Goal: Task Accomplishment & Management: Complete application form

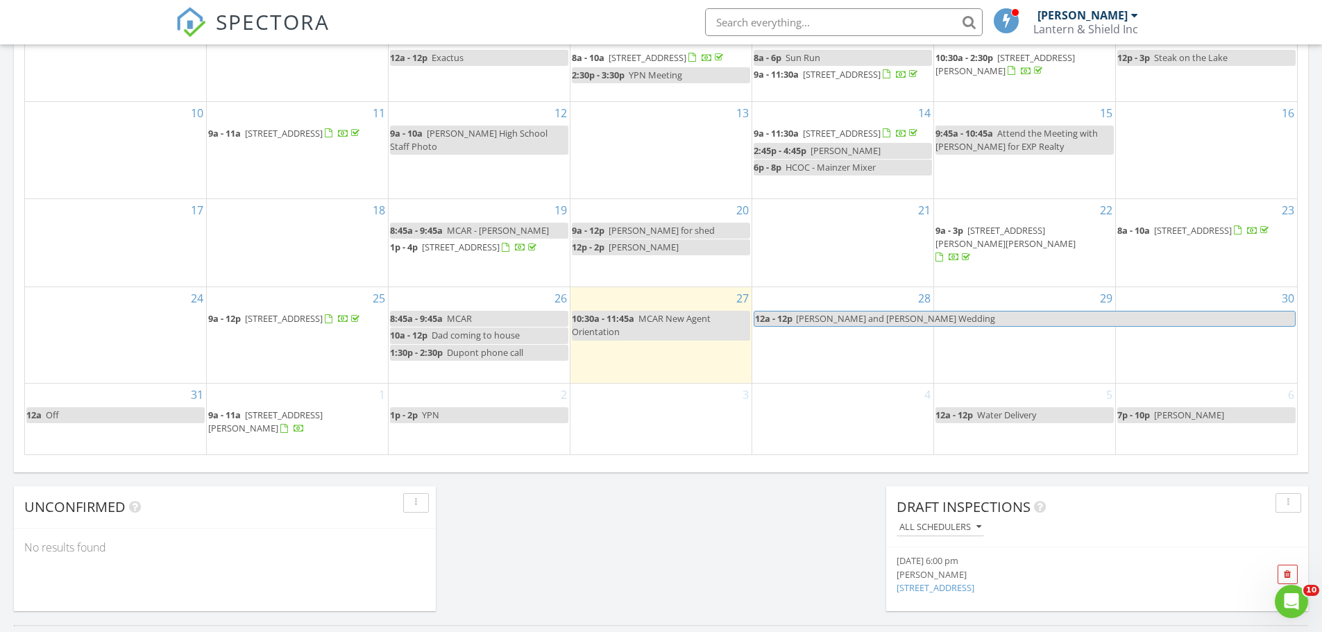
scroll to position [833, 0]
drag, startPoint x: 301, startPoint y: 423, endPoint x: 292, endPoint y: 423, distance: 8.4
click at [292, 423] on span "3241 Laura Ave, Merced 95340" at bounding box center [265, 421] width 115 height 26
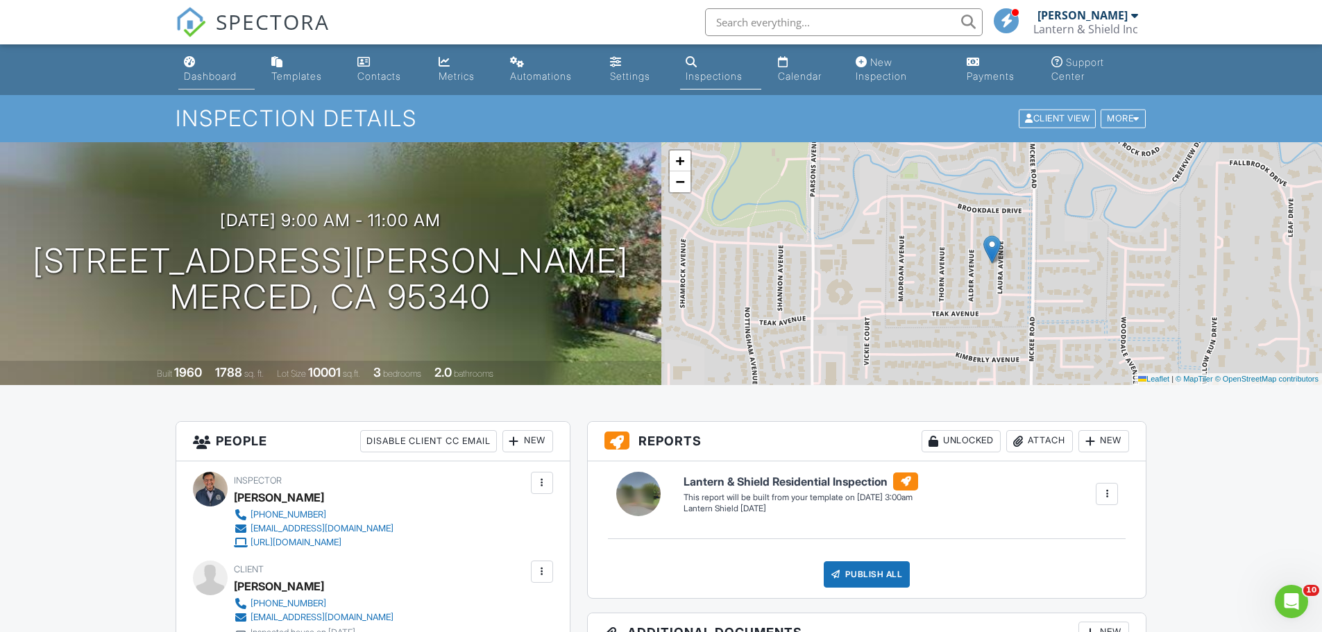
click at [199, 58] on link "Dashboard" at bounding box center [216, 70] width 77 height 40
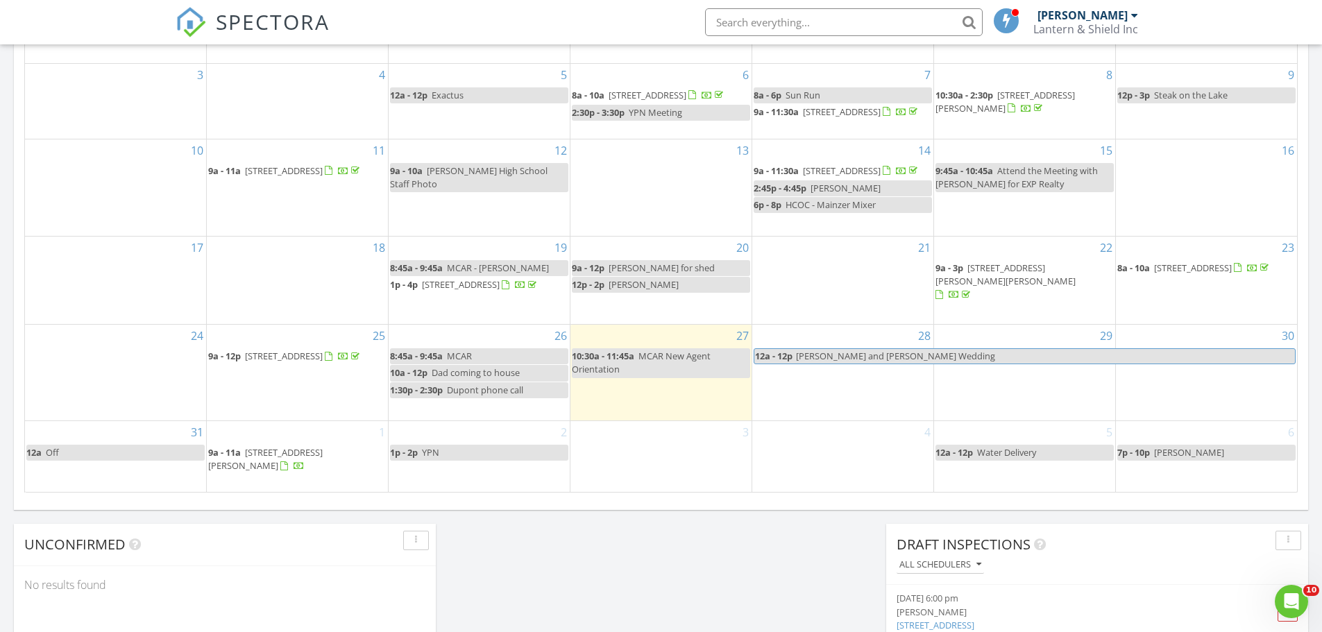
scroll to position [1041, 0]
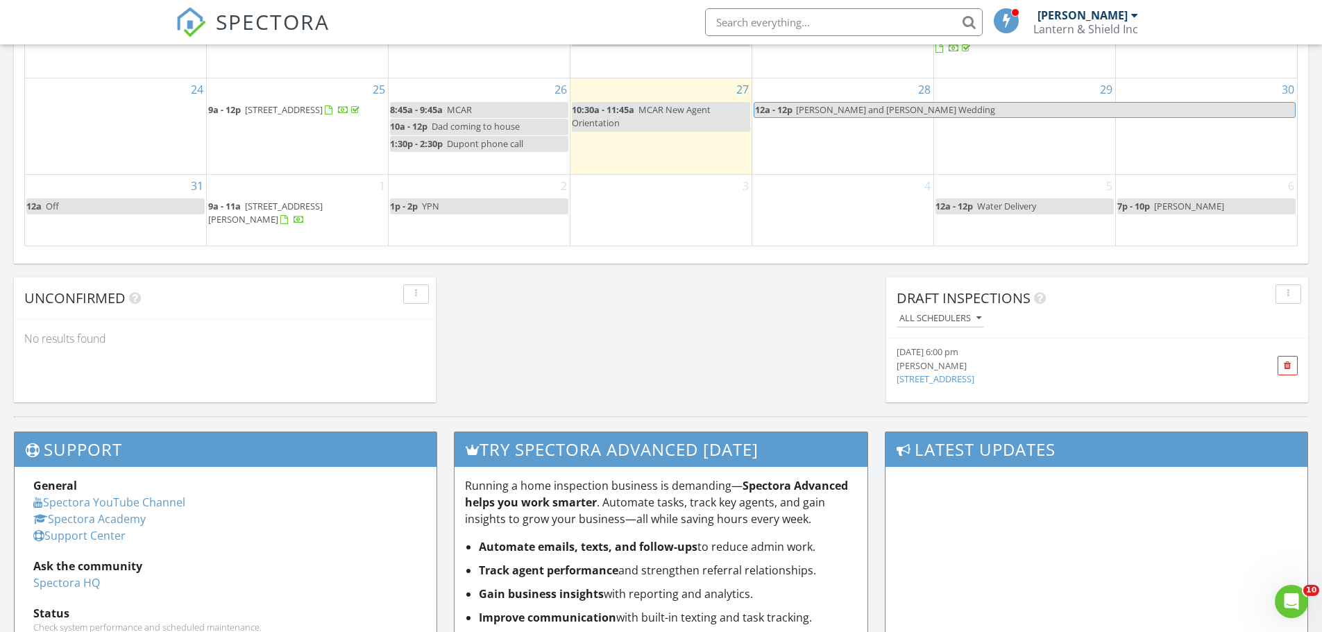
click at [274, 210] on span "3241 Laura Ave, Merced 95340" at bounding box center [265, 213] width 115 height 26
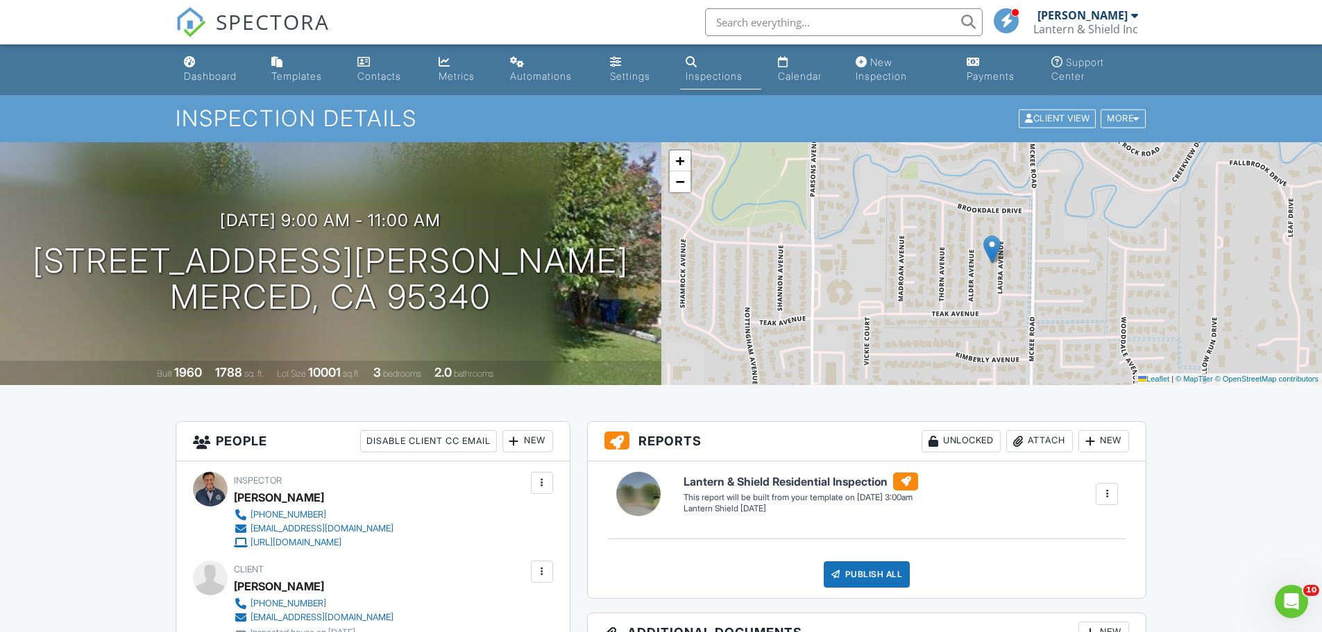
click at [711, 62] on link "Inspections" at bounding box center [720, 70] width 81 height 40
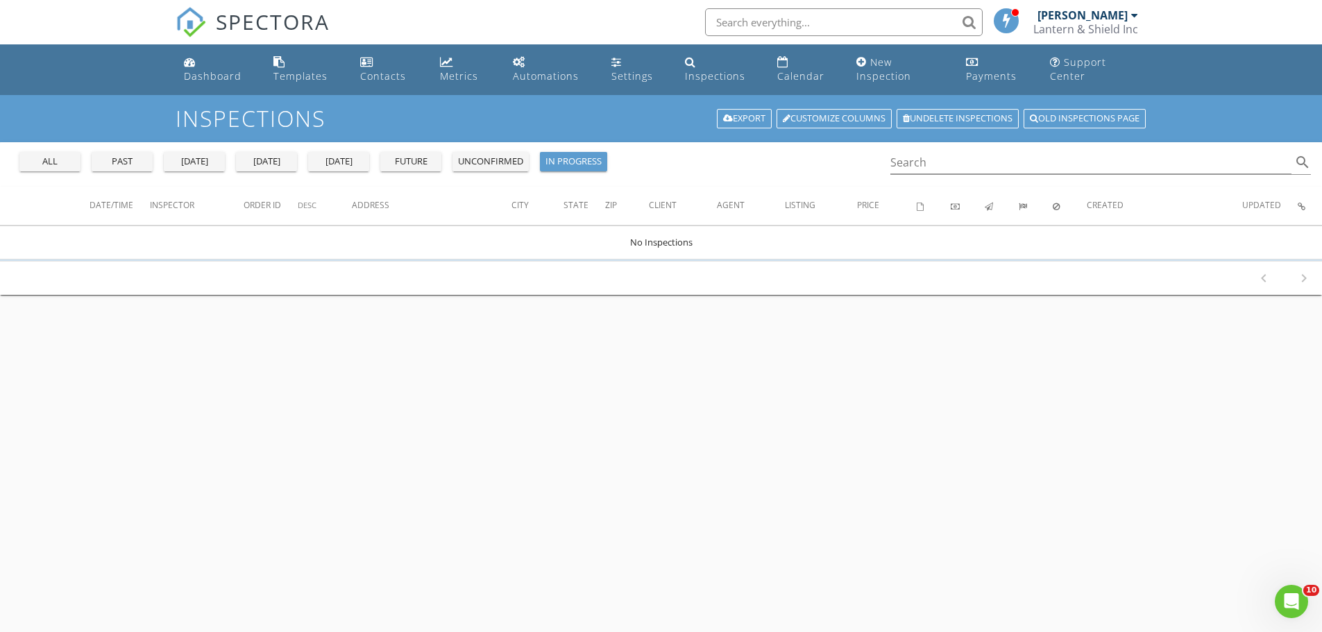
click at [135, 160] on div "past" at bounding box center [122, 162] width 50 height 14
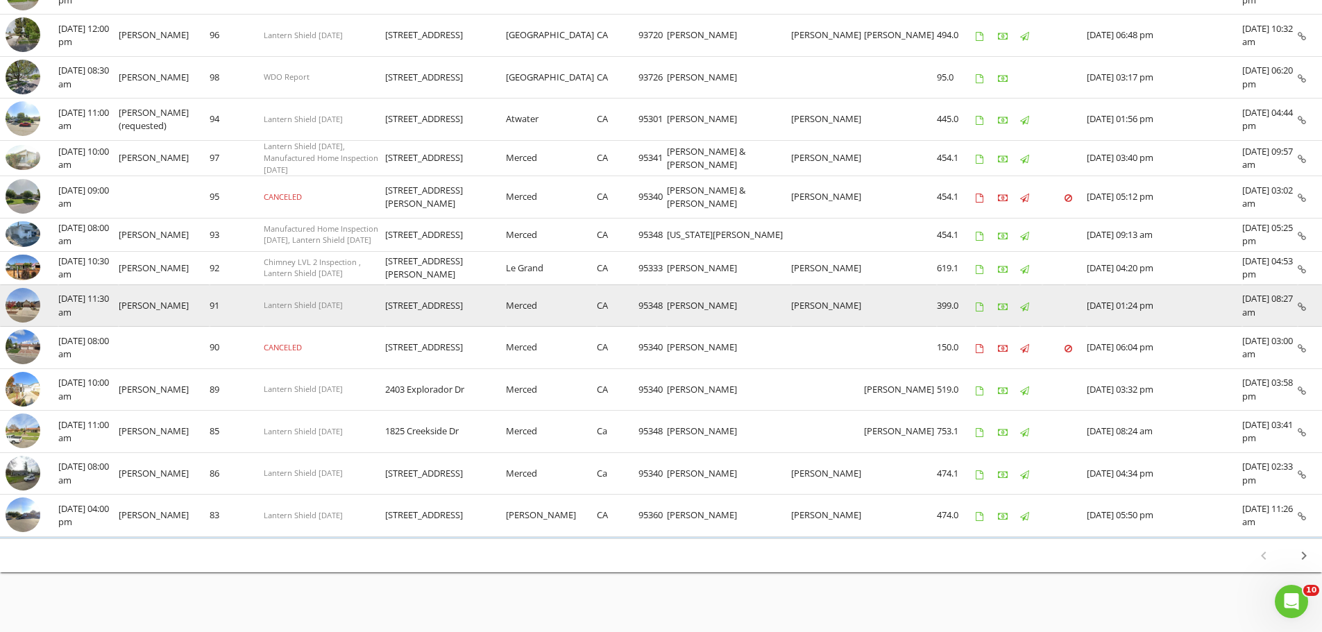
scroll to position [653, 0]
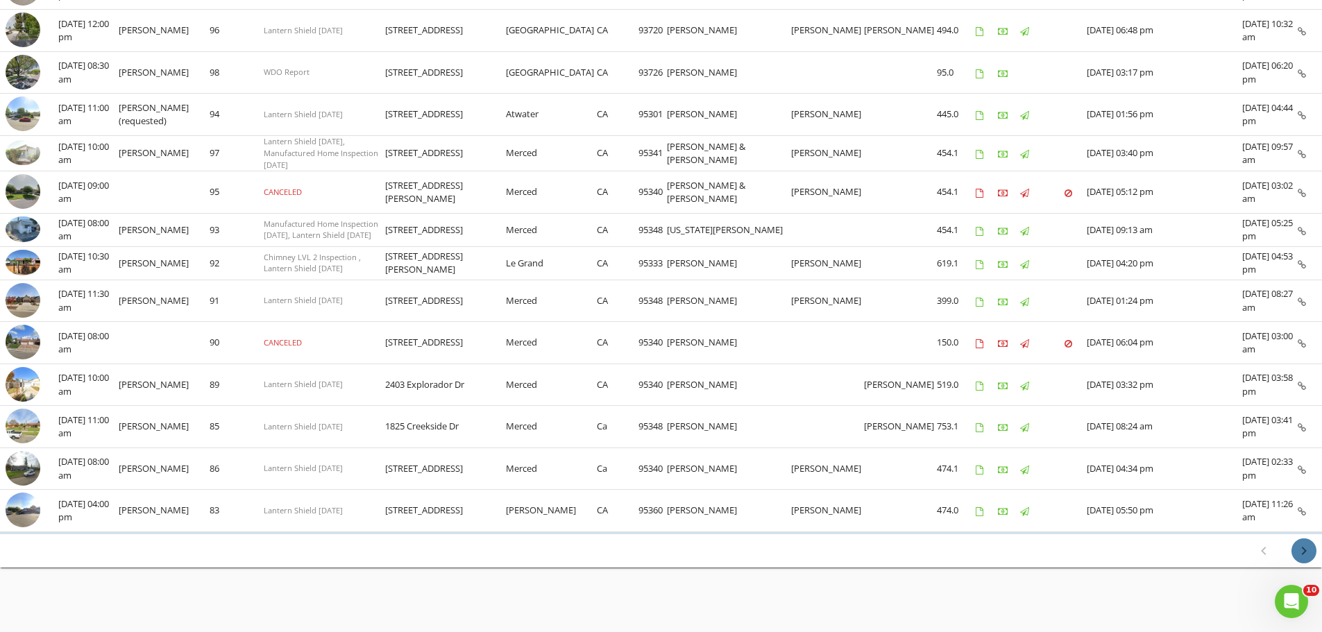
click at [1303, 546] on icon "chevron_right" at bounding box center [1304, 551] width 17 height 17
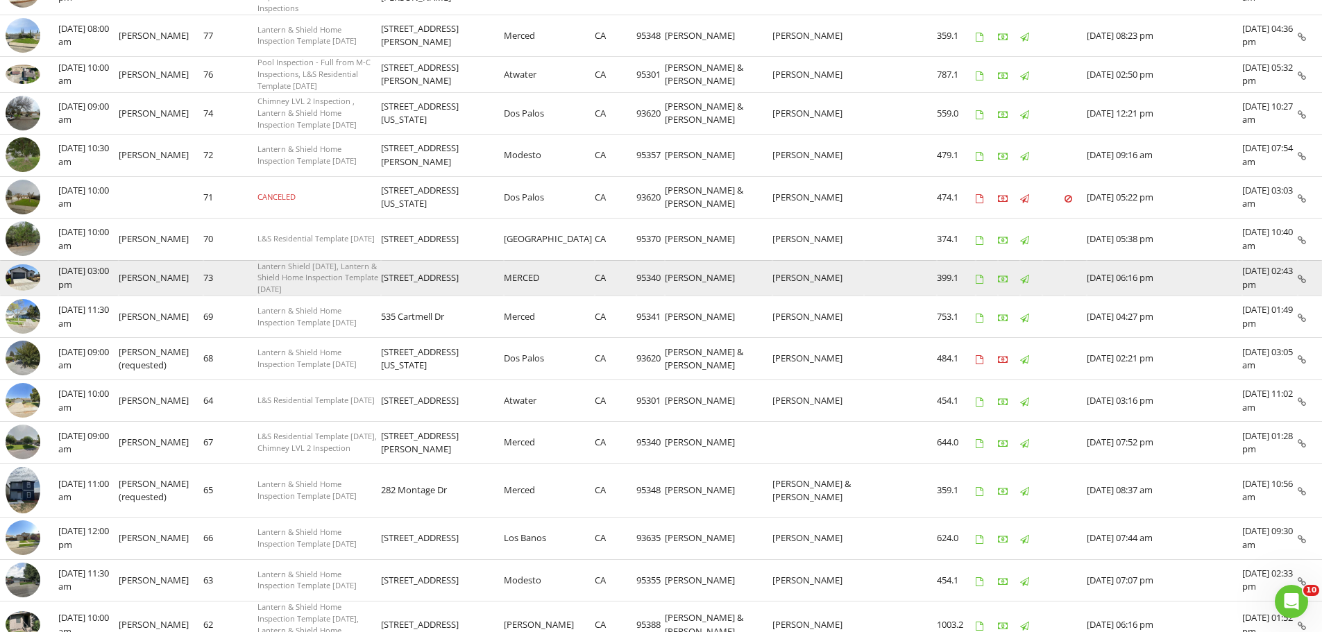
scroll to position [555, 0]
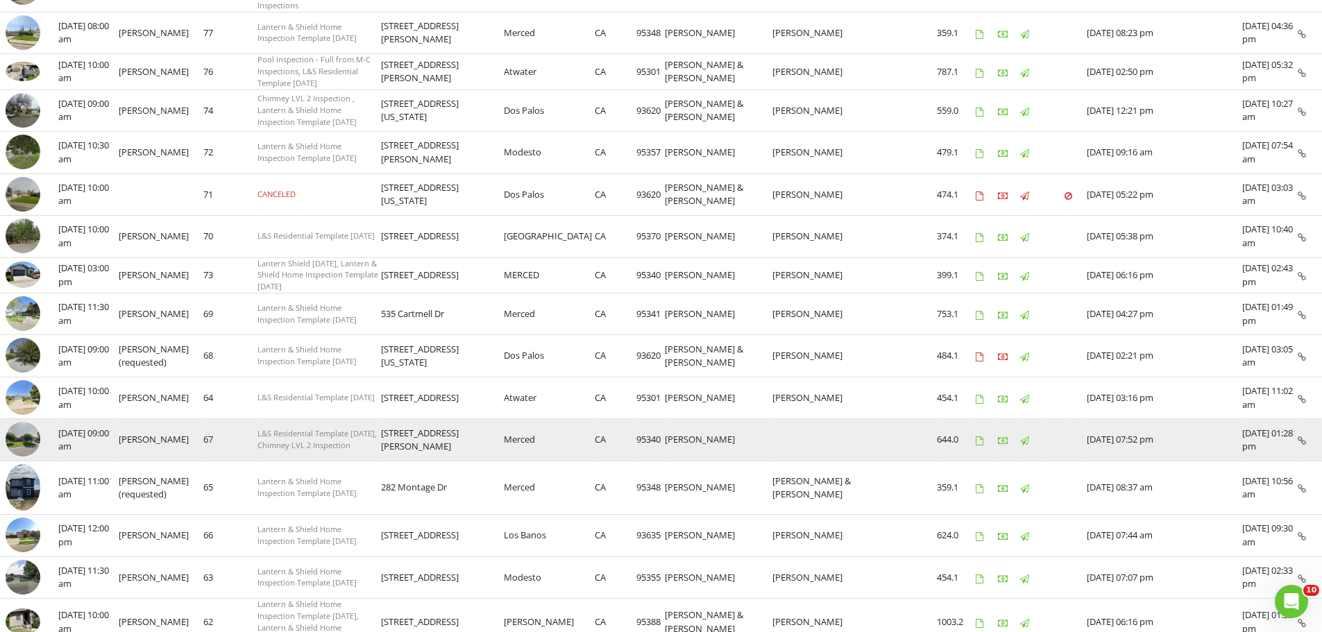
click at [22, 425] on img at bounding box center [23, 439] width 35 height 35
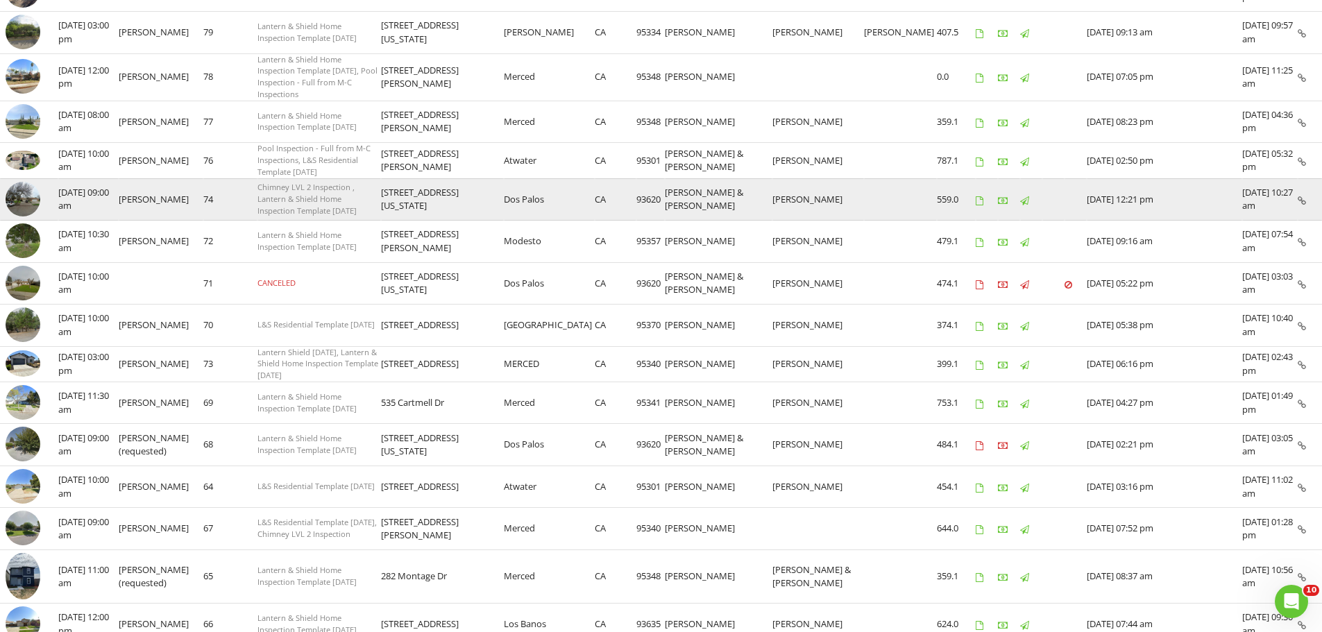
scroll to position [0, 0]
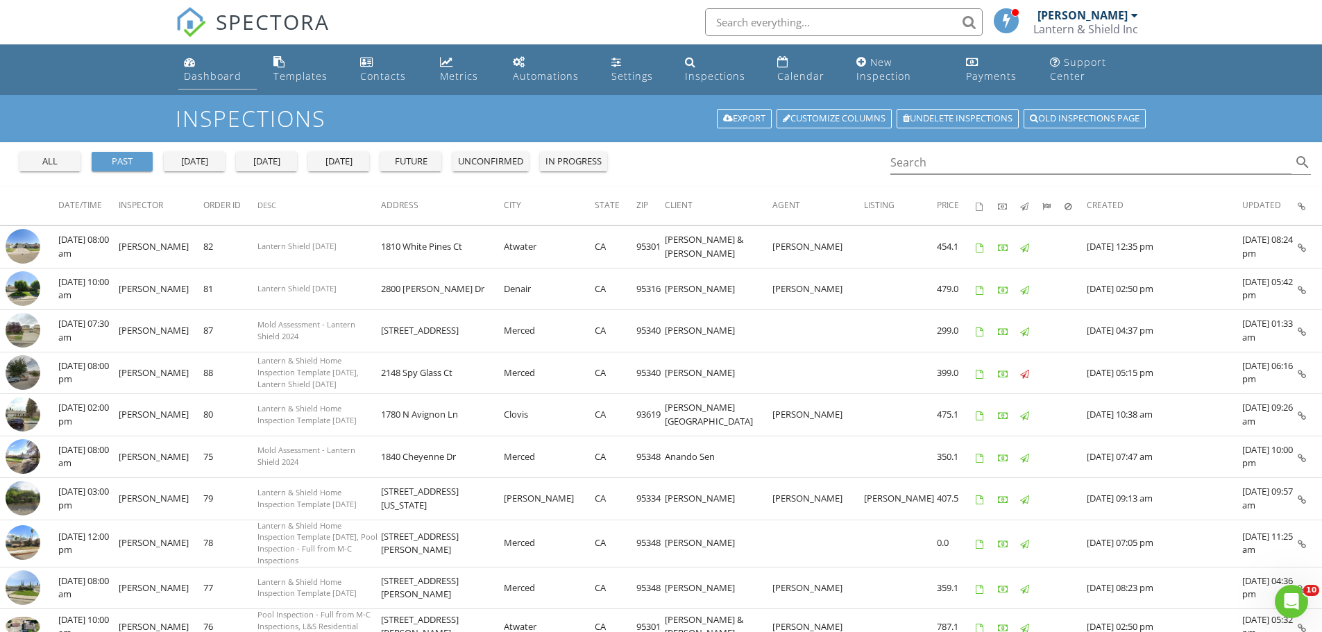
click at [206, 79] on div "Dashboard" at bounding box center [213, 75] width 58 height 13
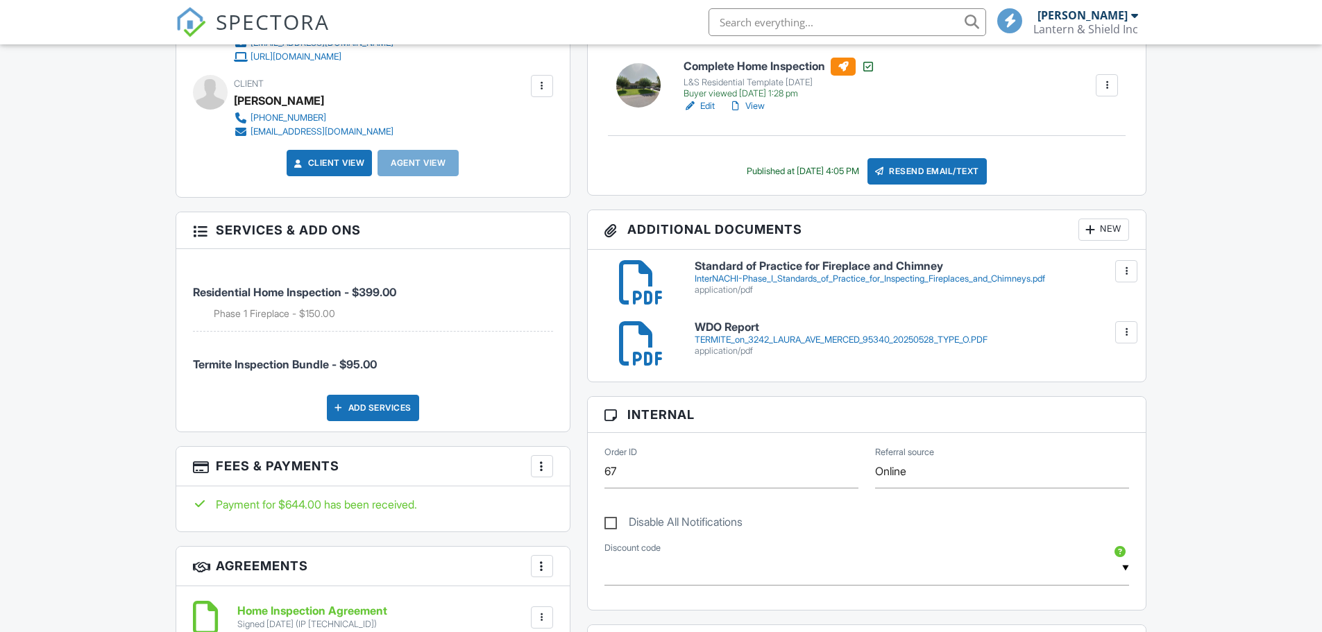
click at [727, 335] on div "TERMITE_on_3242_LAURA_AVE_MERCED_95340_20250528_TYPE_O.PDF" at bounding box center [912, 340] width 435 height 11
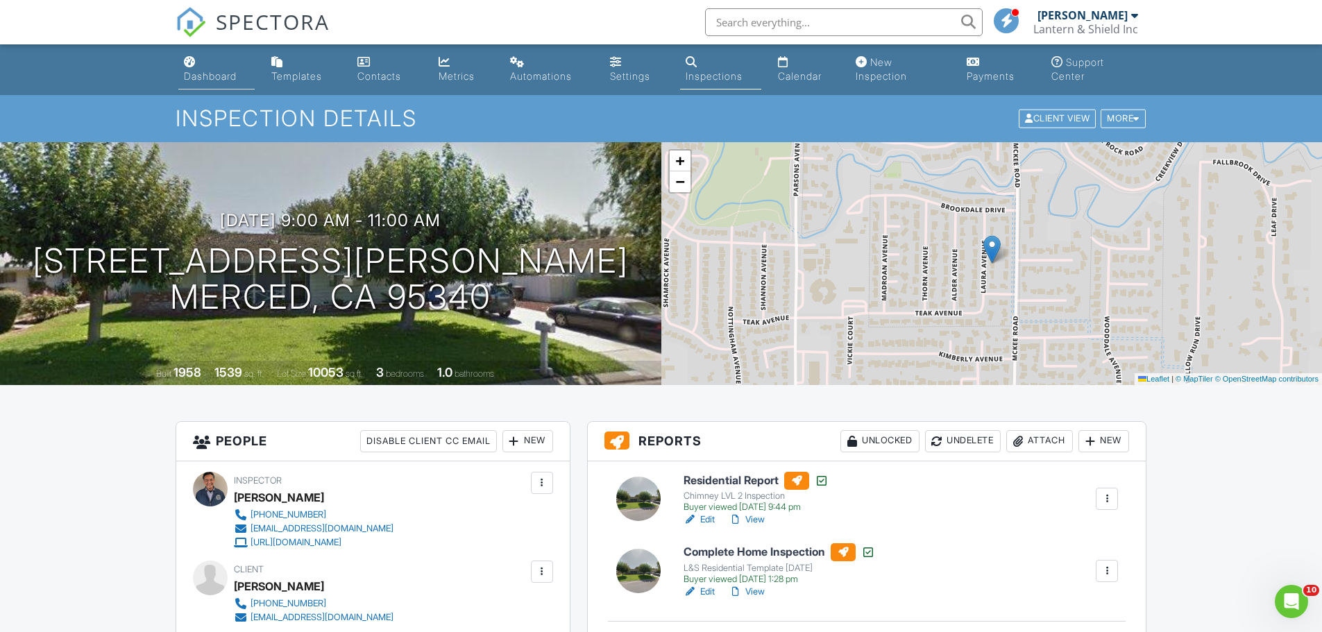
click at [196, 71] on div "Dashboard" at bounding box center [210, 76] width 53 height 12
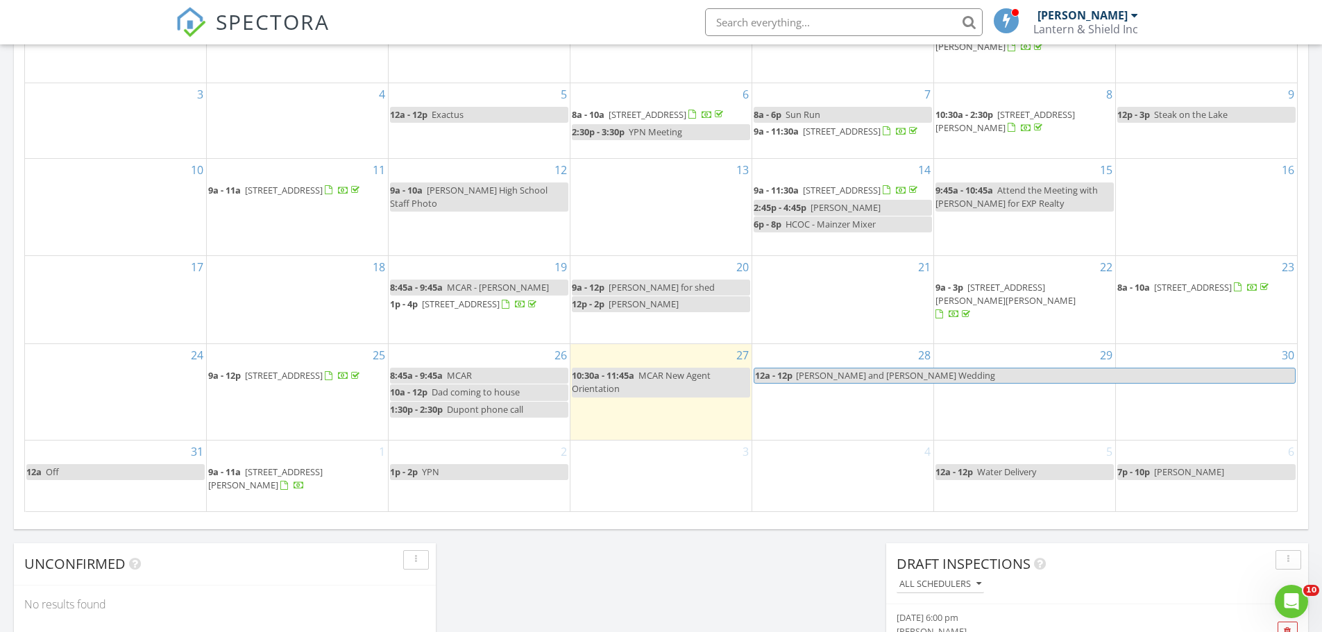
scroll to position [833, 0]
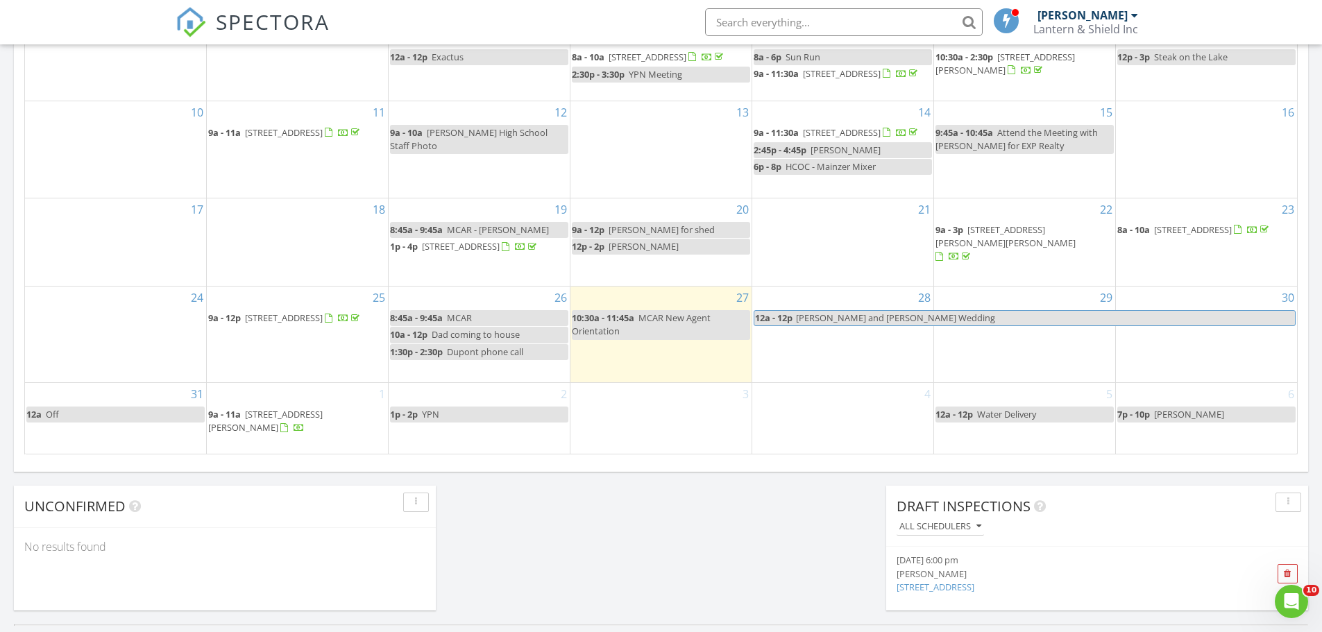
click at [285, 422] on span "3241 Laura Ave, Merced 95340" at bounding box center [265, 421] width 115 height 26
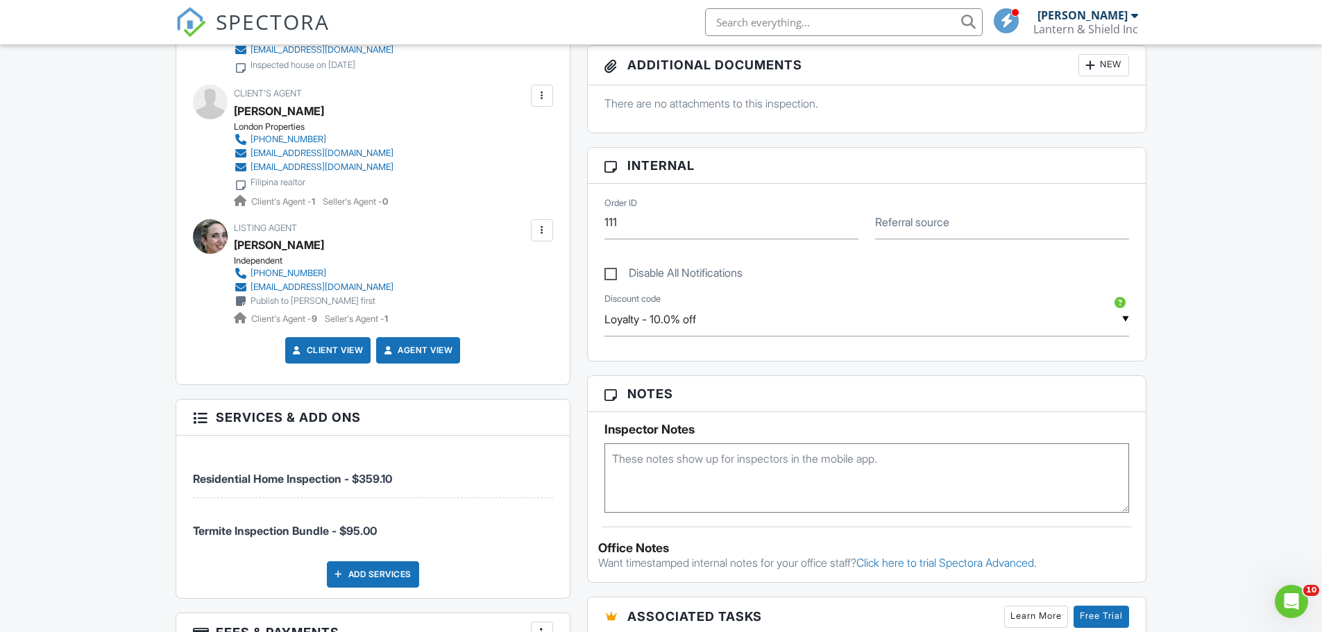
scroll to position [625, 0]
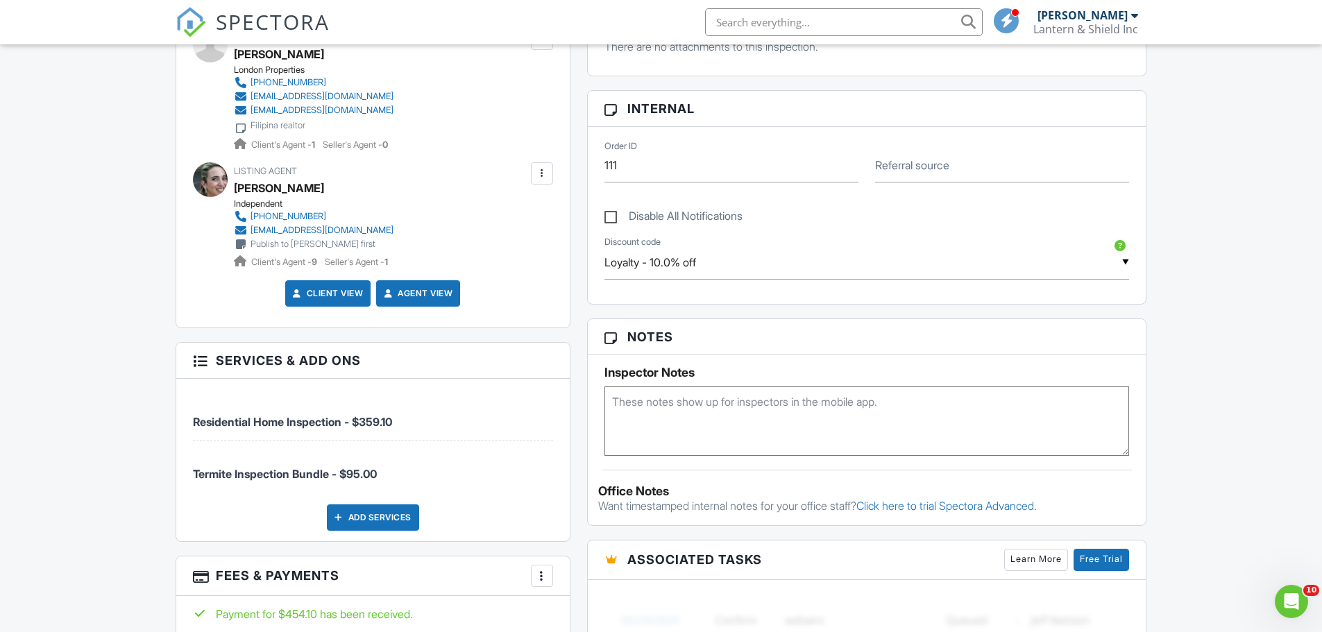
click at [734, 418] on textarea at bounding box center [867, 421] width 525 height 69
click at [686, 404] on textarea "code is 0856 Don't lock the black security gate." at bounding box center [867, 421] width 525 height 69
click at [641, 417] on textarea "code is 0856 Don't lock the black security gate." at bounding box center [867, 421] width 525 height 69
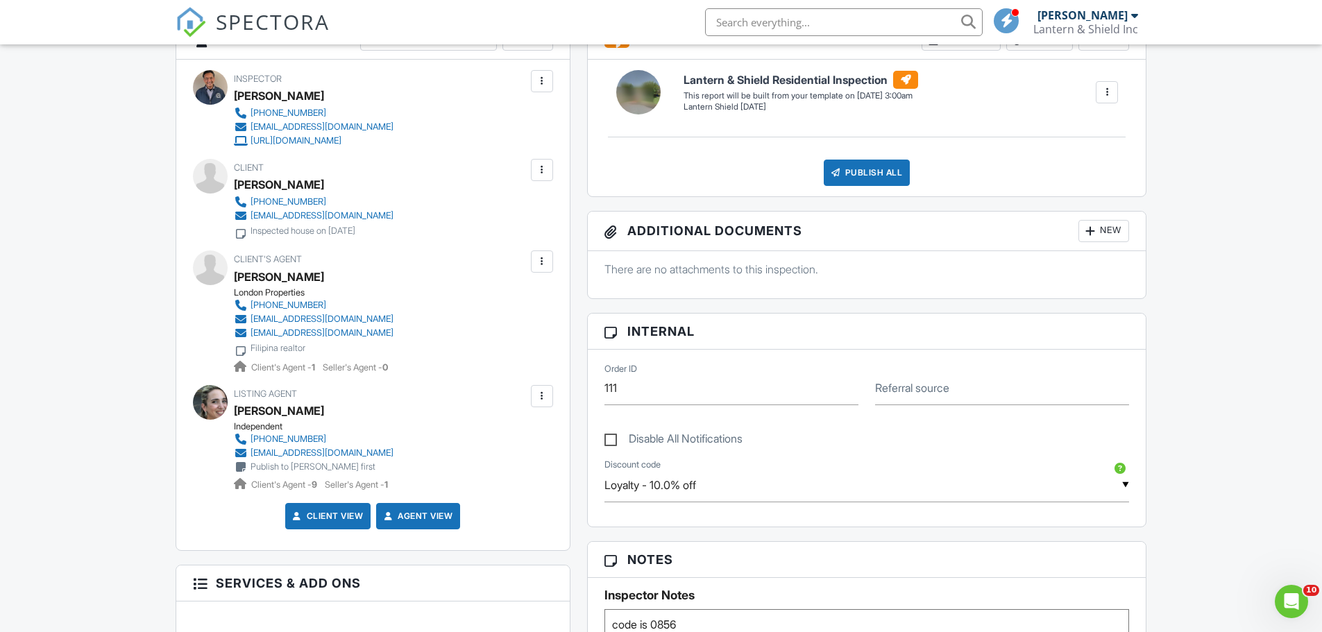
scroll to position [0, 0]
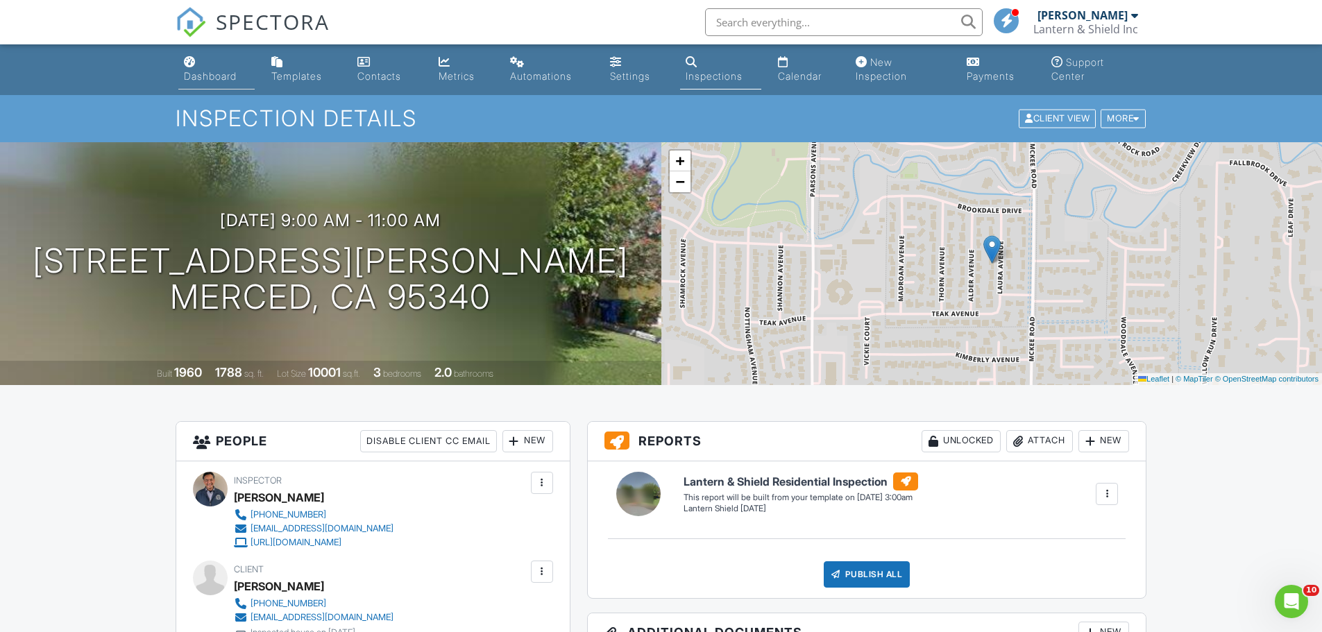
type textarea "code is 0856 Don't manually lock the black security gate."
click at [197, 69] on link "Dashboard" at bounding box center [216, 70] width 77 height 40
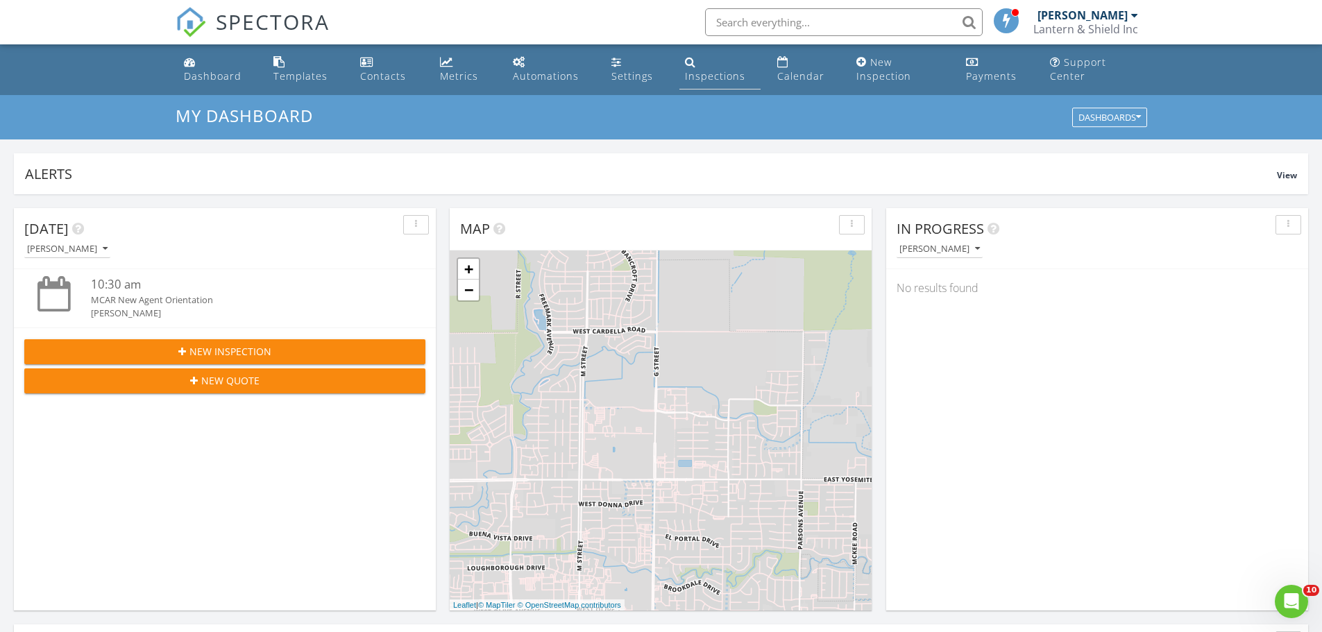
click at [701, 71] on div "Inspections" at bounding box center [715, 75] width 60 height 13
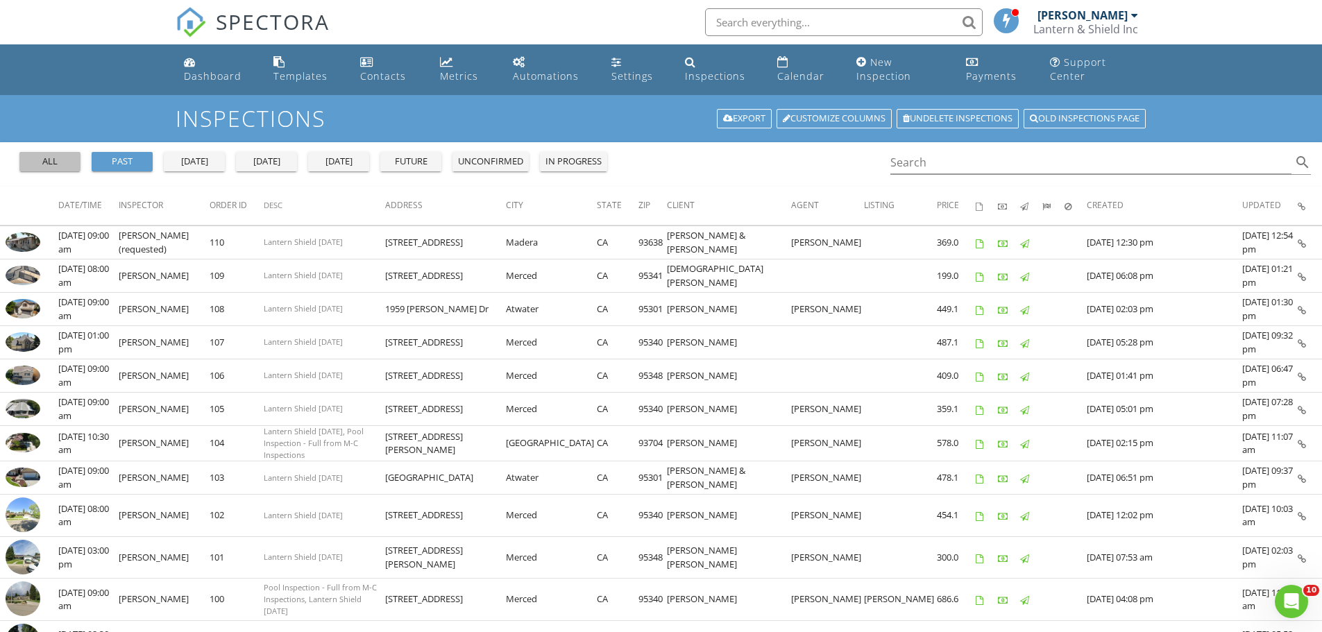
click at [37, 162] on div "all" at bounding box center [50, 162] width 50 height 14
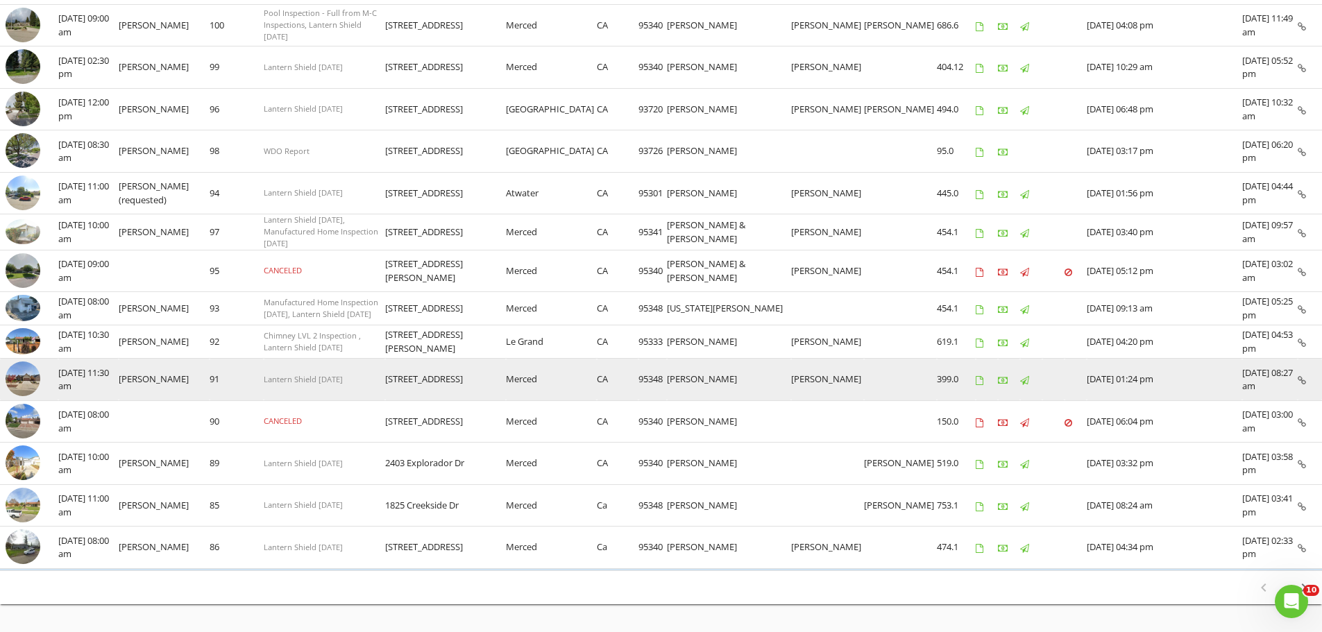
scroll to position [653, 0]
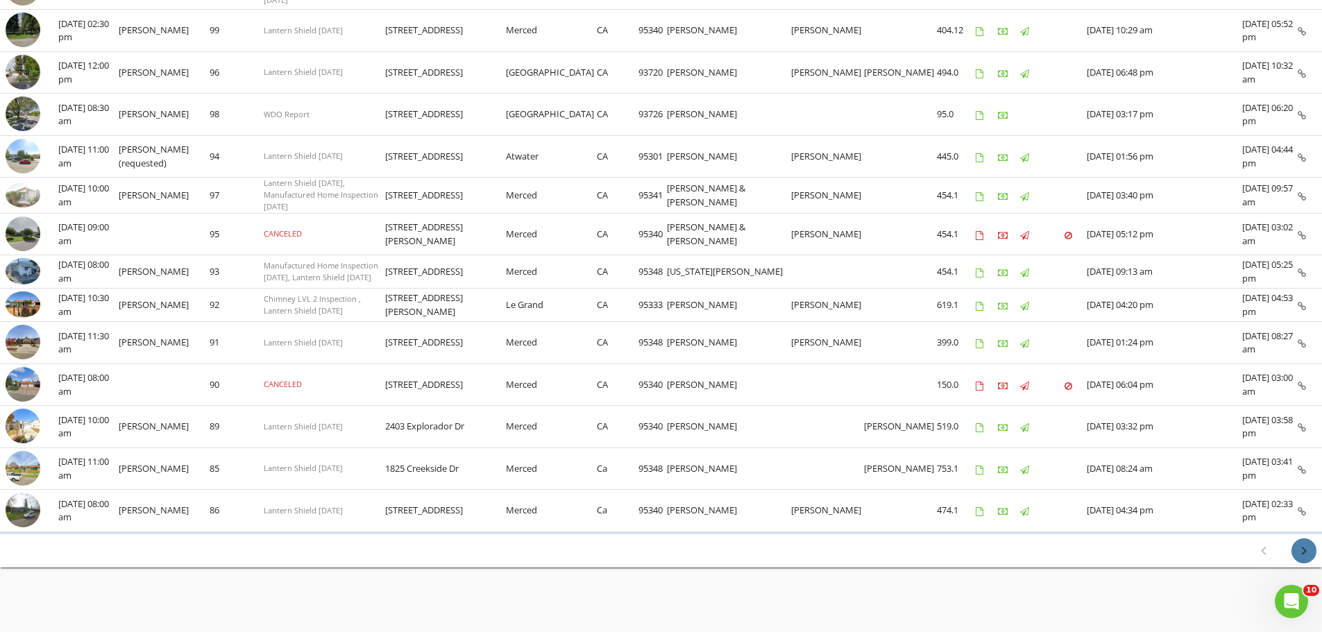
click at [1304, 547] on icon "chevron_right" at bounding box center [1304, 551] width 17 height 17
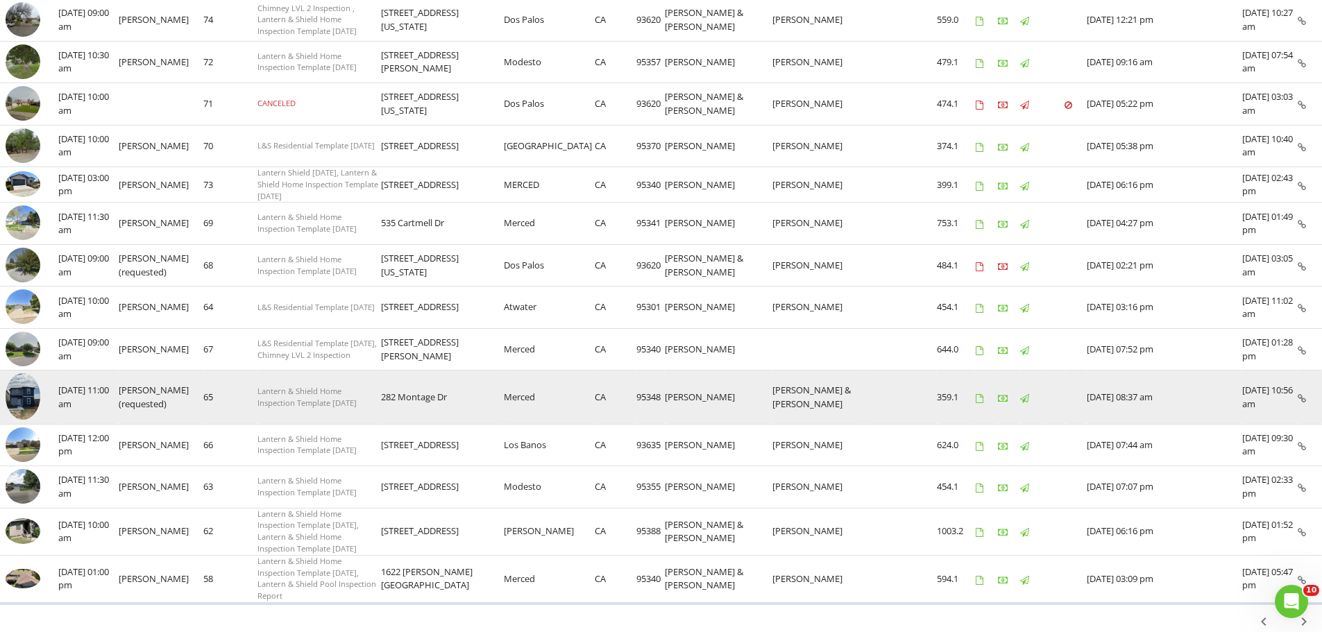
scroll to position [694, 0]
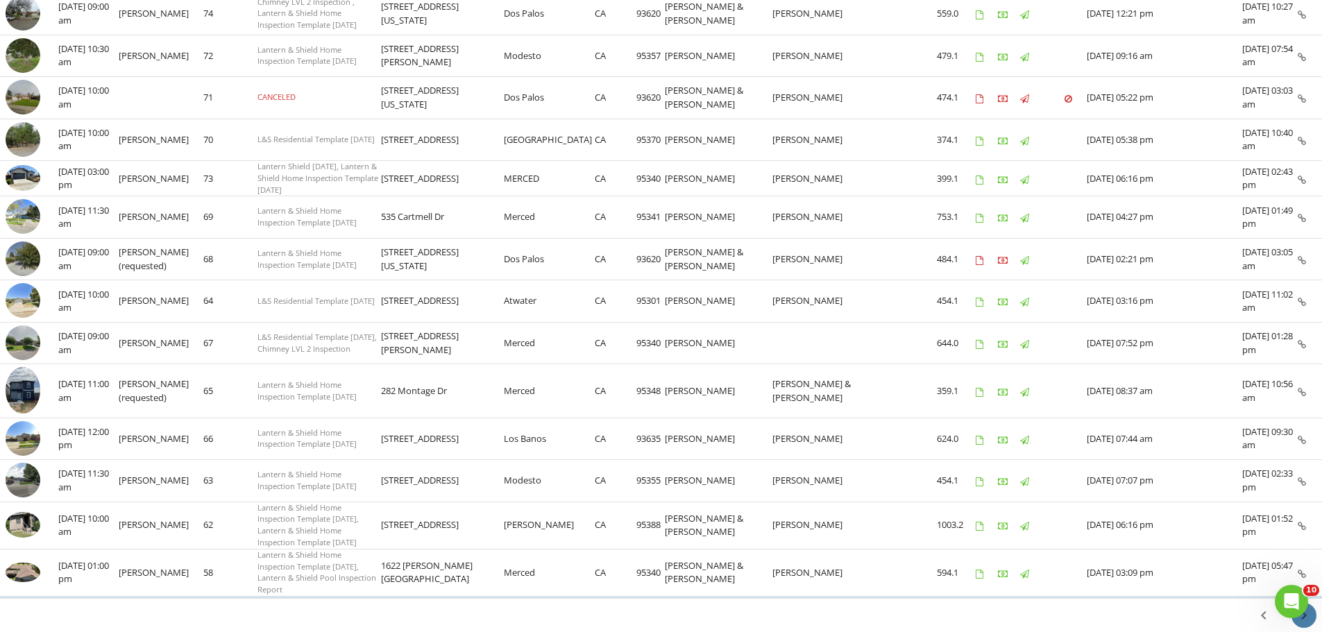
click at [1305, 607] on icon "chevron_right" at bounding box center [1304, 615] width 17 height 17
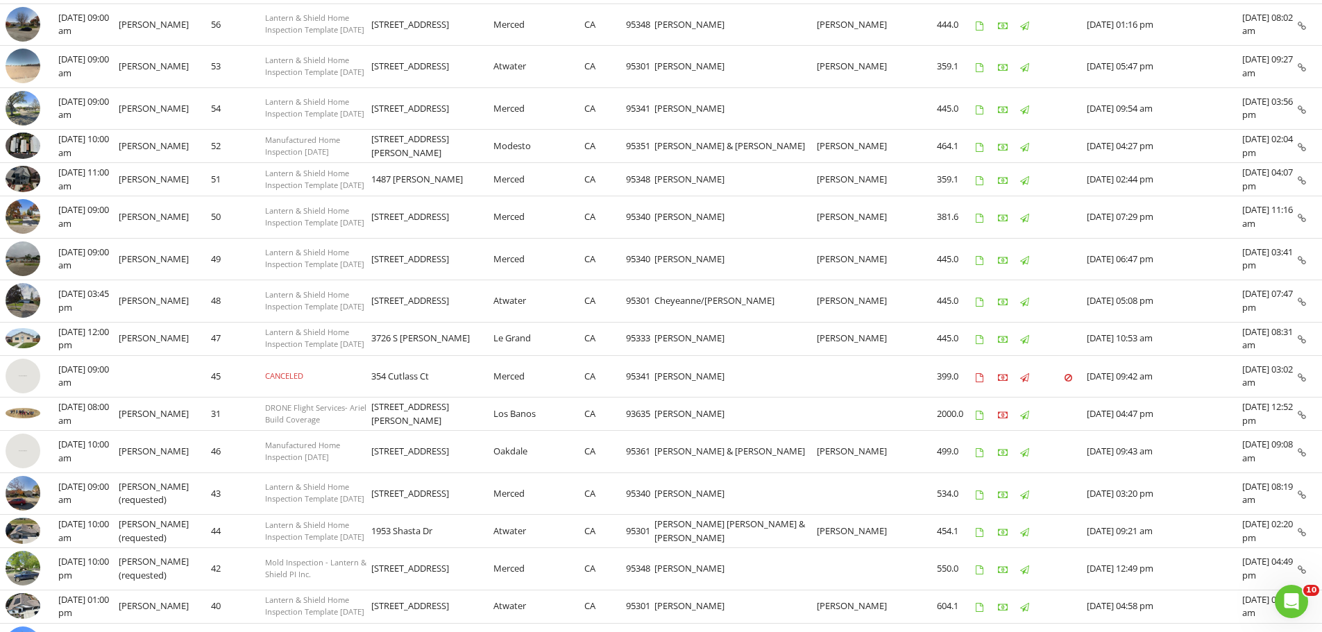
scroll to position [0, 0]
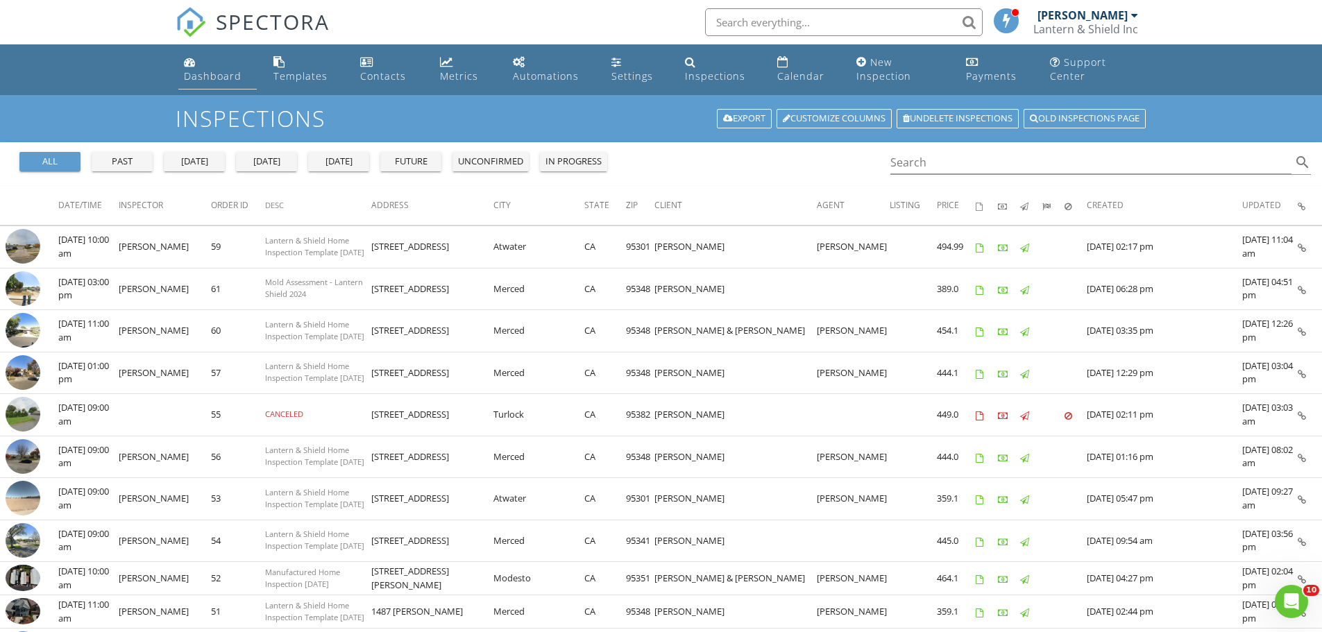
click at [188, 75] on div "Dashboard" at bounding box center [213, 75] width 58 height 13
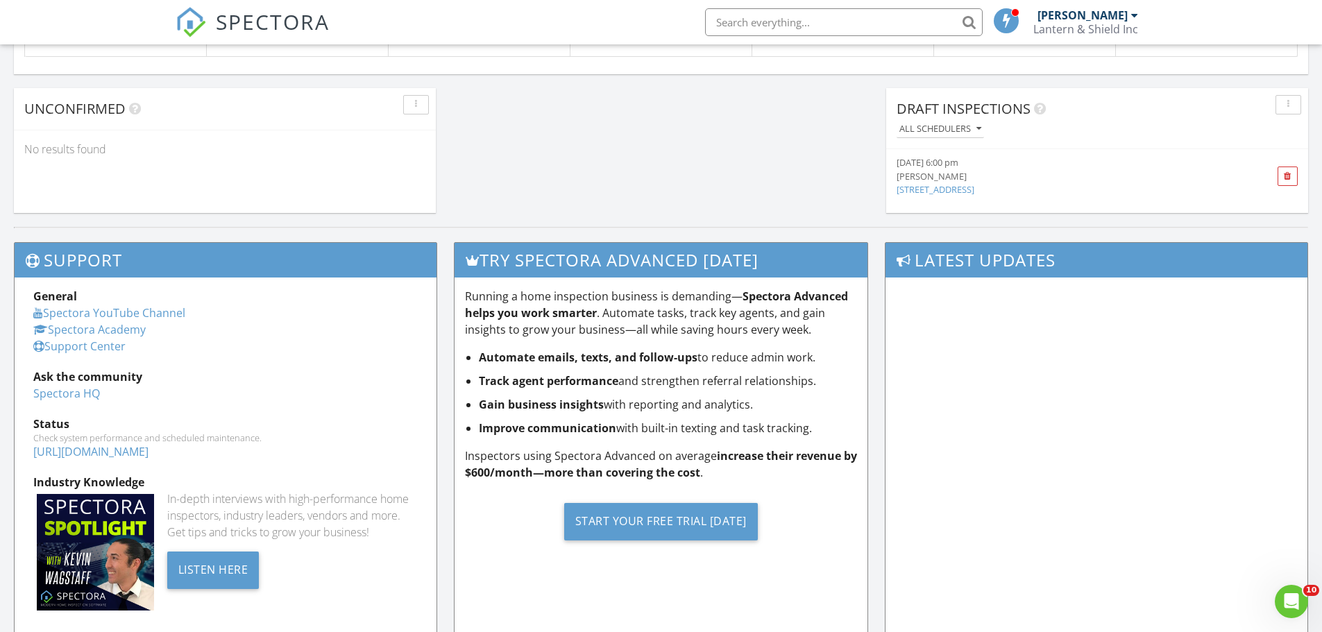
scroll to position [1249, 0]
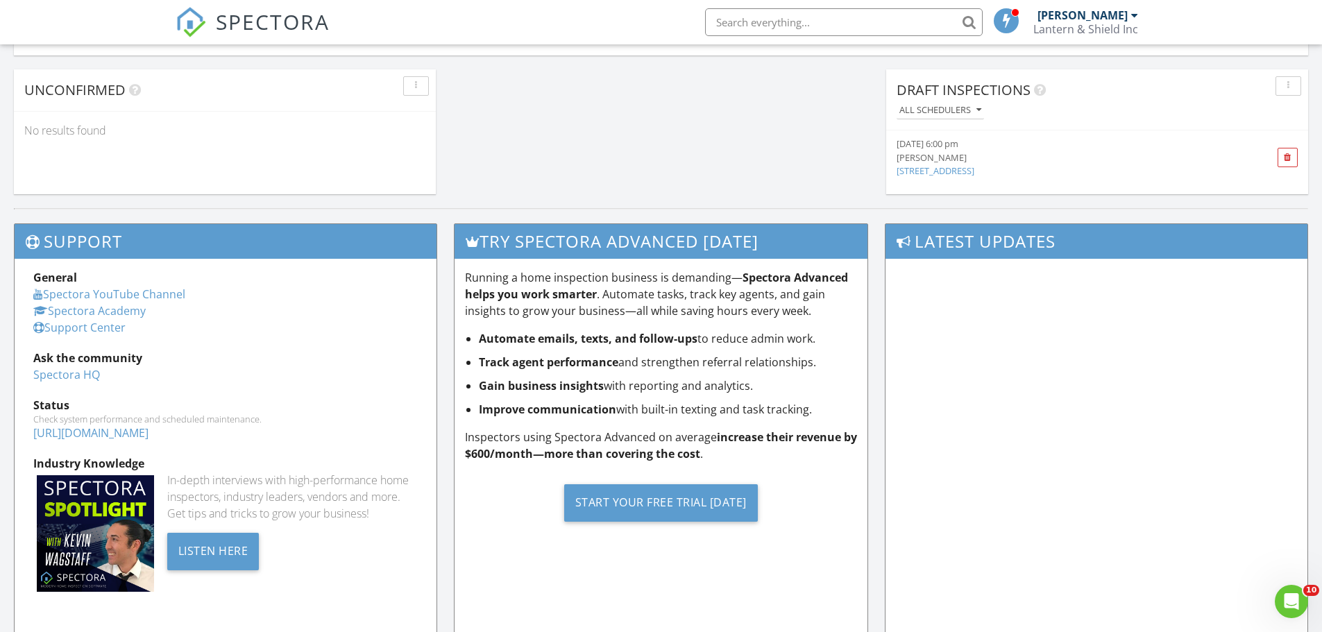
click at [931, 171] on link "2835 Pira Drive, Merced, Ca" at bounding box center [936, 171] width 78 height 12
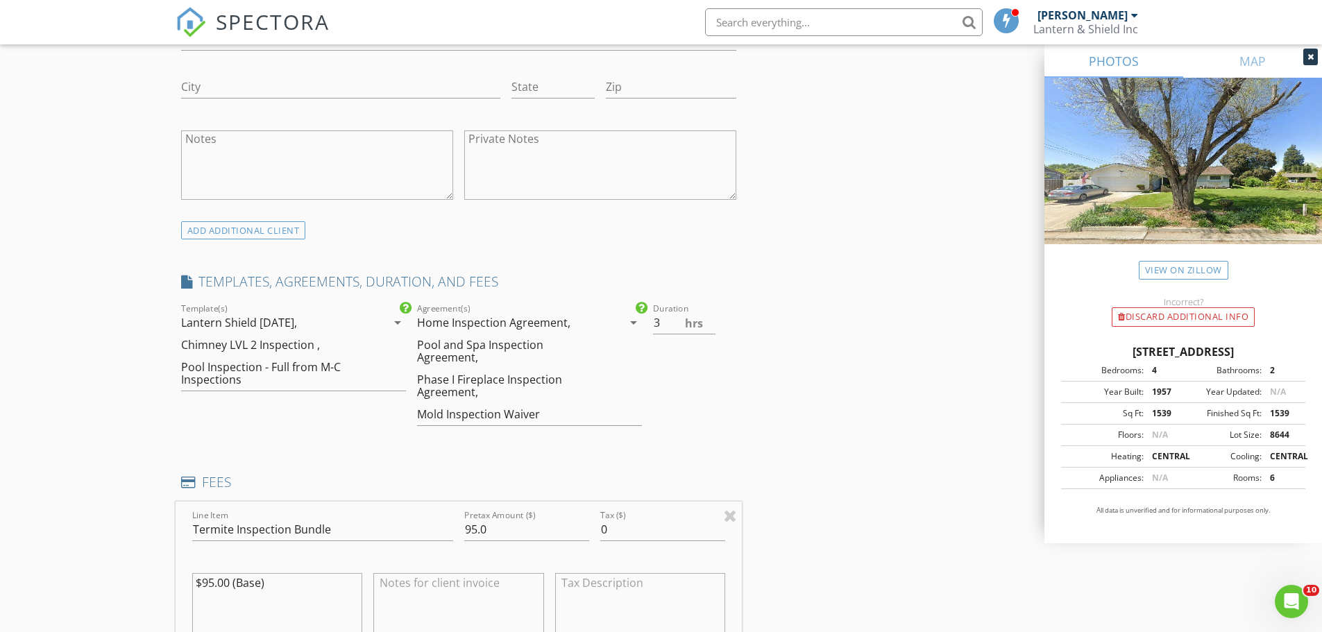
scroll to position [1111, 0]
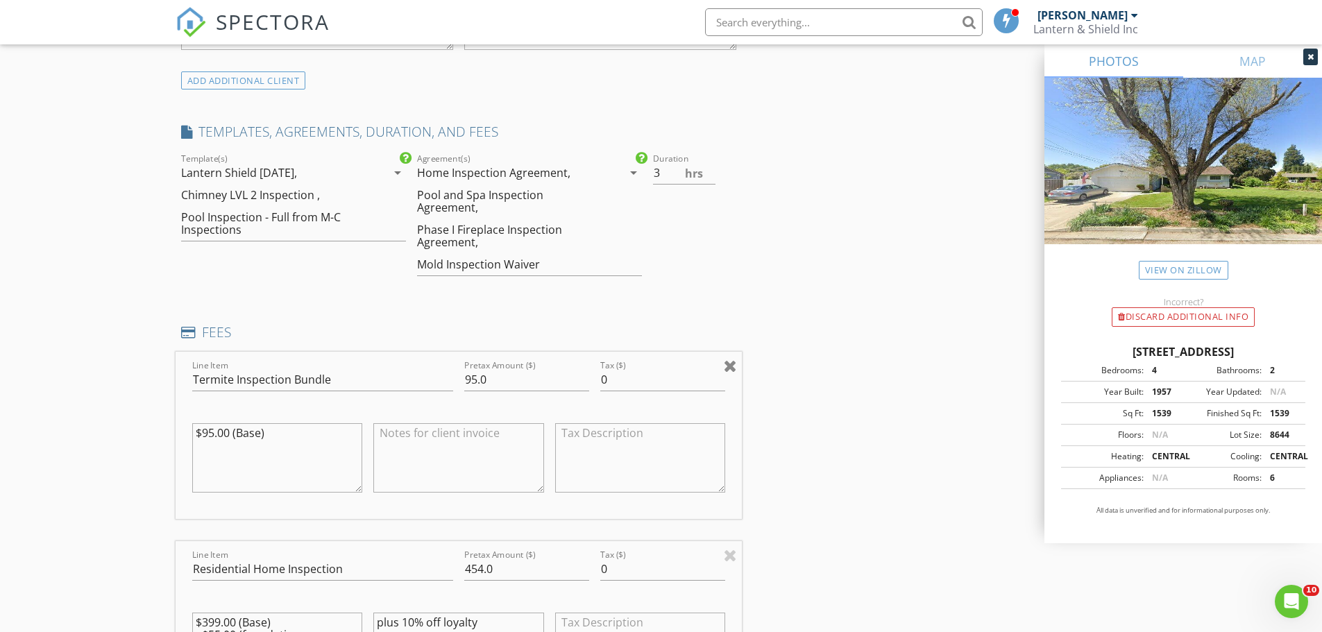
click at [730, 366] on div at bounding box center [730, 365] width 13 height 17
type input "Residential Home Inspection"
type input "454.0"
type textarea "$399.00 (Base) +$55.00 (foundation crawlspace)"
type textarea "plus 10% off loyalty"
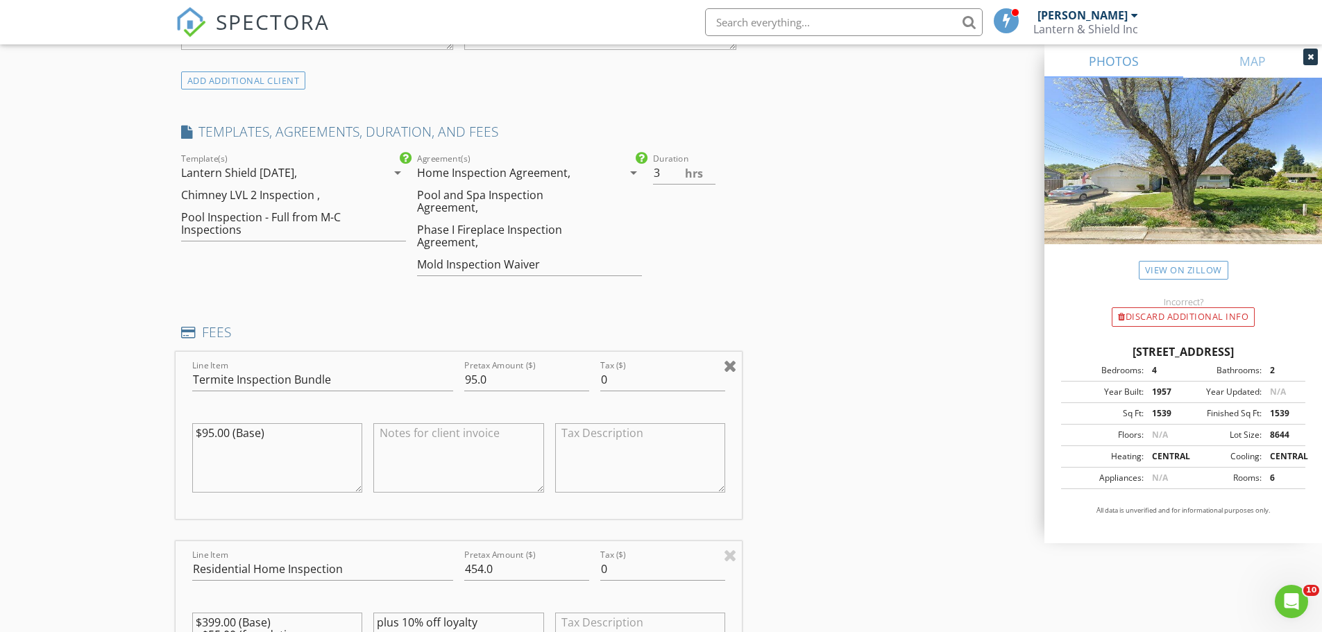
type input "Pool/Spa"
type input "150.0"
type textarea "$150.00"
type input "Phase 1 Fireplace"
type textarea "plus 10% off loyalty fireplace looks very old, may have internal cracks"
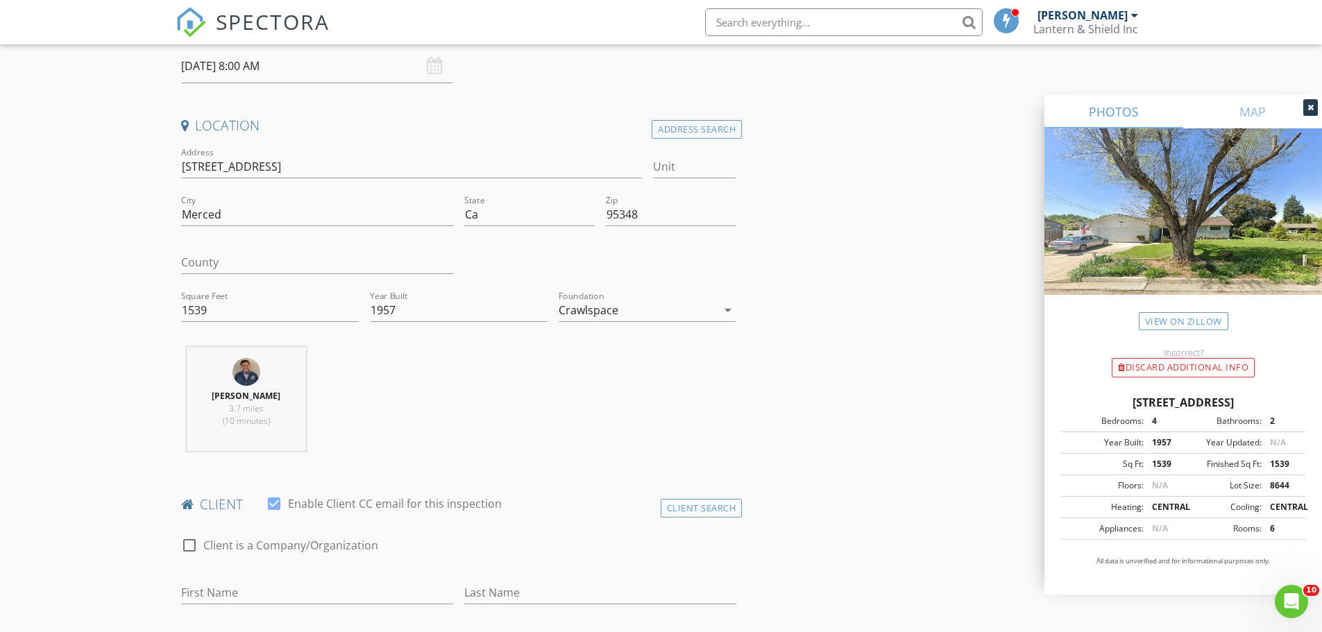
scroll to position [0, 0]
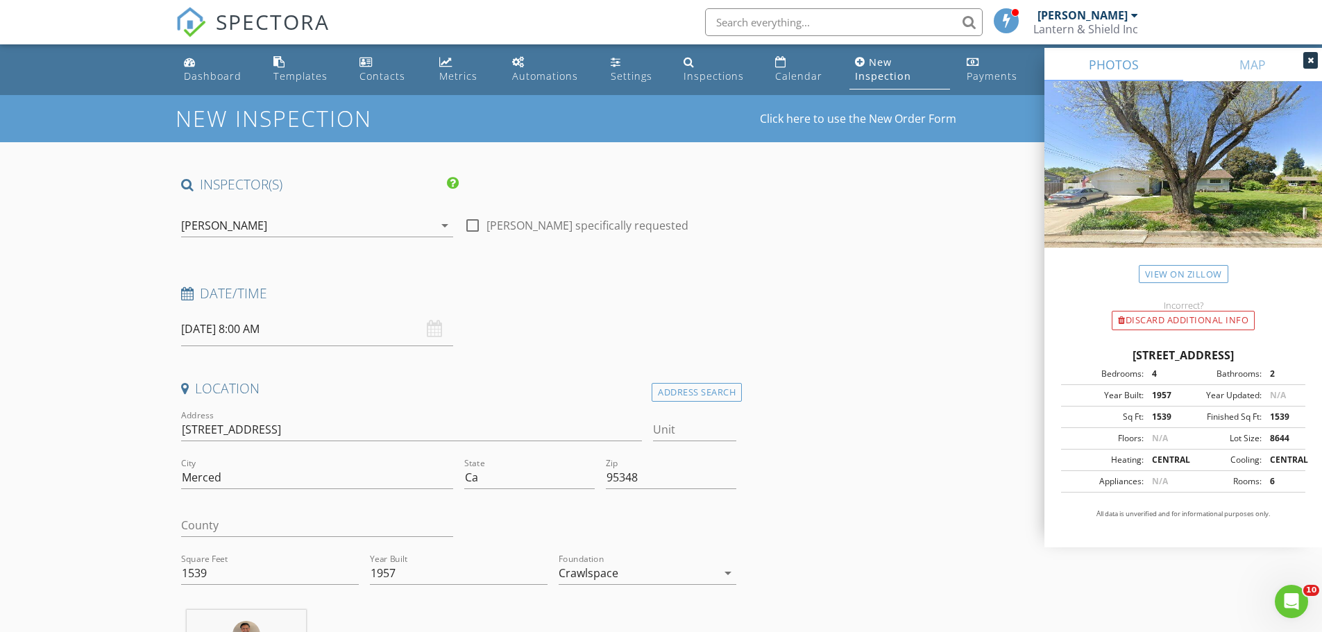
scroll to position [47, 0]
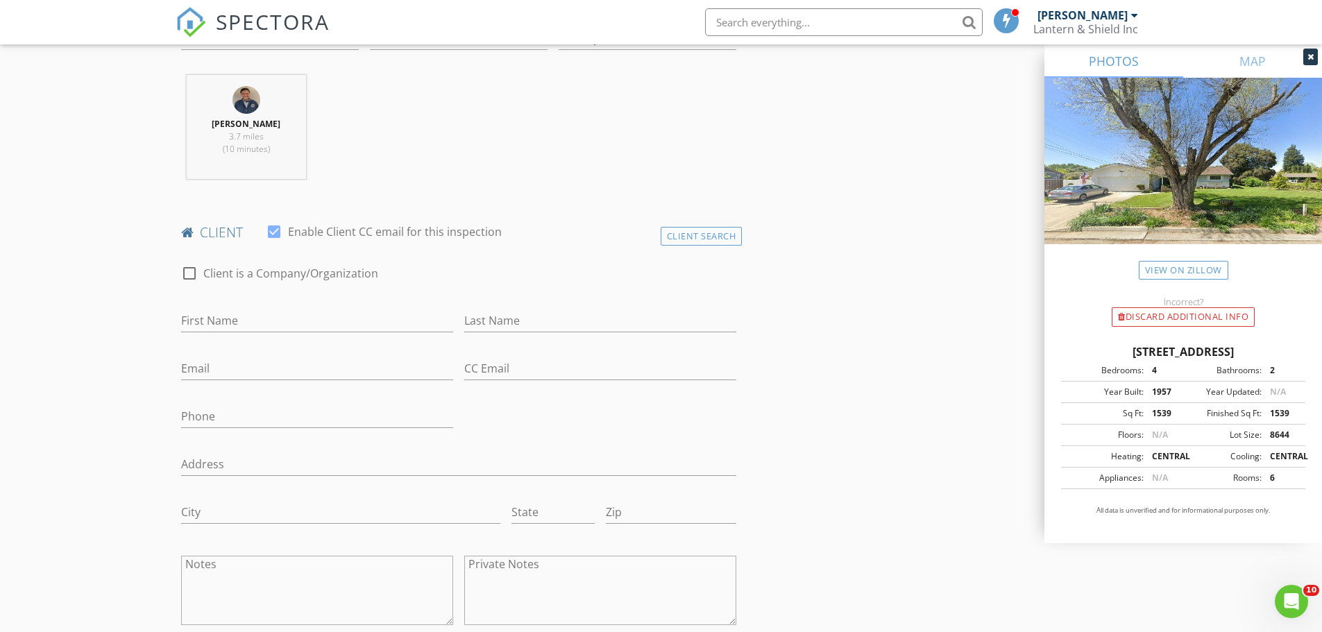
scroll to position [0, 0]
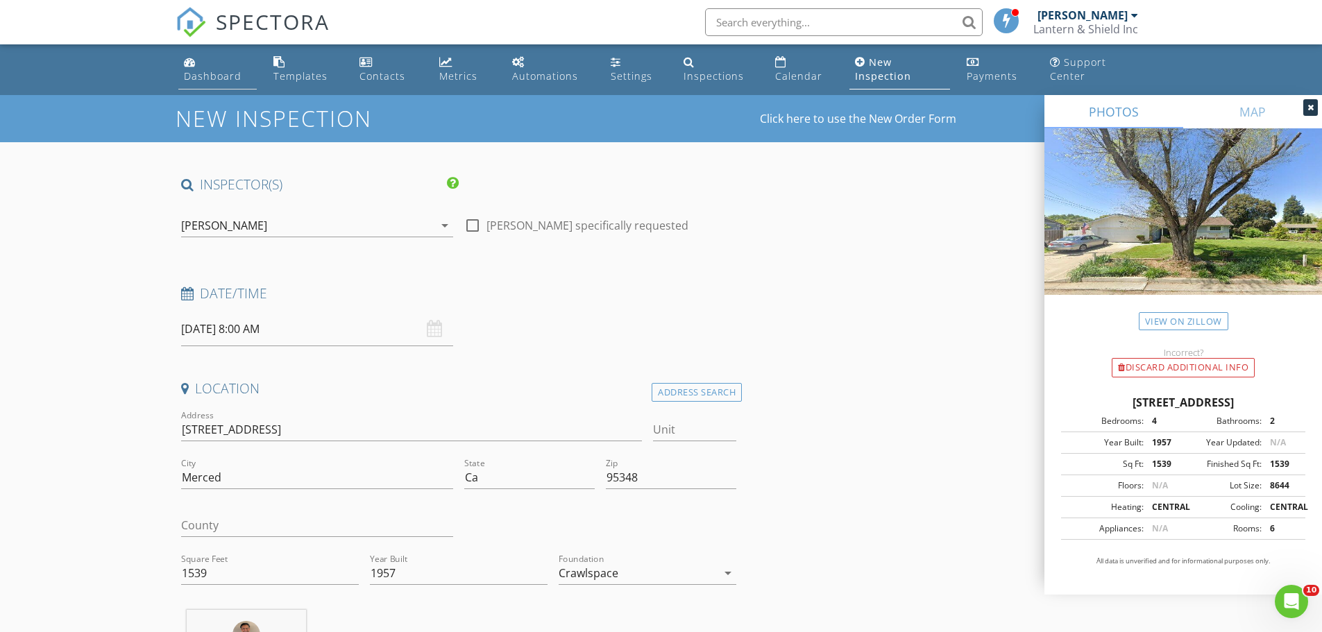
click at [200, 75] on div "Dashboard" at bounding box center [213, 75] width 58 height 13
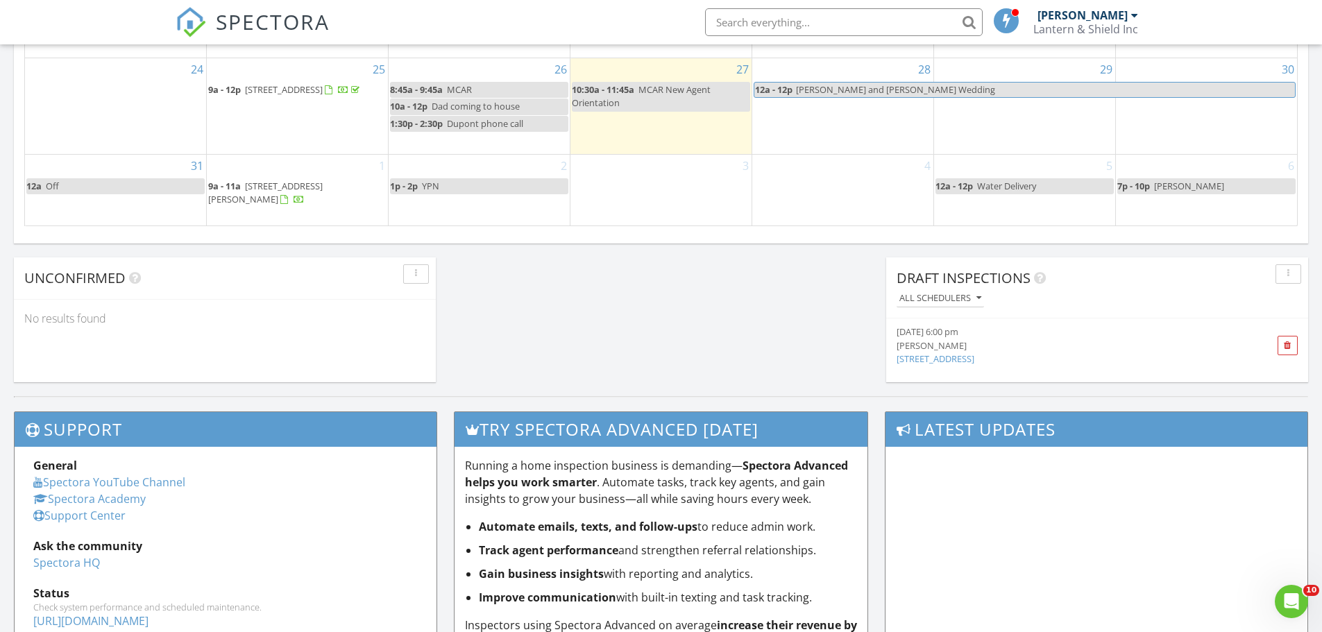
scroll to position [1057, 0]
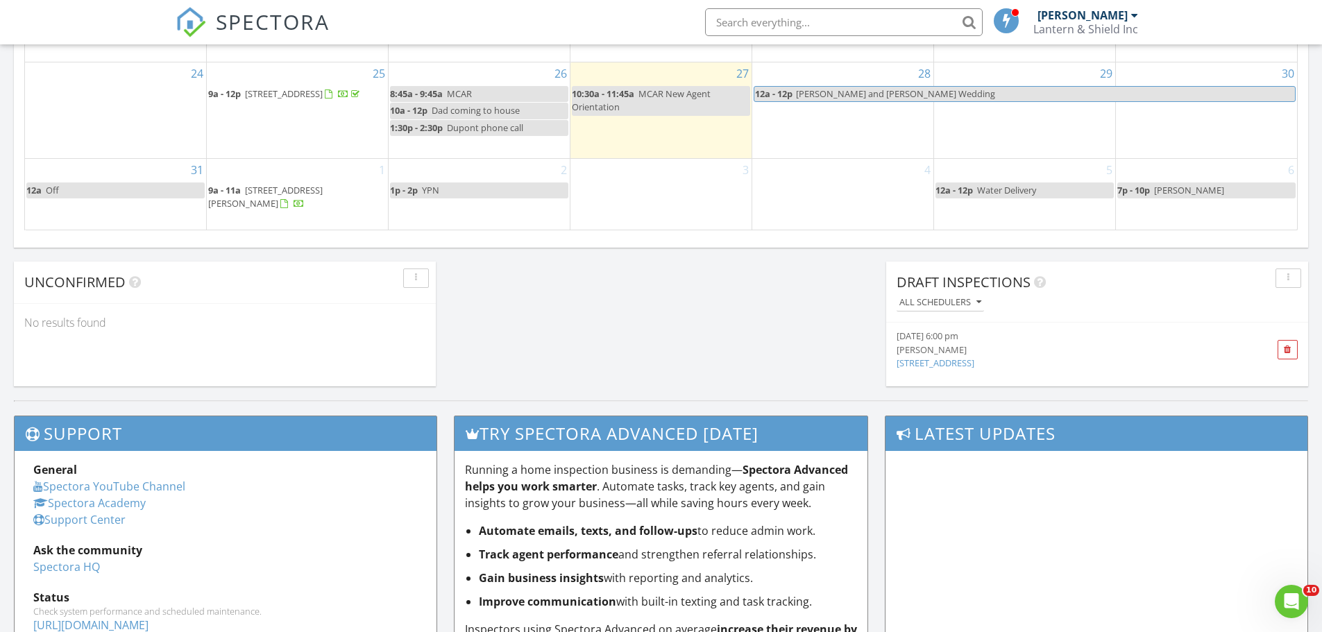
click at [951, 364] on link "[STREET_ADDRESS]" at bounding box center [936, 363] width 78 height 12
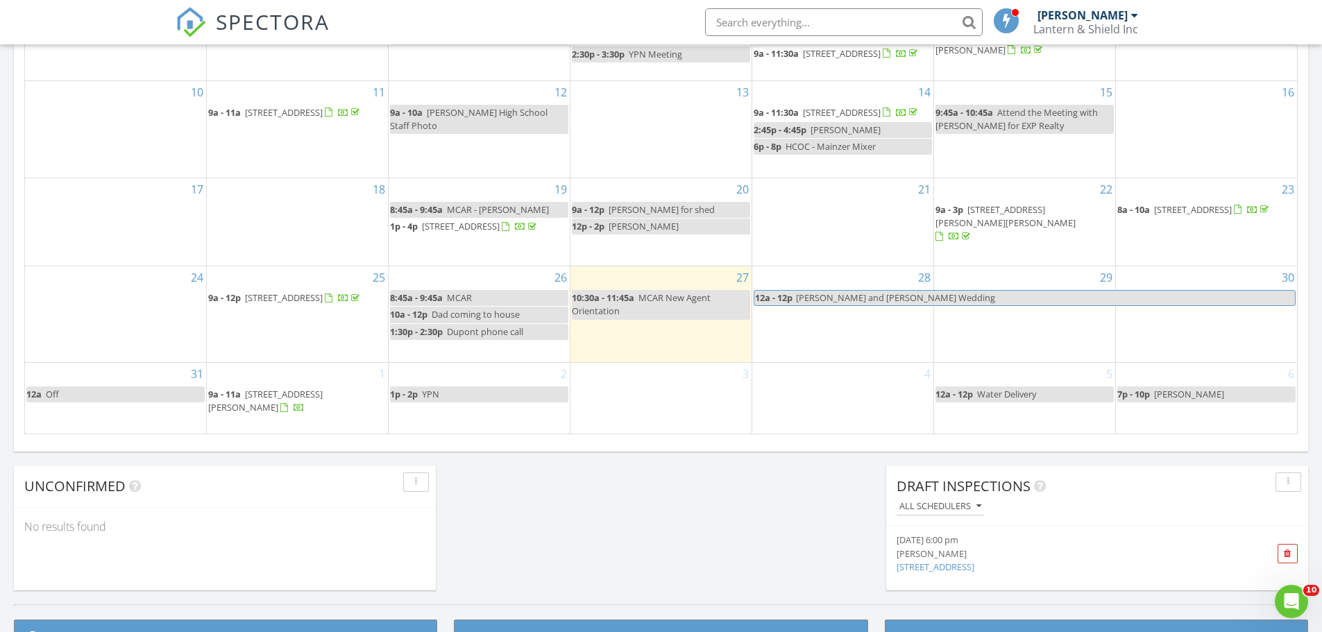
scroll to position [902, 0]
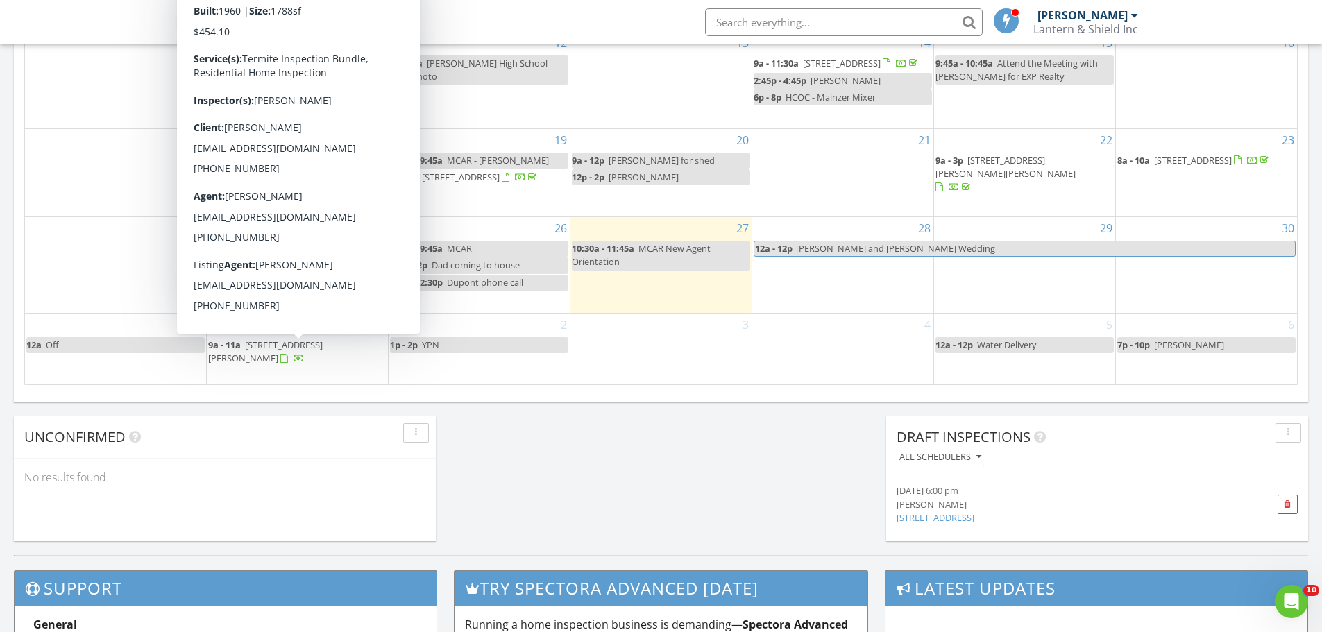
click at [286, 355] on span "3241 Laura Ave, Merced 95340" at bounding box center [265, 352] width 115 height 26
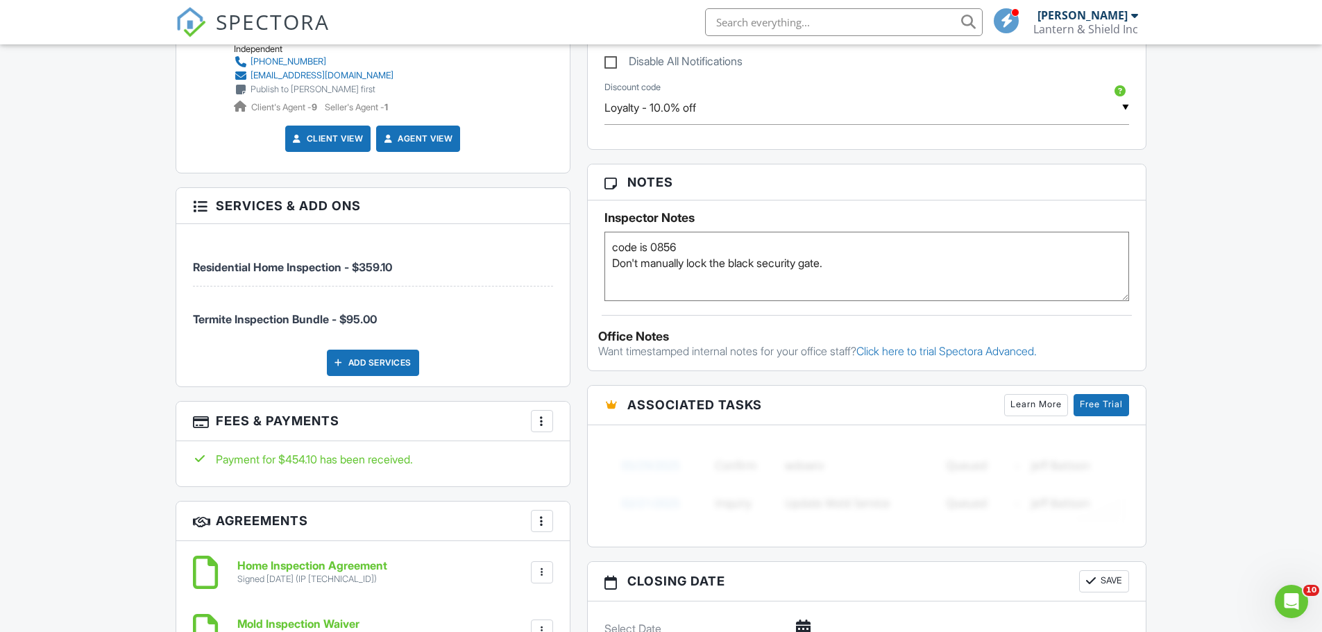
scroll to position [764, 0]
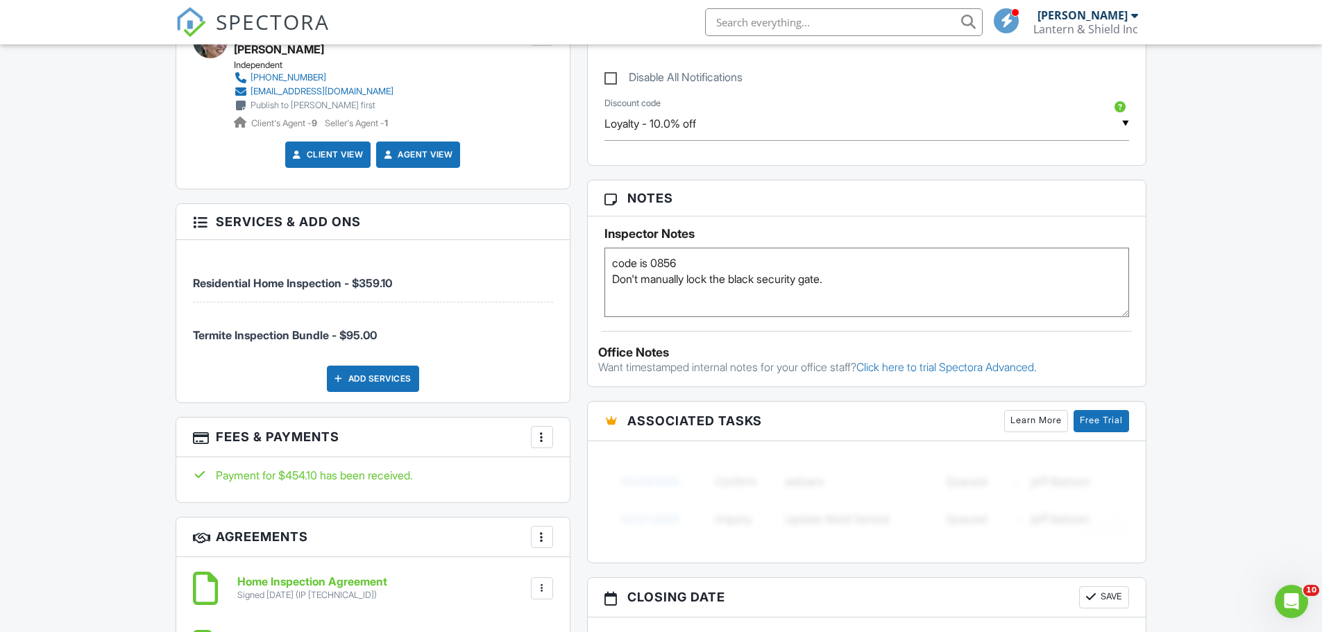
click at [850, 283] on textarea "code is 0856 Don't manually lock the black security gate." at bounding box center [867, 282] width 525 height 69
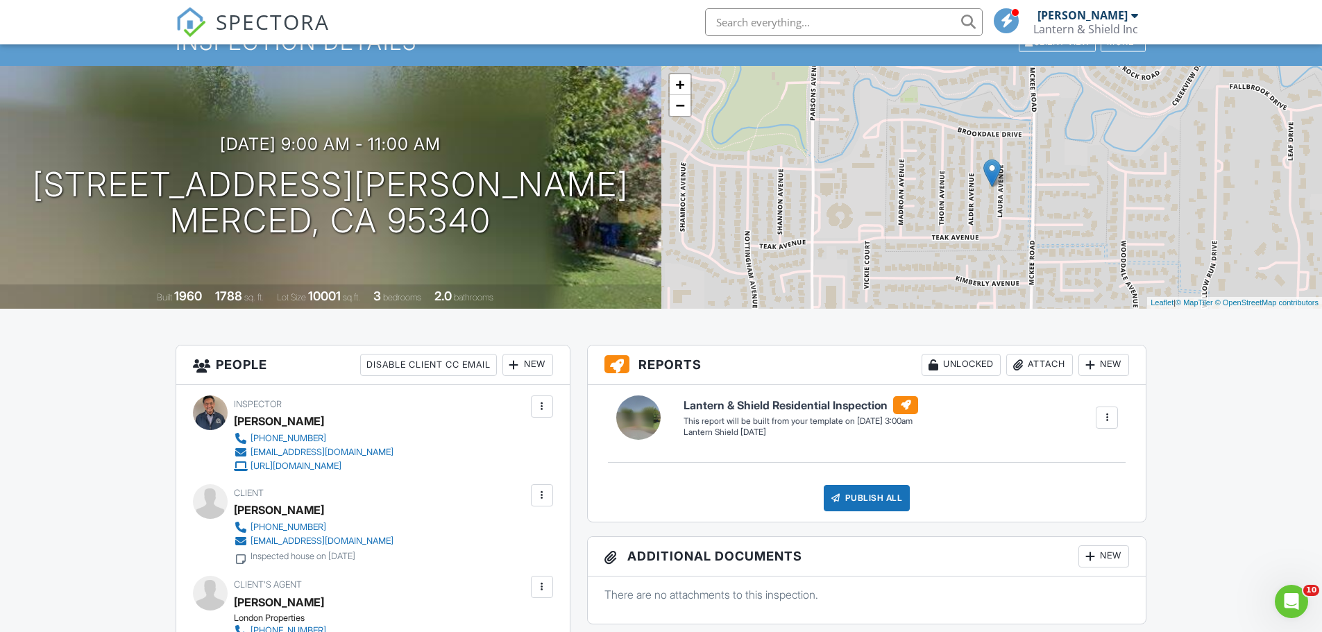
scroll to position [0, 0]
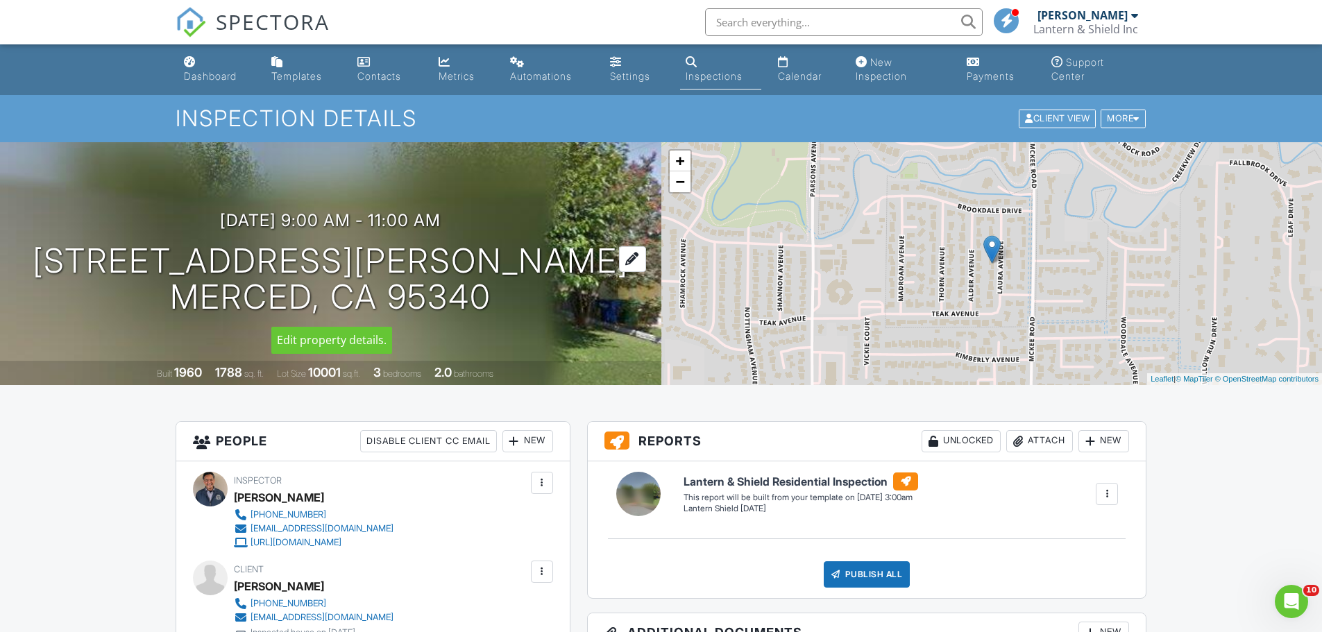
type textarea "code is 0856 Don't manually lock the black security gate. Pest will be there 9/2"
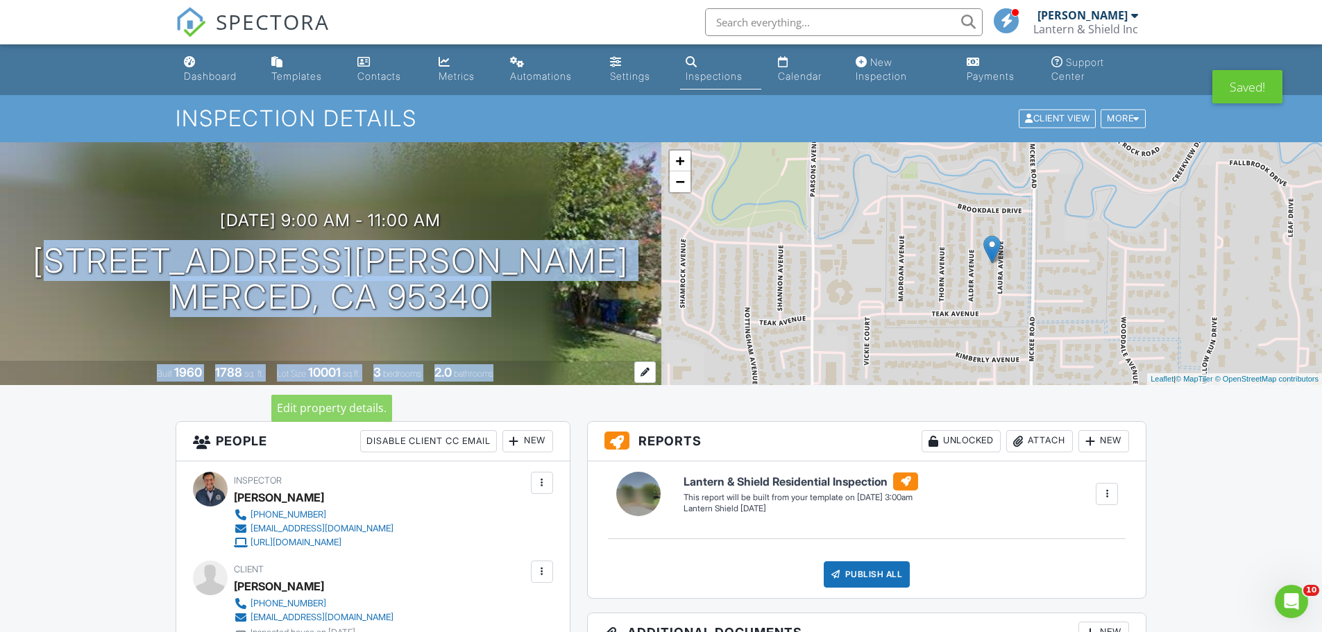
drag, startPoint x: 196, startPoint y: 260, endPoint x: 508, endPoint y: 385, distance: 335.5
click at [508, 385] on div "09/01/2025 9:00 am - 11:00 am 3241 Laura Ave Merced, CA 95340 Built 1960 1788 s…" at bounding box center [330, 263] width 661 height 243
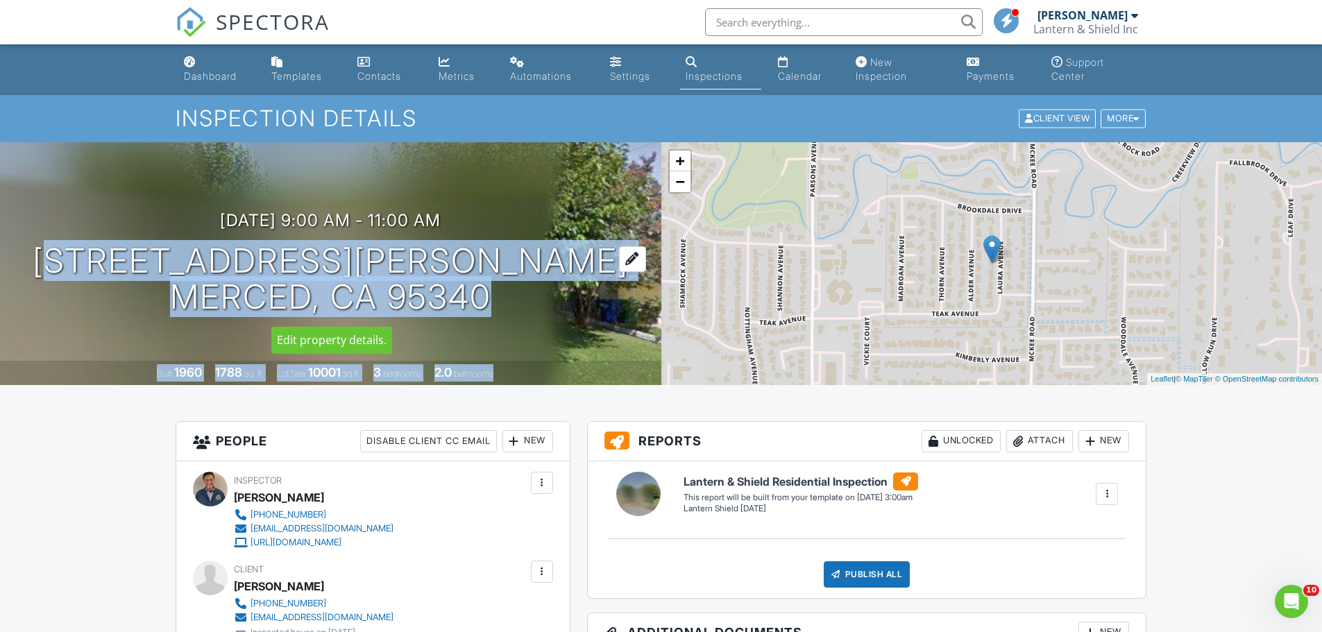
copy div "3241 Laura Ave Merced, CA 95340 Built 1960 1788 sq. ft. Lot Size 10001 sq.ft. 3…"
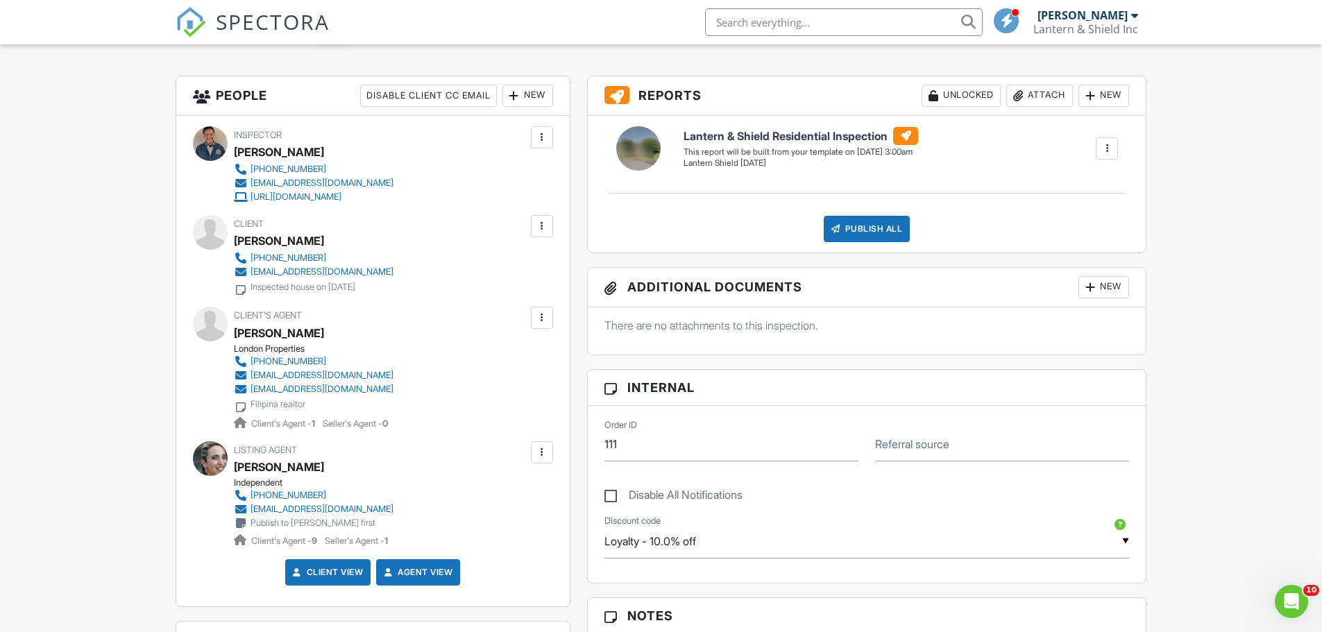
scroll to position [347, 0]
drag, startPoint x: 234, startPoint y: 223, endPoint x: 418, endPoint y: 293, distance: 196.8
click at [418, 293] on div "Client Andrew Padilla 831-400-6463 onidna831@gmail.com Inspected house on May 2…" at bounding box center [347, 254] width 226 height 81
copy div "Client Andrew Padilla 831-400-6463 onidna831@gmail.com Inspected house on May 2…"
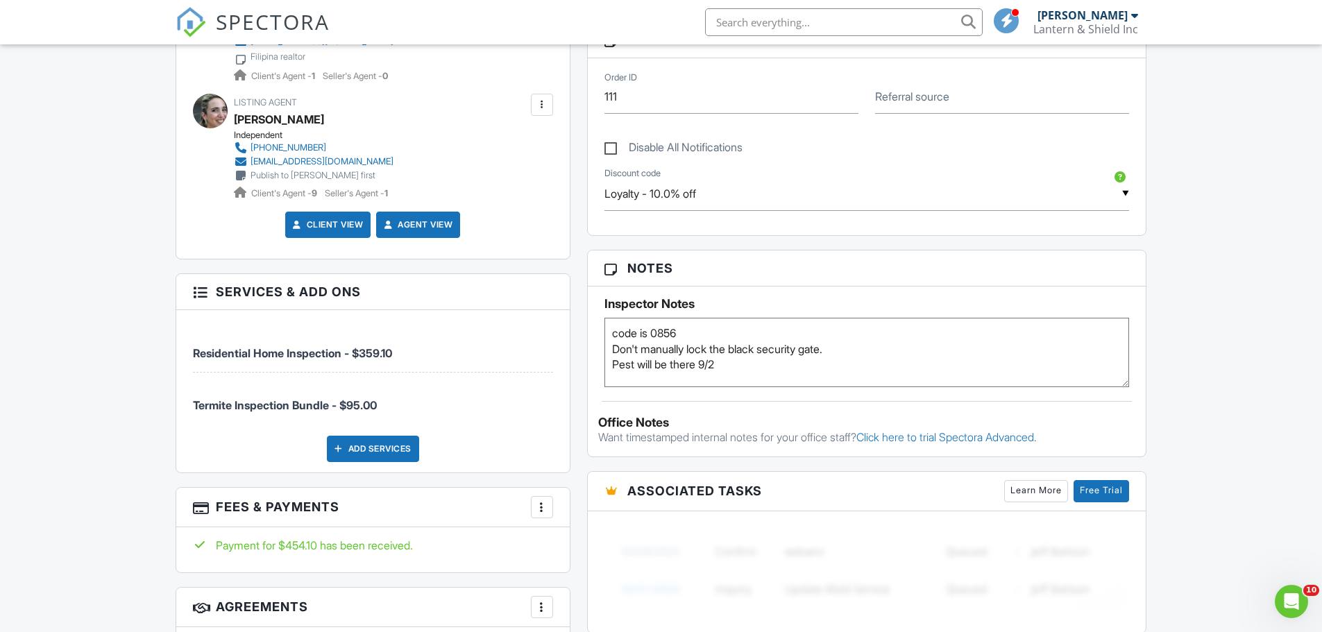
scroll to position [694, 0]
drag, startPoint x: 612, startPoint y: 335, endPoint x: 844, endPoint y: 356, distance: 233.5
click at [844, 356] on textarea "code is 0856 Don't manually lock the black security gate." at bounding box center [867, 351] width 525 height 69
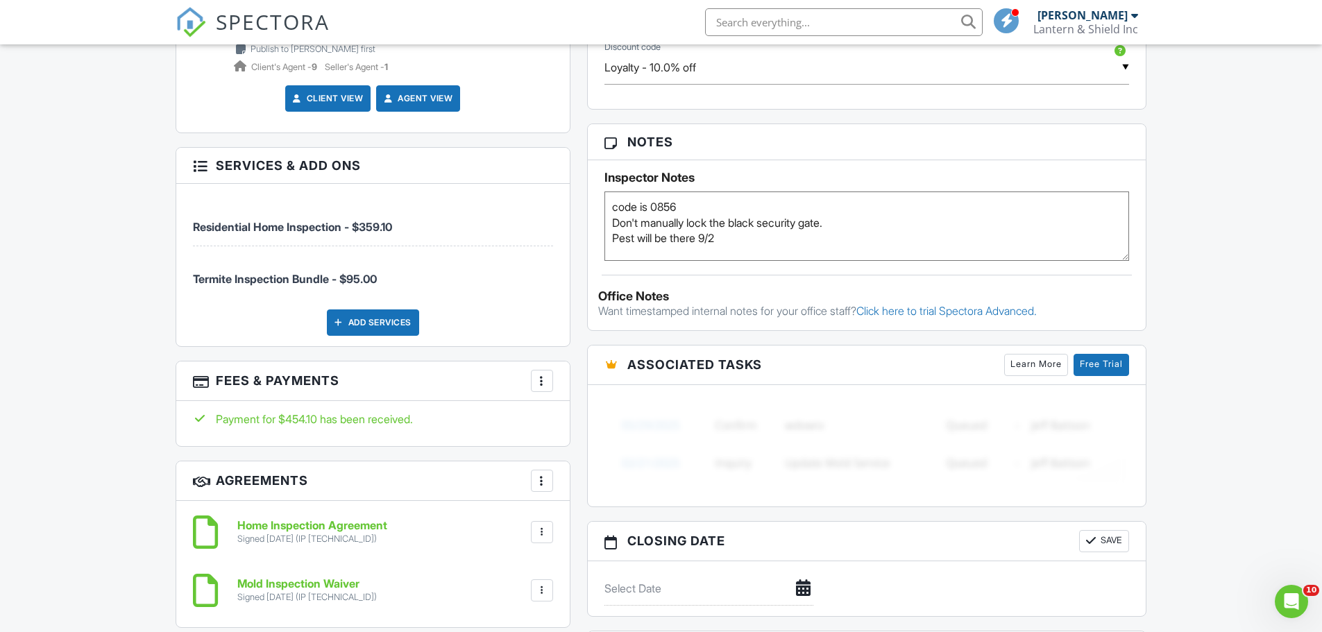
scroll to position [833, 0]
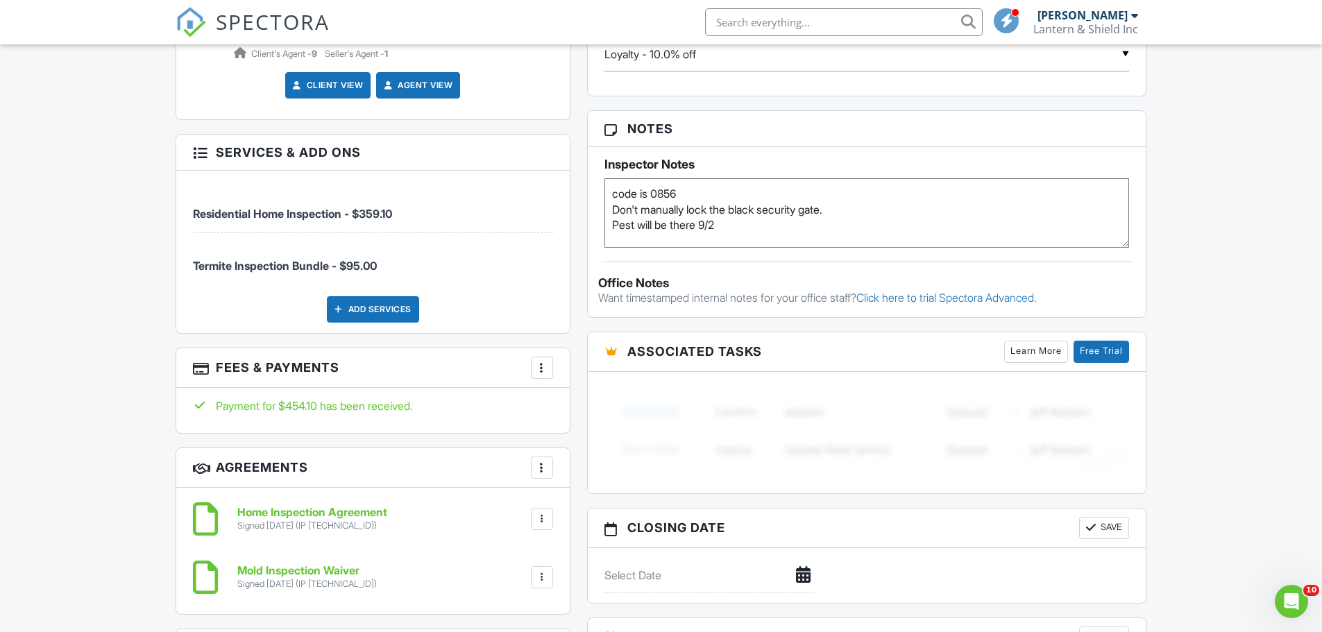
click at [113, 289] on div "Dashboard Templates Contacts Metrics Automations Settings Inspections Calendar …" at bounding box center [661, 442] width 1322 height 2462
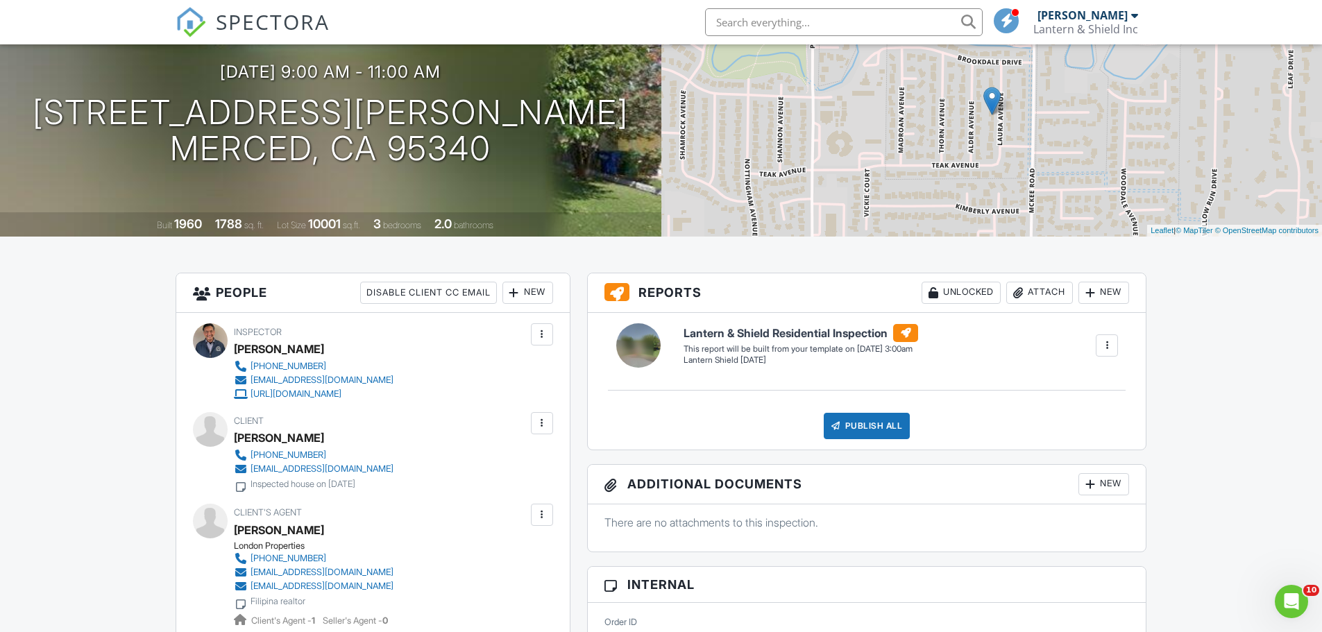
scroll to position [0, 0]
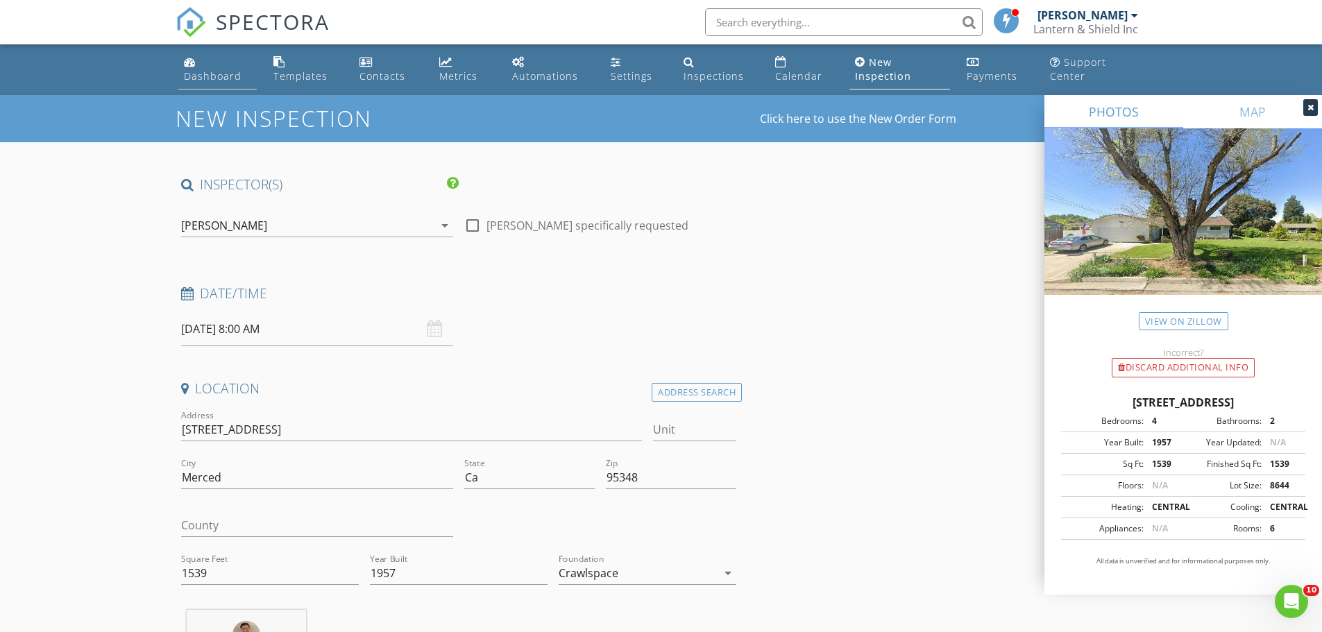
click at [216, 71] on div "Dashboard" at bounding box center [213, 75] width 58 height 13
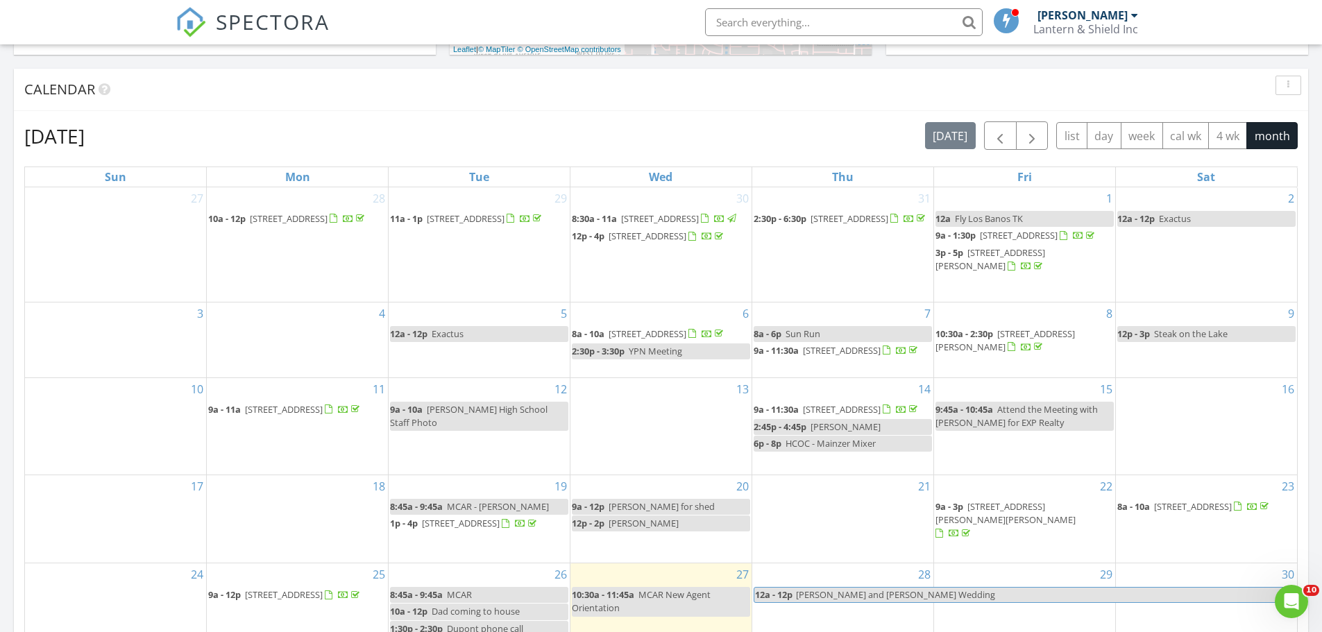
scroll to position [555, 0]
click at [1034, 134] on span "button" at bounding box center [1032, 136] width 17 height 17
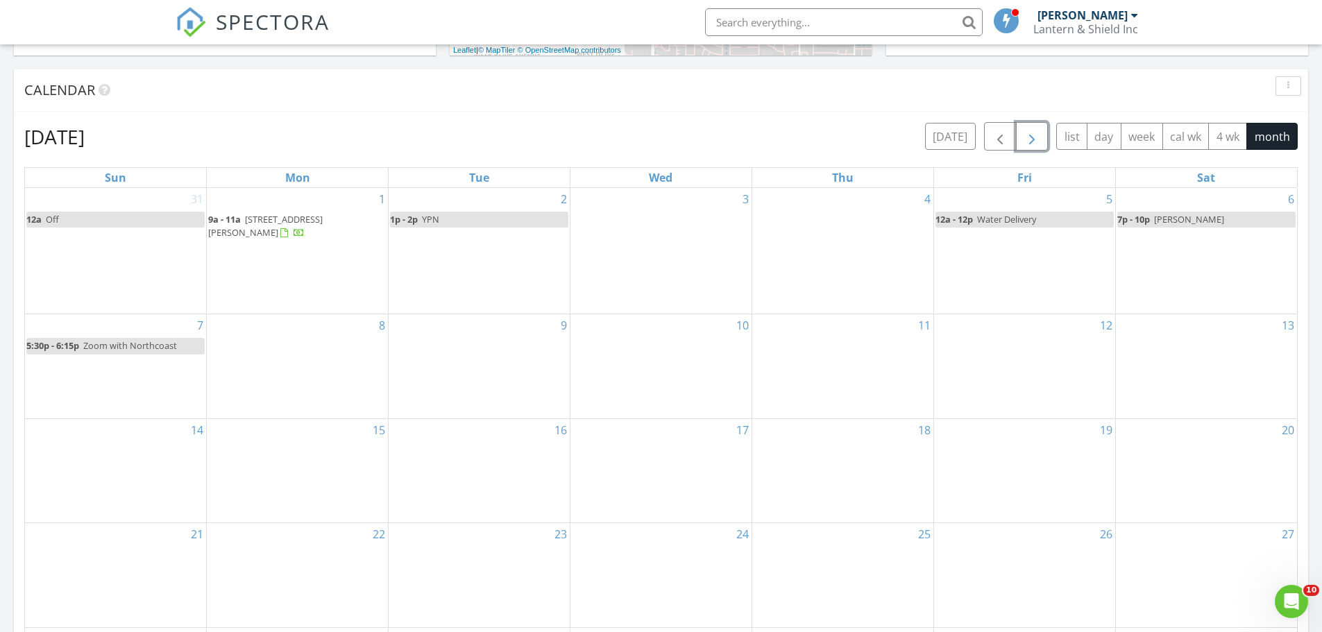
click at [1021, 444] on div "19" at bounding box center [1024, 471] width 181 height 104
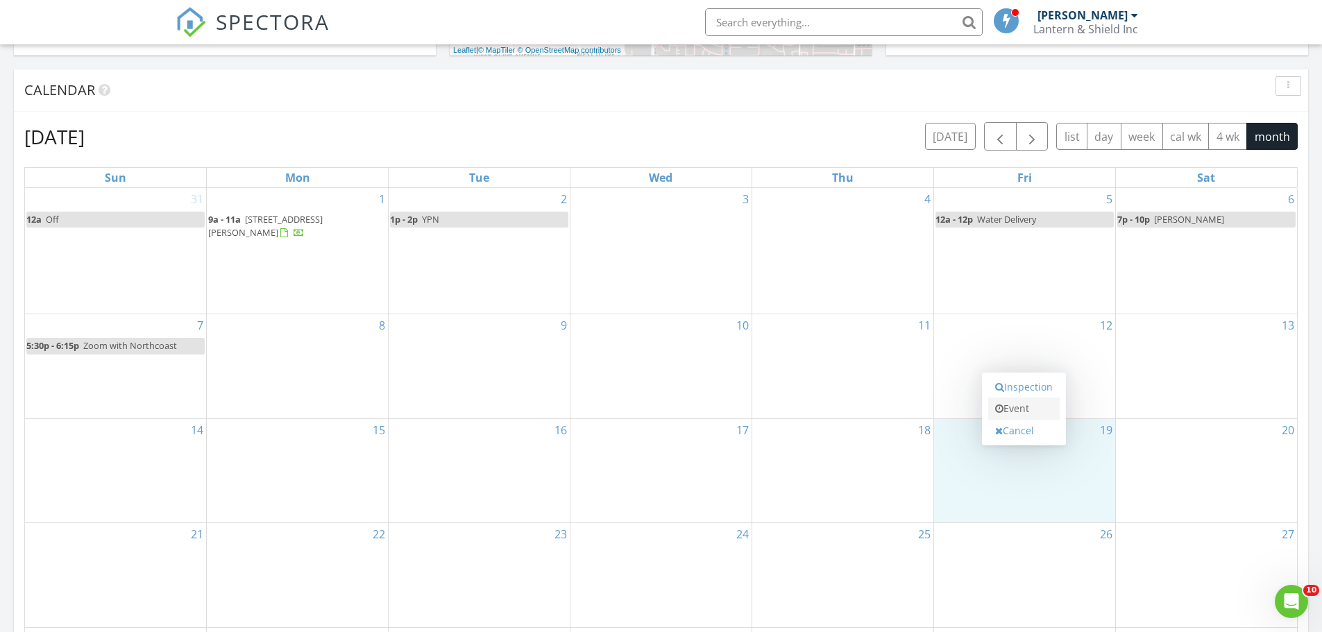
click at [1020, 410] on link "Event" at bounding box center [1023, 409] width 71 height 22
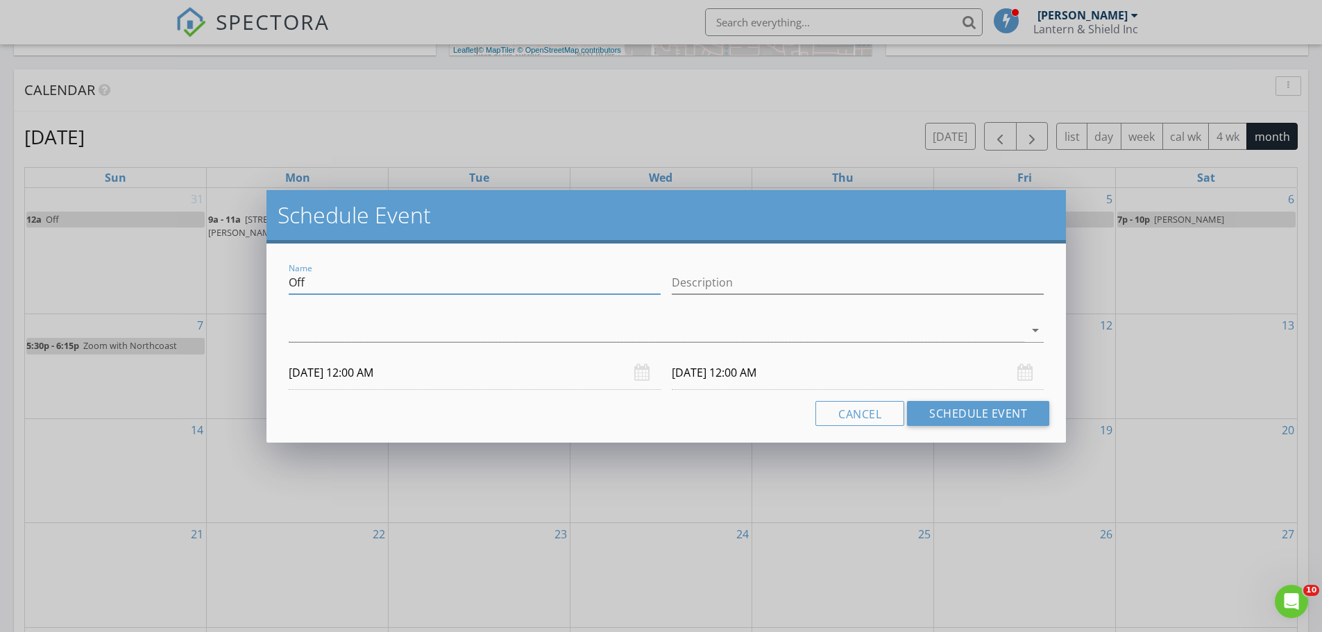
click at [311, 280] on input "Off" at bounding box center [475, 282] width 372 height 23
type input "Mom Singing at [GEOGRAPHIC_DATA]"
click at [395, 341] on div at bounding box center [657, 330] width 736 height 23
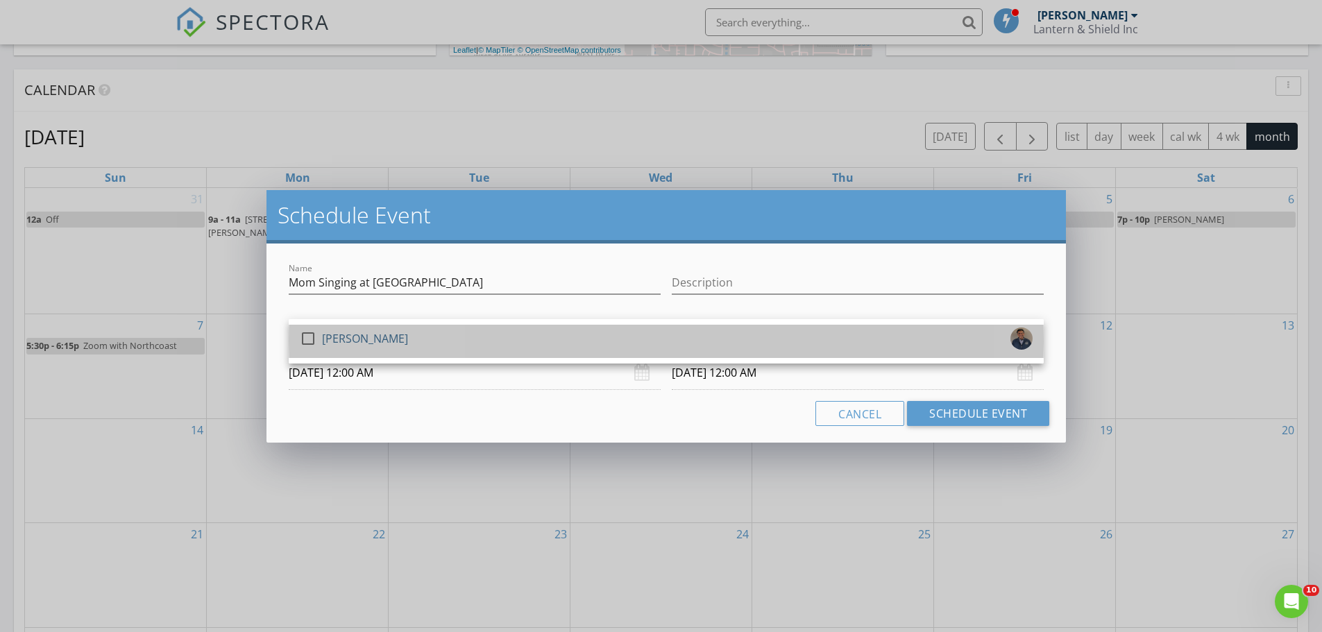
click at [395, 341] on div "check_box_outline_blank [PERSON_NAME]" at bounding box center [666, 342] width 733 height 28
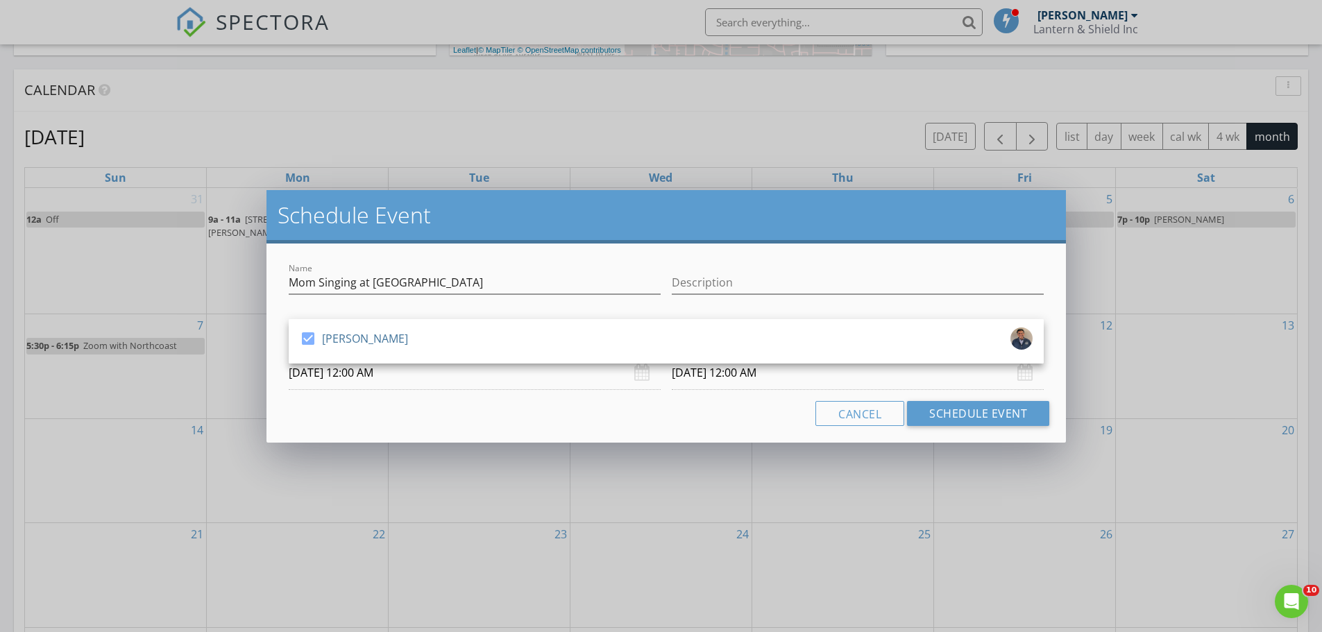
click at [412, 380] on input "[DATE] 12:00 AM" at bounding box center [475, 373] width 372 height 34
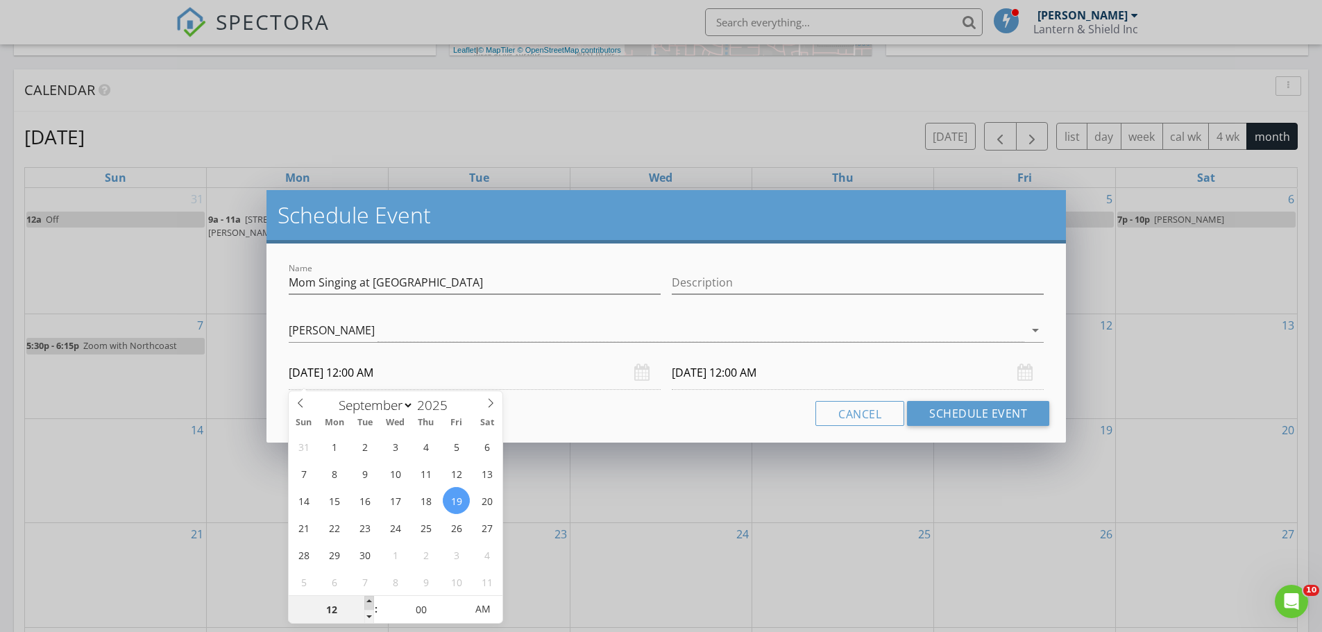
type input "01"
type input "[DATE] 1:00 AM"
click at [367, 599] on span at bounding box center [369, 603] width 10 height 14
type input "02"
type input "[DATE] 2:00 AM"
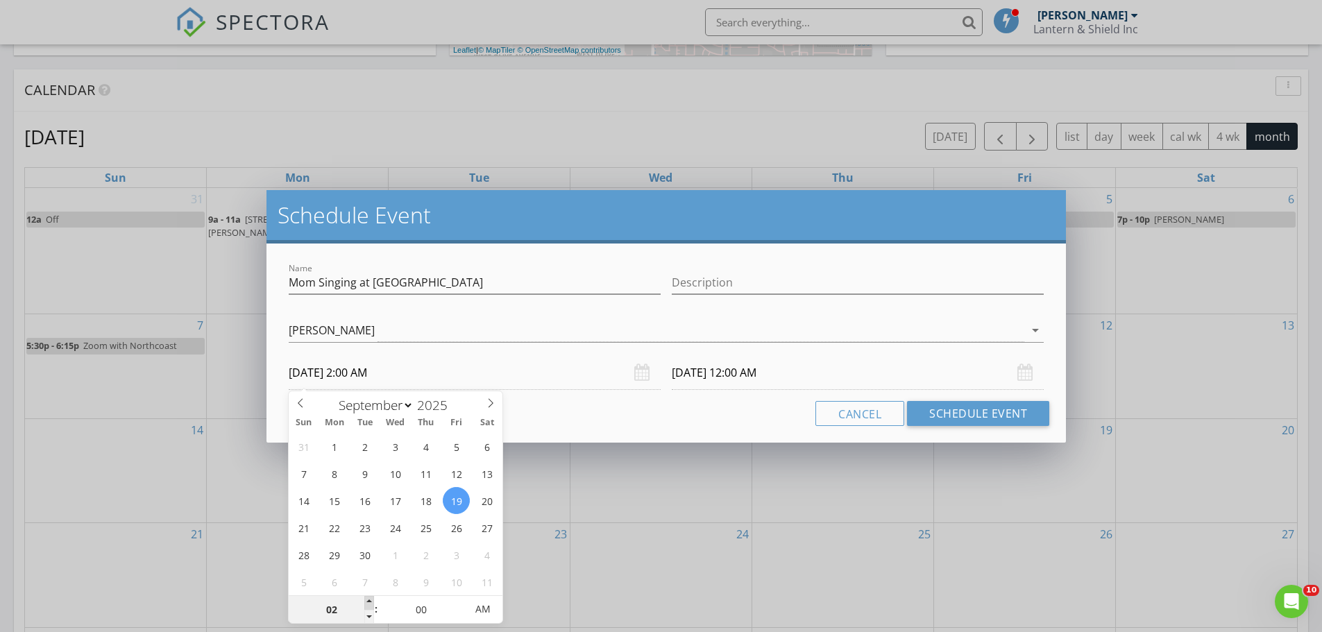
click at [367, 599] on span at bounding box center [369, 603] width 10 height 14
type input "03"
type input "[DATE] 3:00 AM"
click at [367, 599] on span at bounding box center [369, 603] width 10 height 14
type input "04"
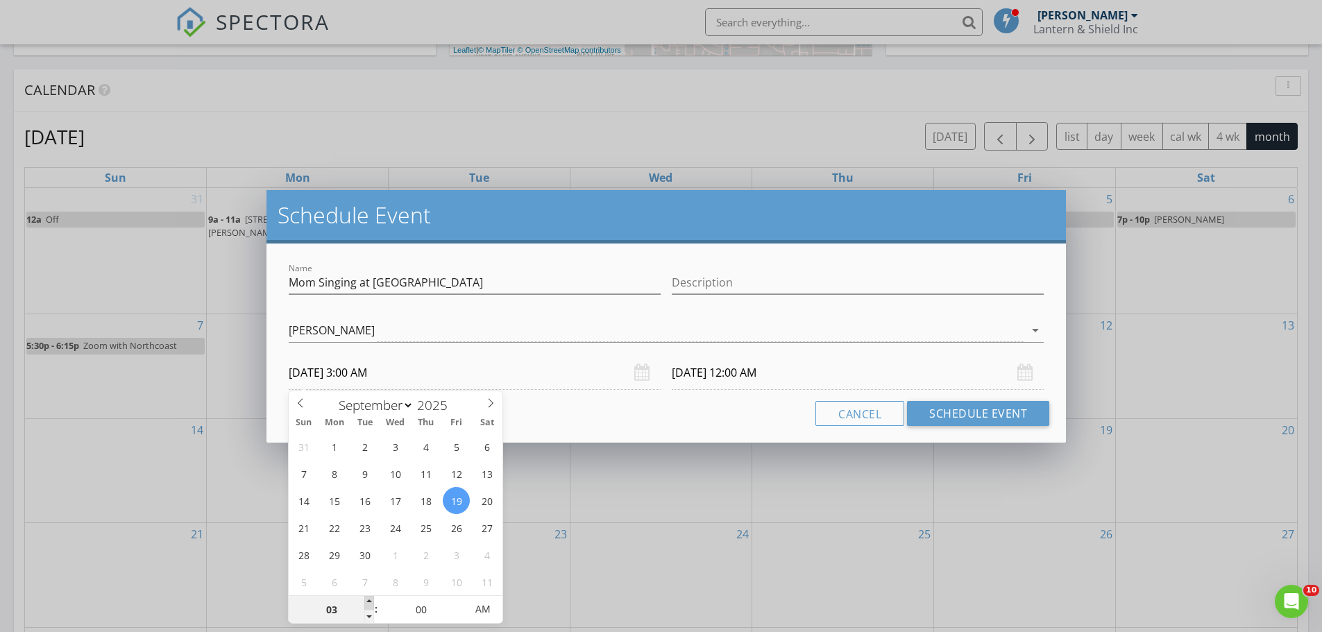
type input "[DATE] 4:00 AM"
click at [367, 599] on span at bounding box center [369, 603] width 10 height 14
type input "05"
type input "[DATE] 5:00 AM"
click at [367, 599] on span at bounding box center [369, 603] width 10 height 14
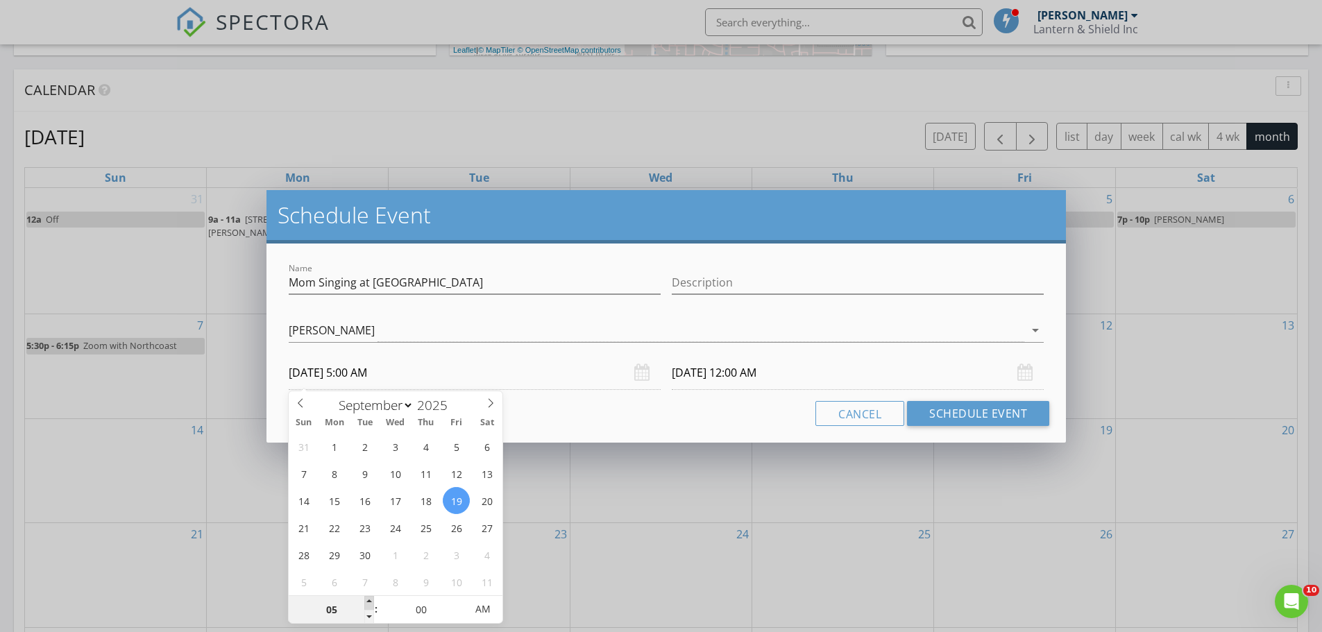
type input "06"
type input "[DATE] 6:00 AM"
click at [367, 599] on span at bounding box center [369, 603] width 10 height 14
type input "06"
type input "[DATE] 6:00 AM"
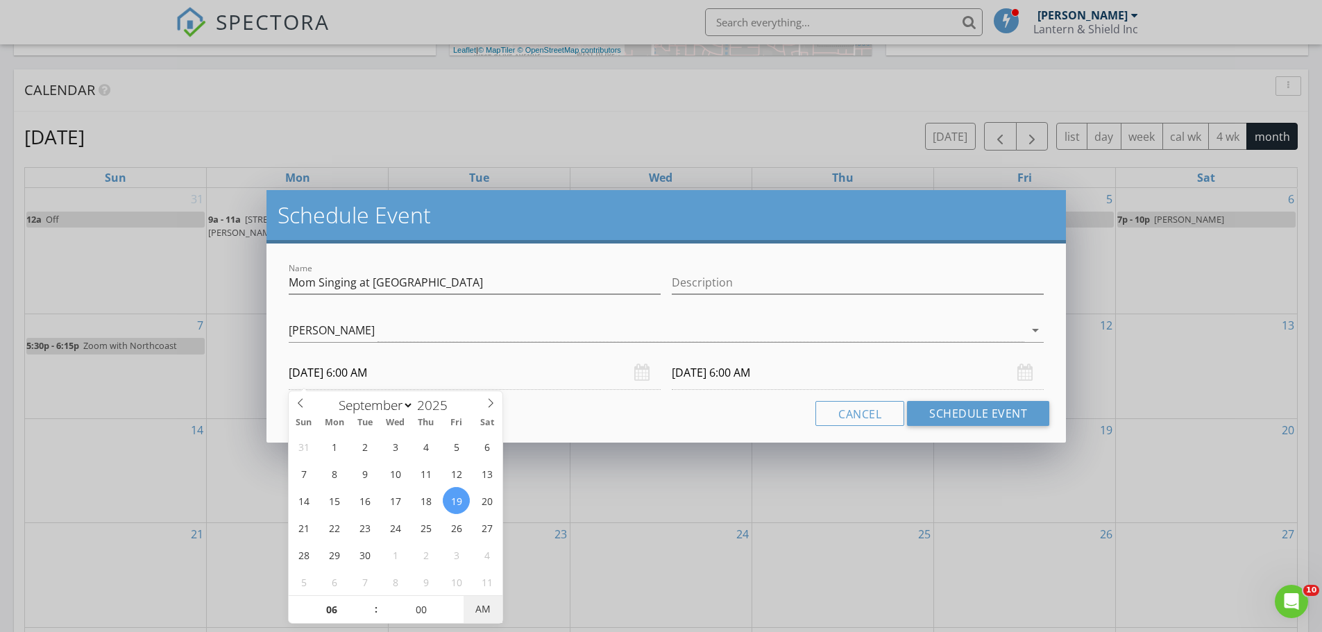
type input "[DATE] 6:00 PM"
click at [480, 601] on span "PM" at bounding box center [483, 610] width 38 height 28
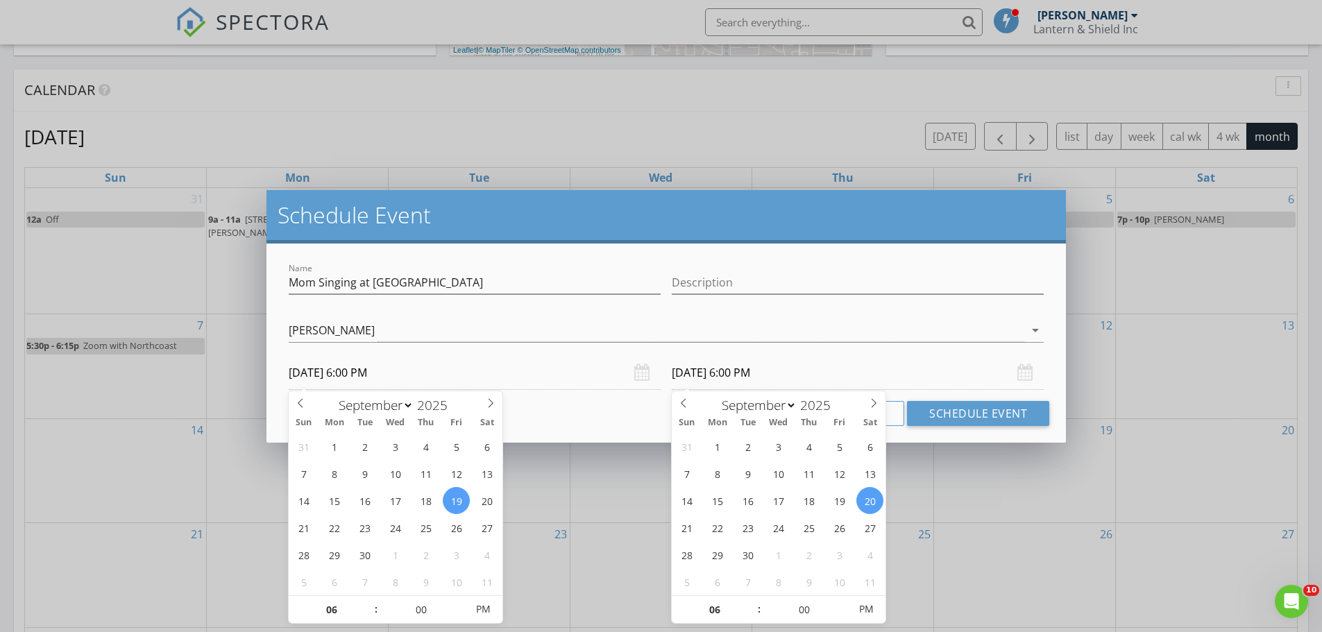
click at [728, 376] on input "[DATE] 6:00 PM" at bounding box center [858, 373] width 372 height 34
type input "[DATE] 6:00 PM"
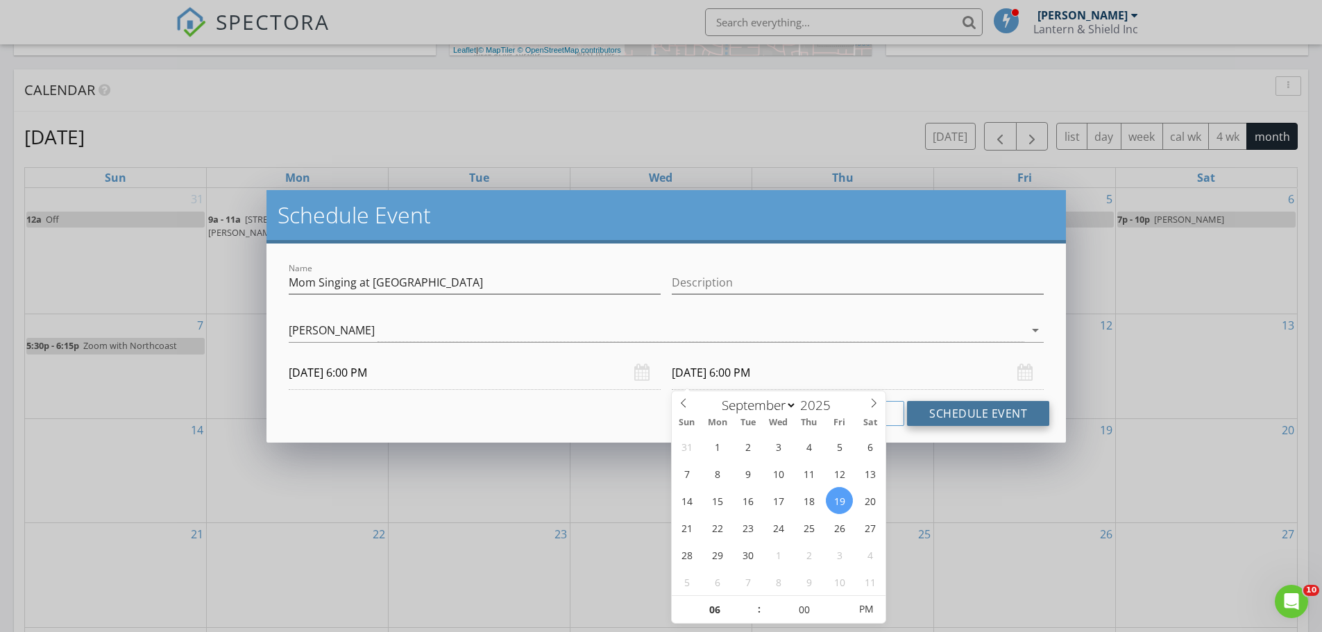
click at [972, 413] on button "Schedule Event" at bounding box center [978, 413] width 142 height 25
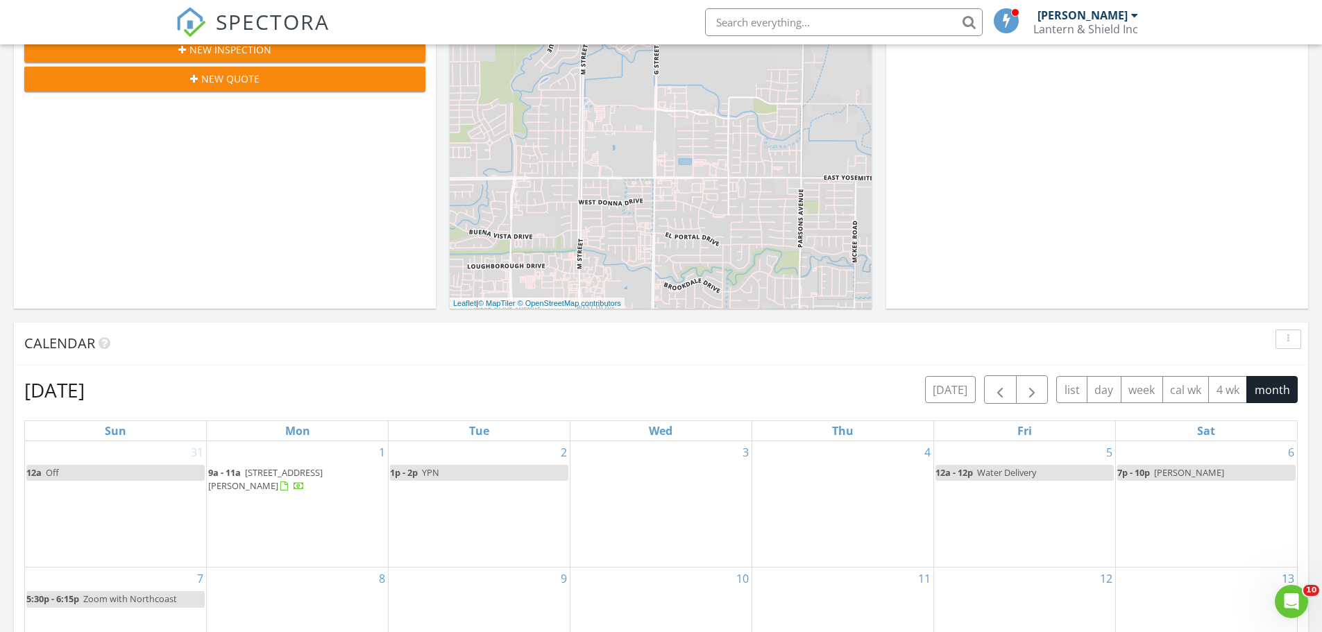
scroll to position [278, 0]
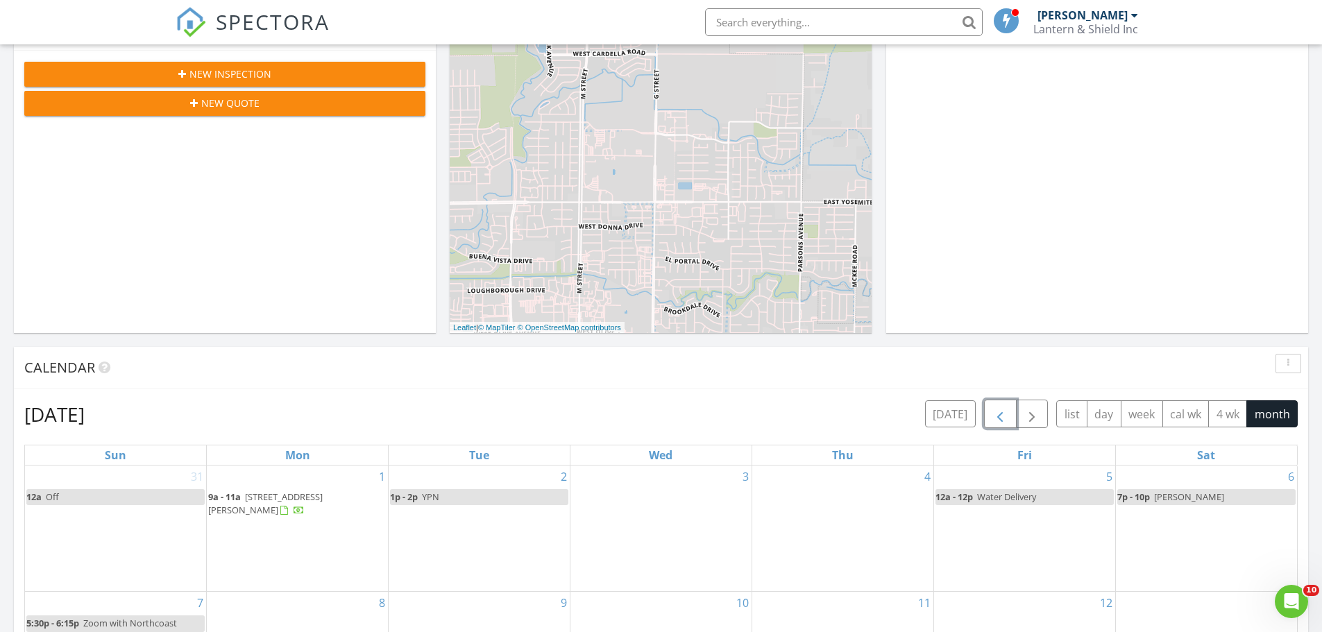
click at [997, 410] on span "button" at bounding box center [1000, 414] width 17 height 17
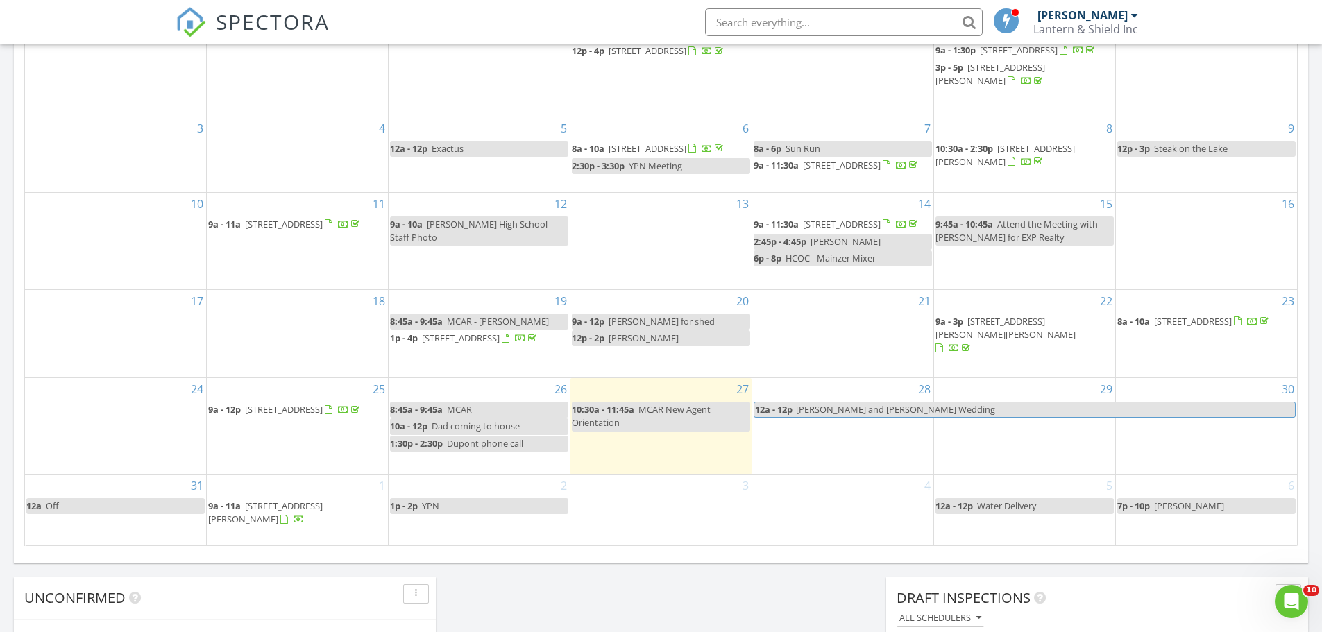
scroll to position [764, 0]
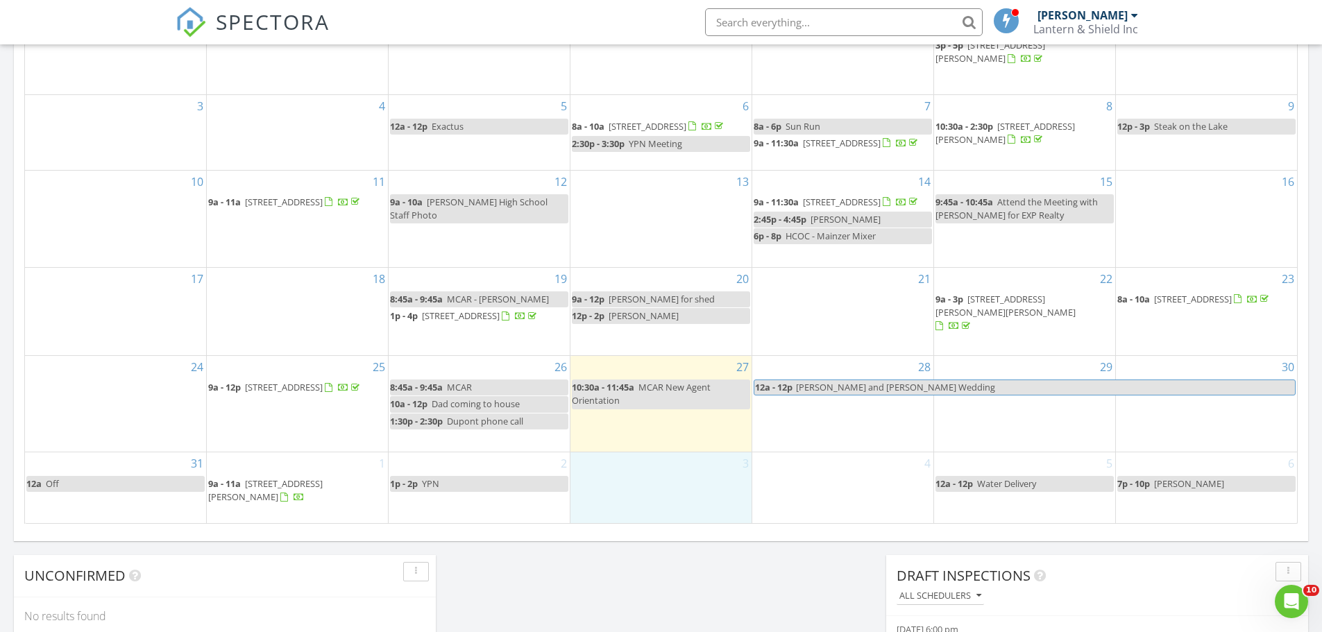
click at [655, 482] on div "3" at bounding box center [661, 488] width 181 height 71
click at [667, 441] on link "Event" at bounding box center [660, 443] width 71 height 22
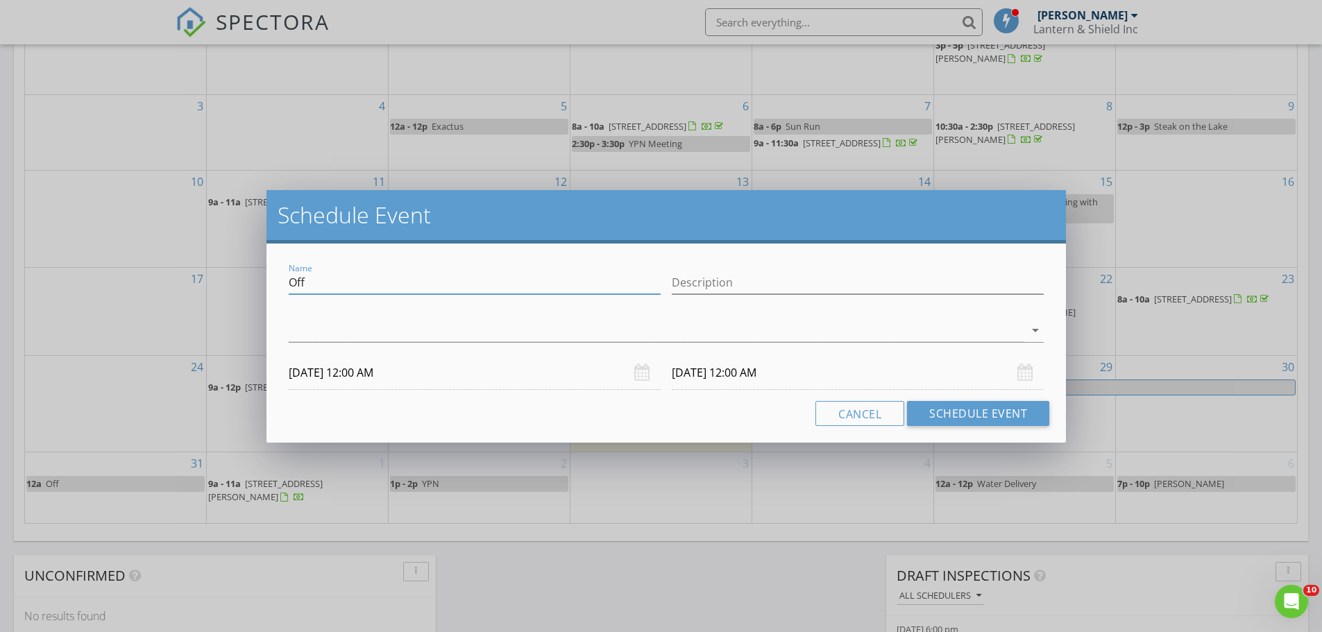
click at [356, 277] on input "Off" at bounding box center [475, 282] width 372 height 23
type input "Sun Run Call"
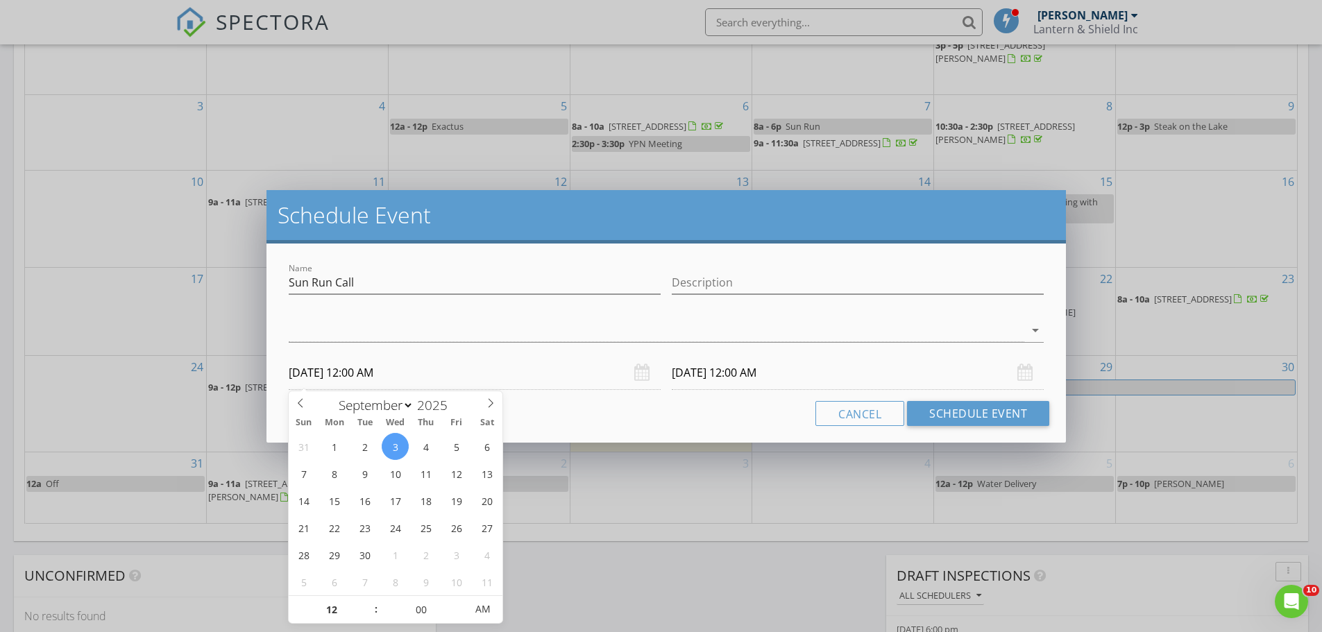
click at [357, 376] on input "[DATE] 12:00 AM" at bounding box center [475, 373] width 372 height 34
type input "01"
type input "[DATE] 1:00 AM"
click at [371, 601] on span at bounding box center [369, 603] width 10 height 14
type input "[DATE] 1:00 AM"
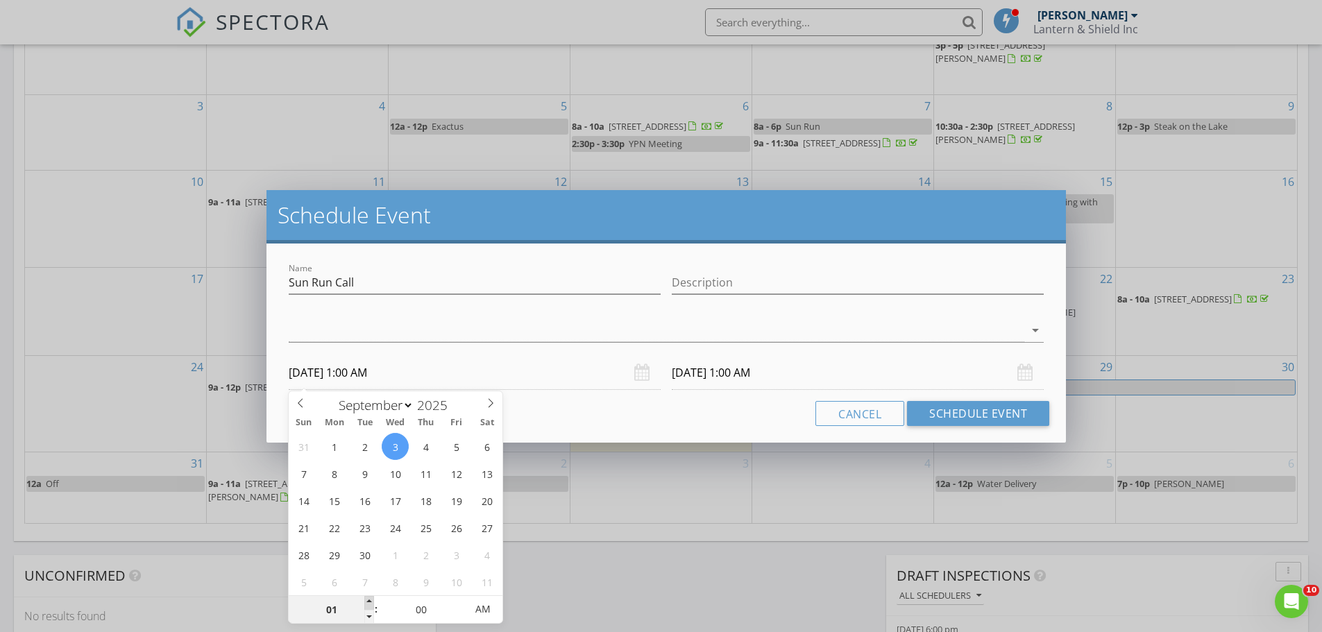
type input "02"
type input "[DATE] 2:00 AM"
click at [369, 607] on span at bounding box center [369, 603] width 10 height 14
type input "03"
type input "[DATE] 3:00 AM"
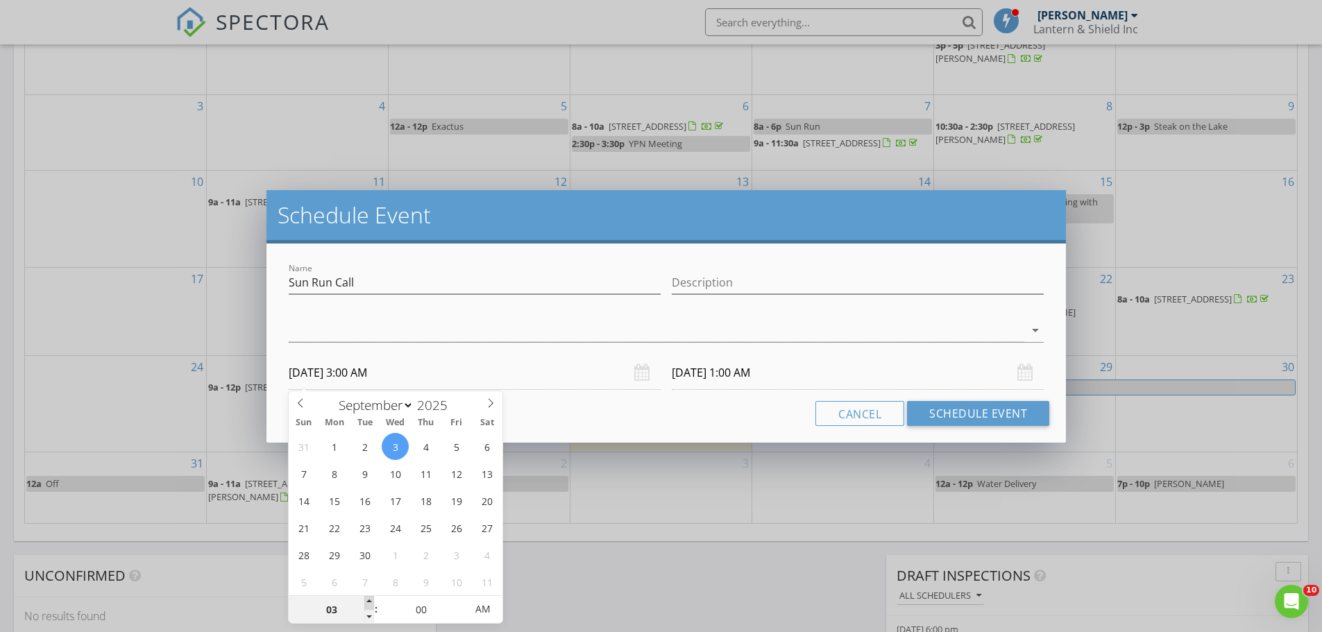
click at [369, 607] on span at bounding box center [369, 603] width 10 height 14
type input "04"
type input "[DATE] 4:00 AM"
click at [369, 607] on span at bounding box center [369, 603] width 10 height 14
type input "[DATE] 4:00 AM"
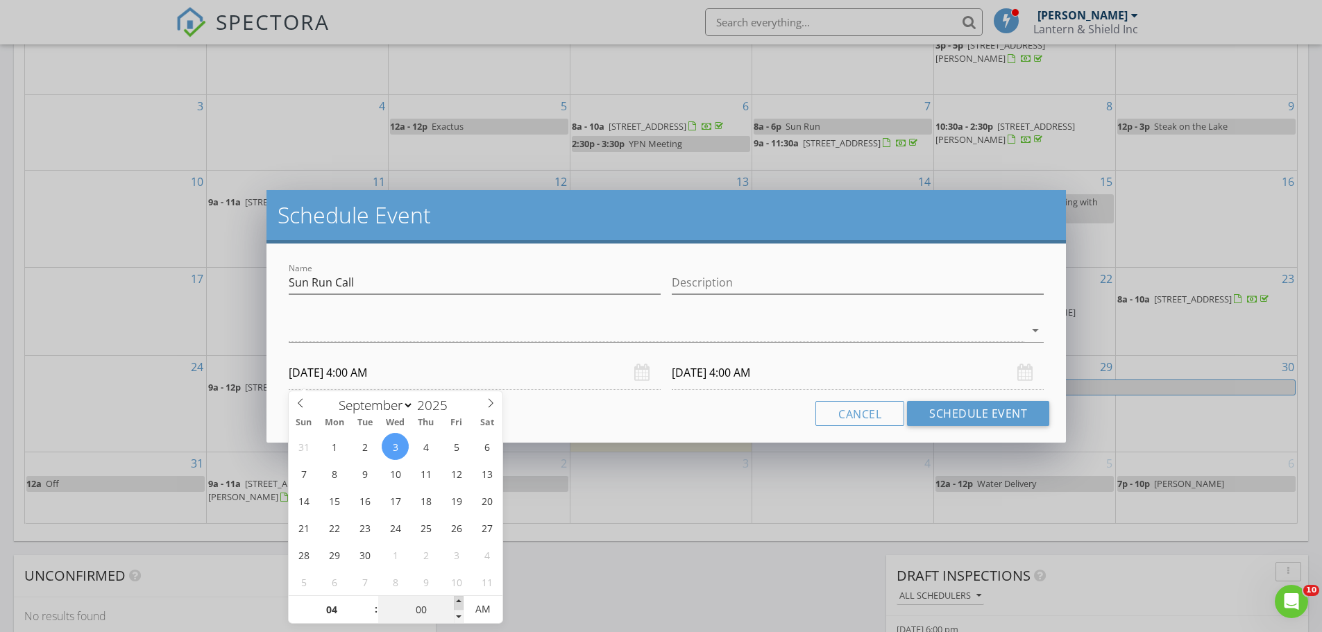
type input "05"
type input "[DATE] 4:05 AM"
click at [461, 600] on span at bounding box center [459, 603] width 10 height 14
type input "10"
type input "[DATE] 4:10 AM"
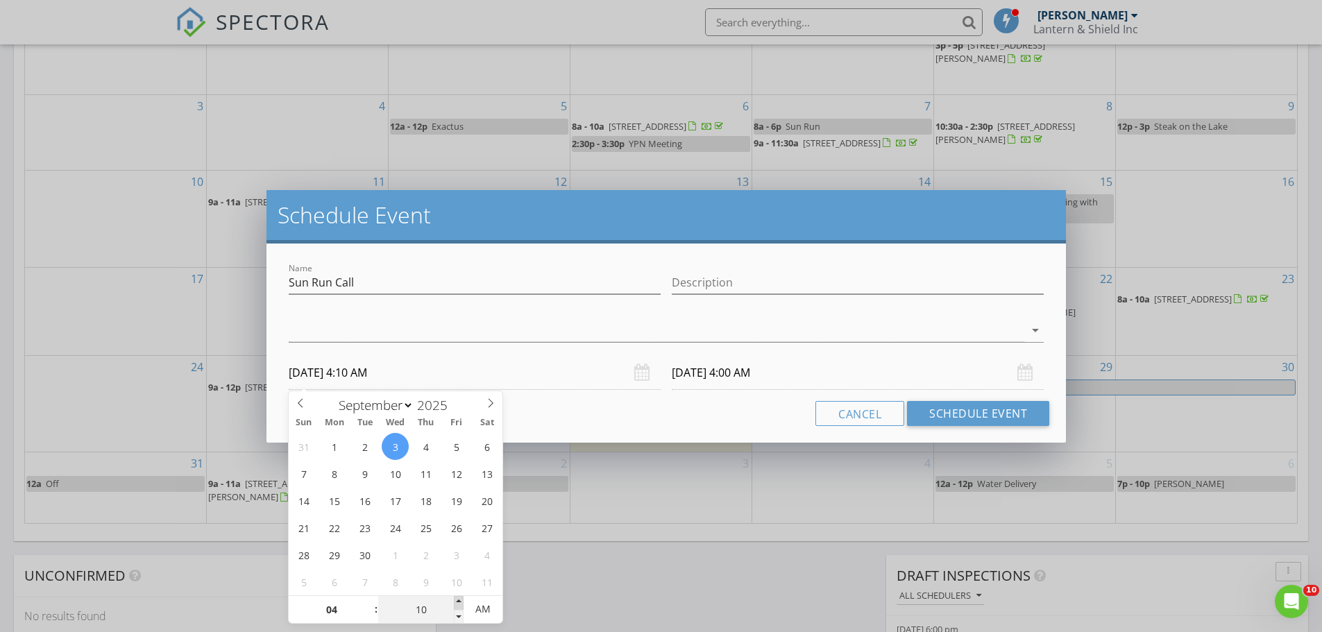
click at [461, 600] on span at bounding box center [459, 603] width 10 height 14
type input "15"
type input "[DATE] 4:15 AM"
click at [461, 600] on span at bounding box center [459, 603] width 10 height 14
type input "[DATE] 4:15 AM"
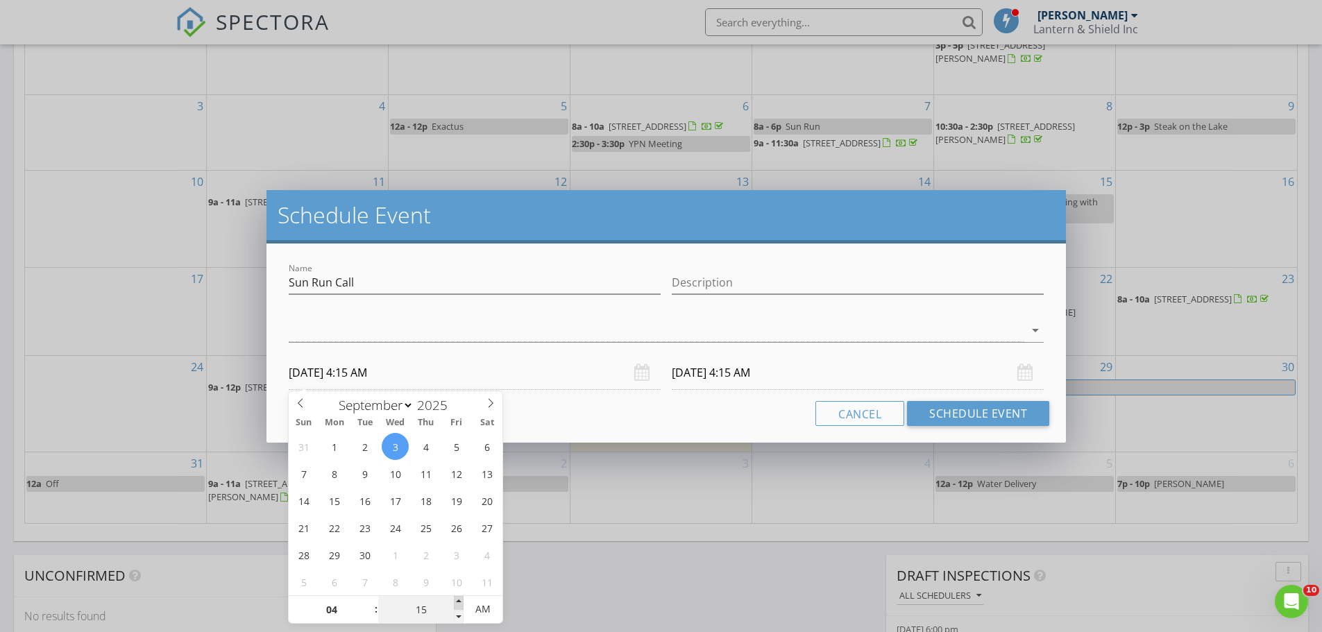
type input "20"
type input "[DATE] 4:20 AM"
click at [461, 600] on span at bounding box center [459, 603] width 10 height 14
type input "[DATE] 4:20 AM"
type input "25"
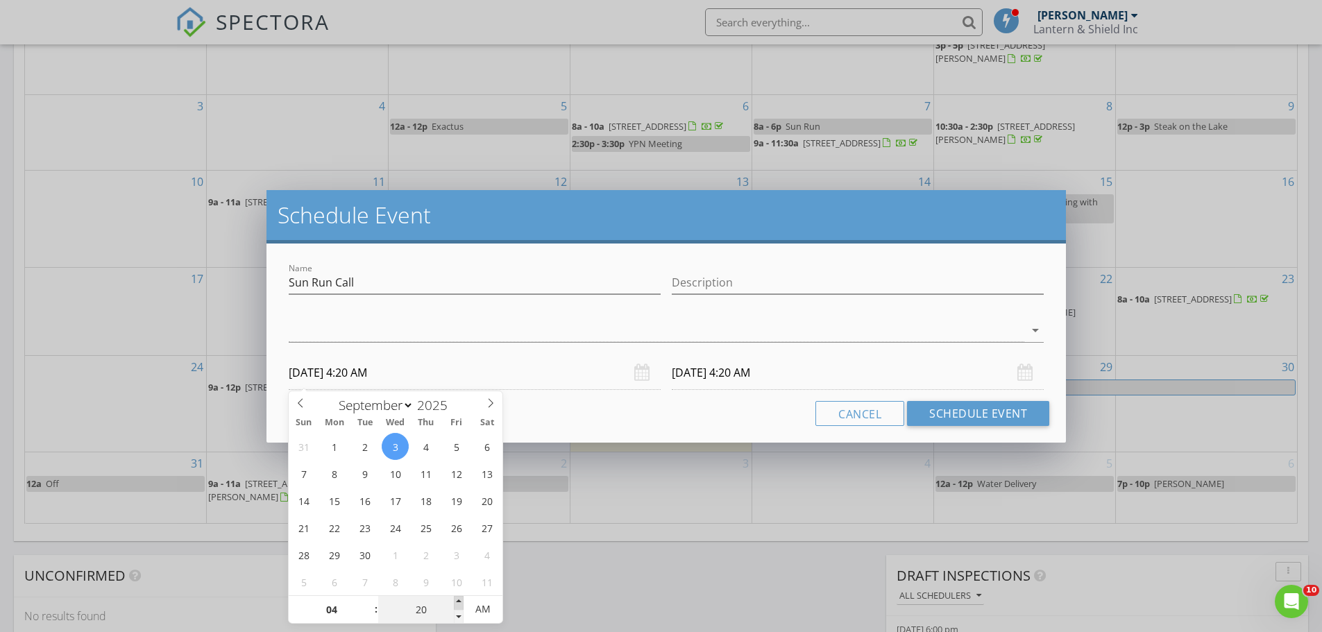
type input "[DATE] 4:25 AM"
click at [461, 600] on span at bounding box center [459, 603] width 10 height 14
type input "25"
type input "[DATE] 4:25 AM"
type input "30"
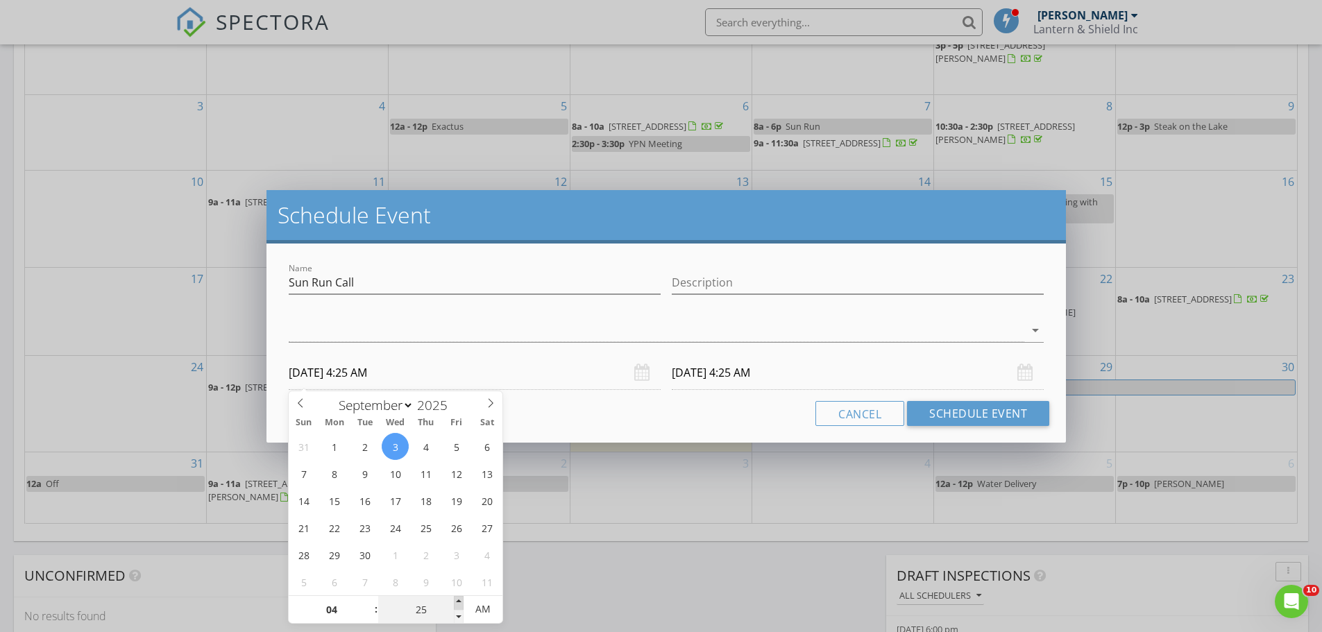
type input "[DATE] 4:30 AM"
click at [461, 600] on span at bounding box center [459, 603] width 10 height 14
type input "30"
type input "[DATE] 4:30 AM"
type input "[DATE] 4:30 PM"
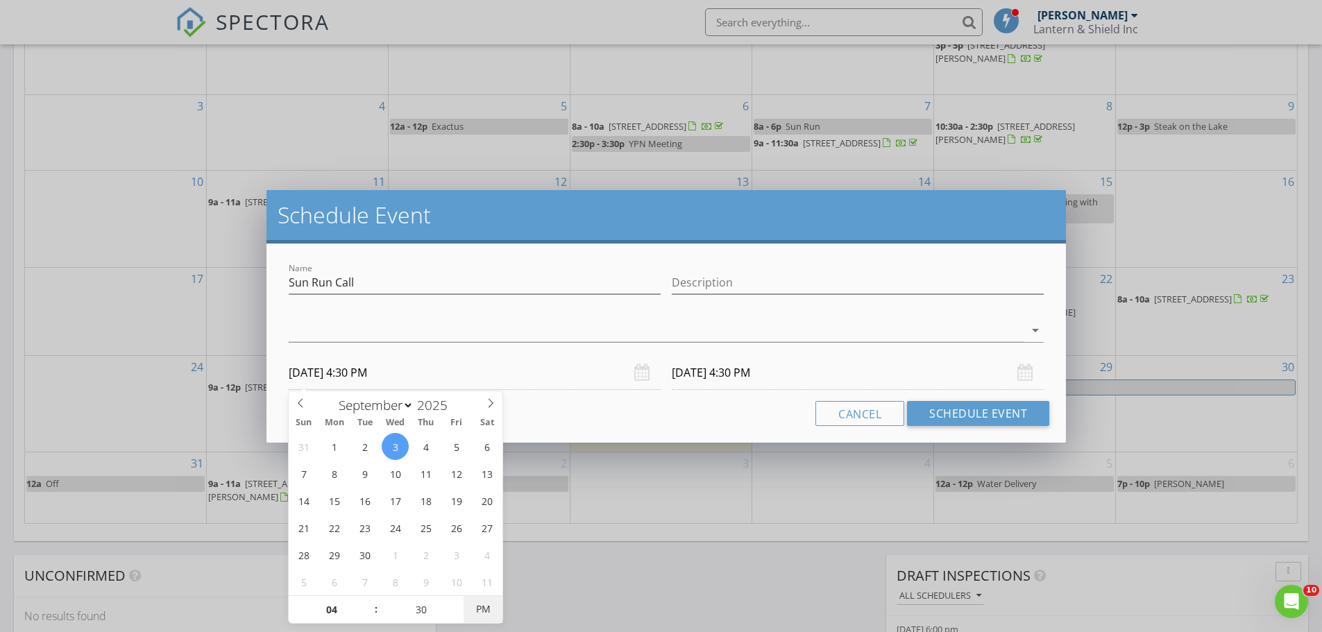
click at [484, 605] on span "PM" at bounding box center [483, 610] width 38 height 28
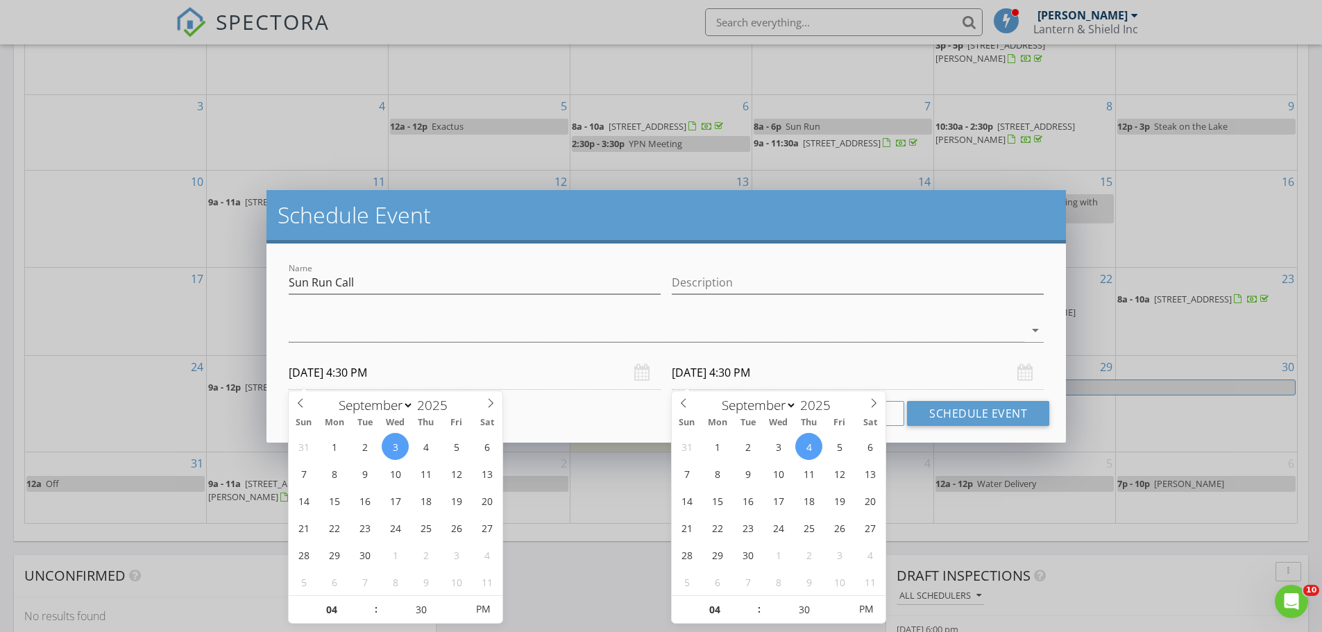
click at [736, 375] on input "[DATE] 4:30 PM" at bounding box center [858, 373] width 372 height 34
type input "[DATE] 4:30 PM"
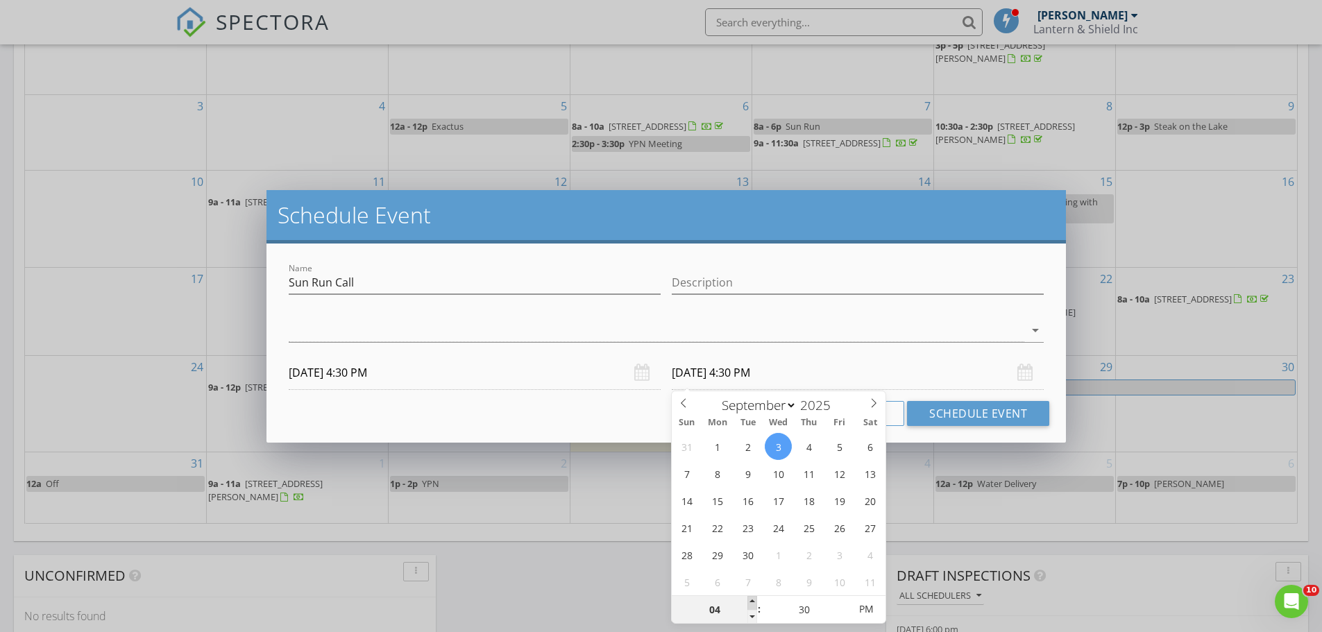
type input "05"
type input "[DATE] 5:30 PM"
click at [750, 602] on span at bounding box center [753, 603] width 10 height 14
click at [937, 342] on div "arrow_drop_down" at bounding box center [666, 330] width 755 height 23
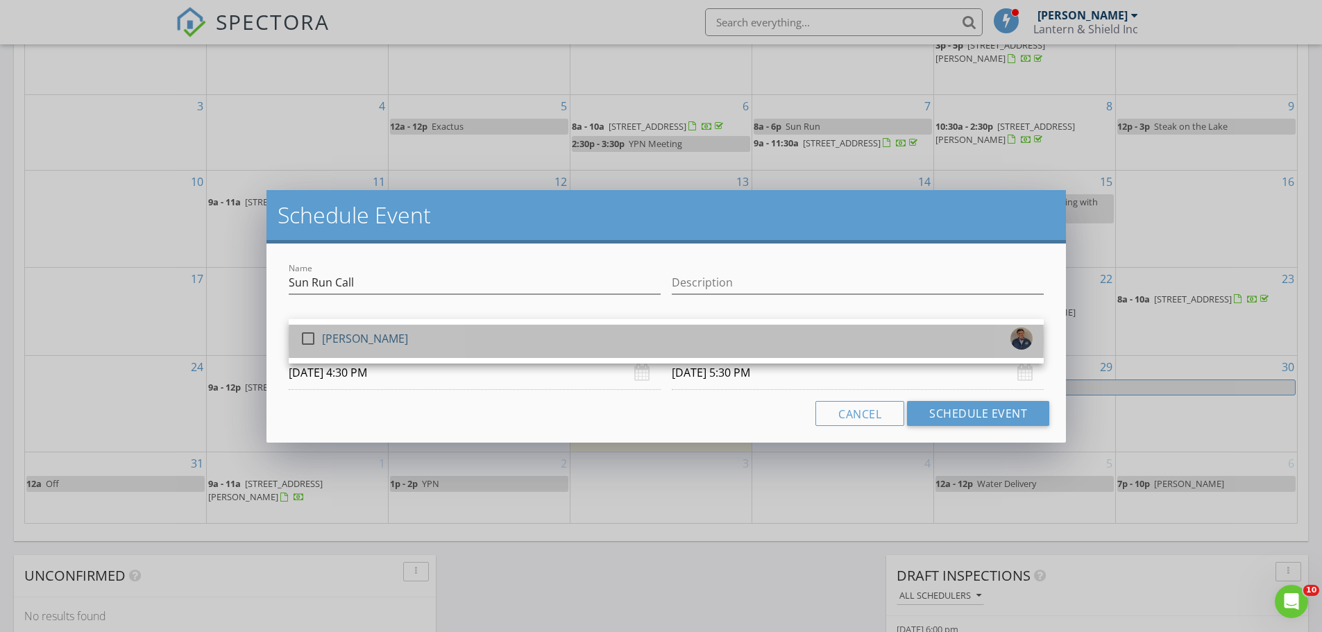
click at [929, 345] on div "check_box_outline_blank [PERSON_NAME]" at bounding box center [666, 342] width 733 height 28
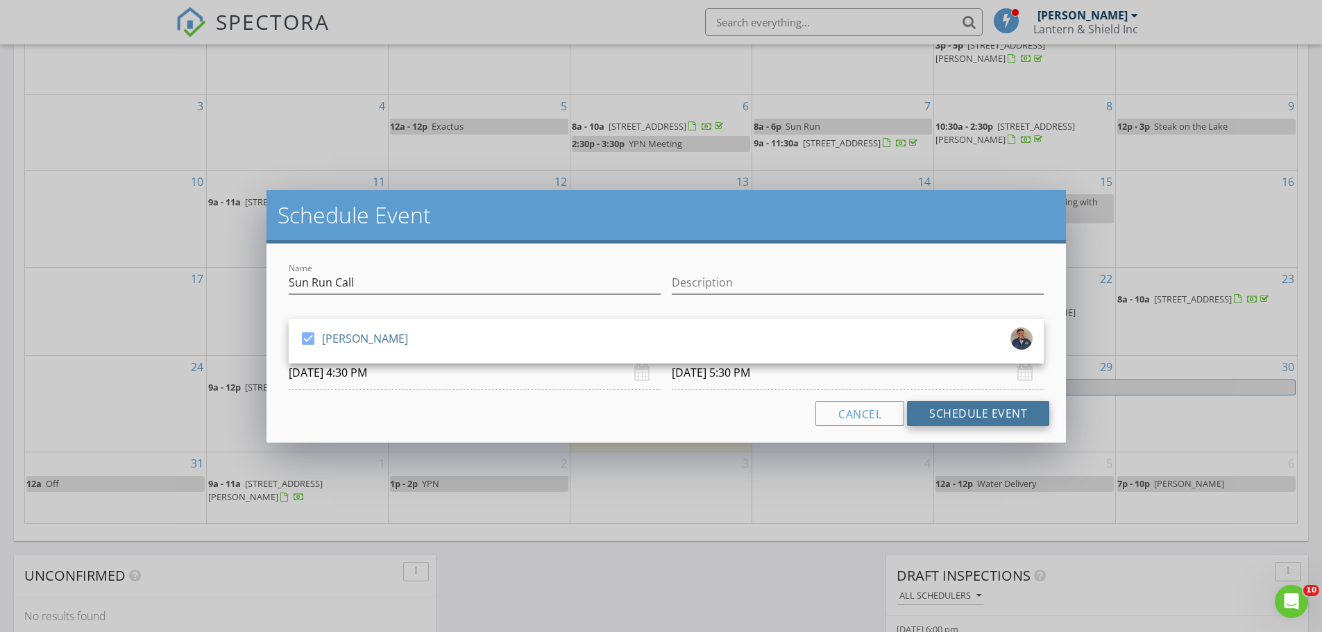
click at [964, 419] on button "Schedule Event" at bounding box center [978, 413] width 142 height 25
